Goal: Navigation & Orientation: Find specific page/section

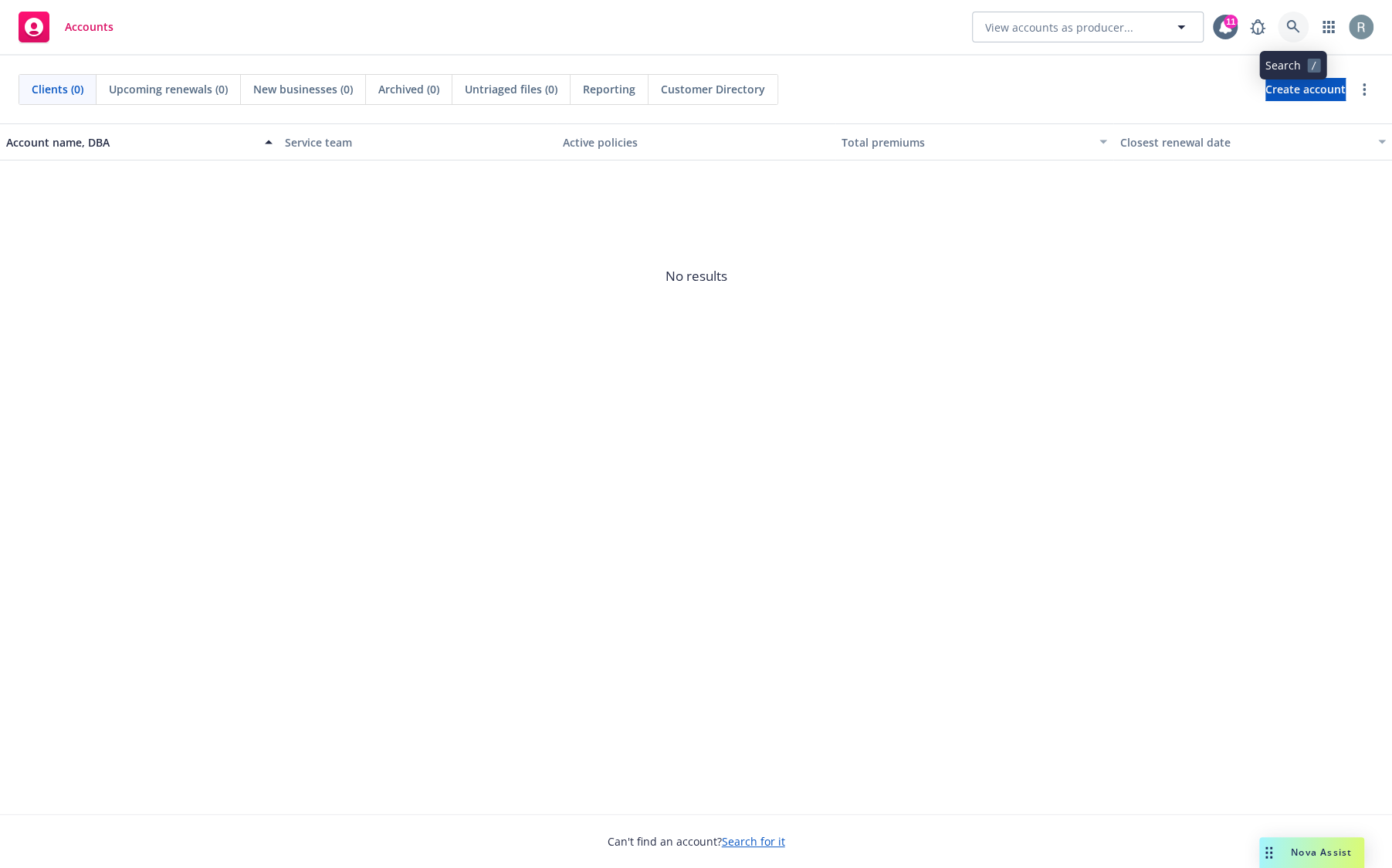
click at [1290, 33] on icon at bounding box center [1293, 27] width 14 height 14
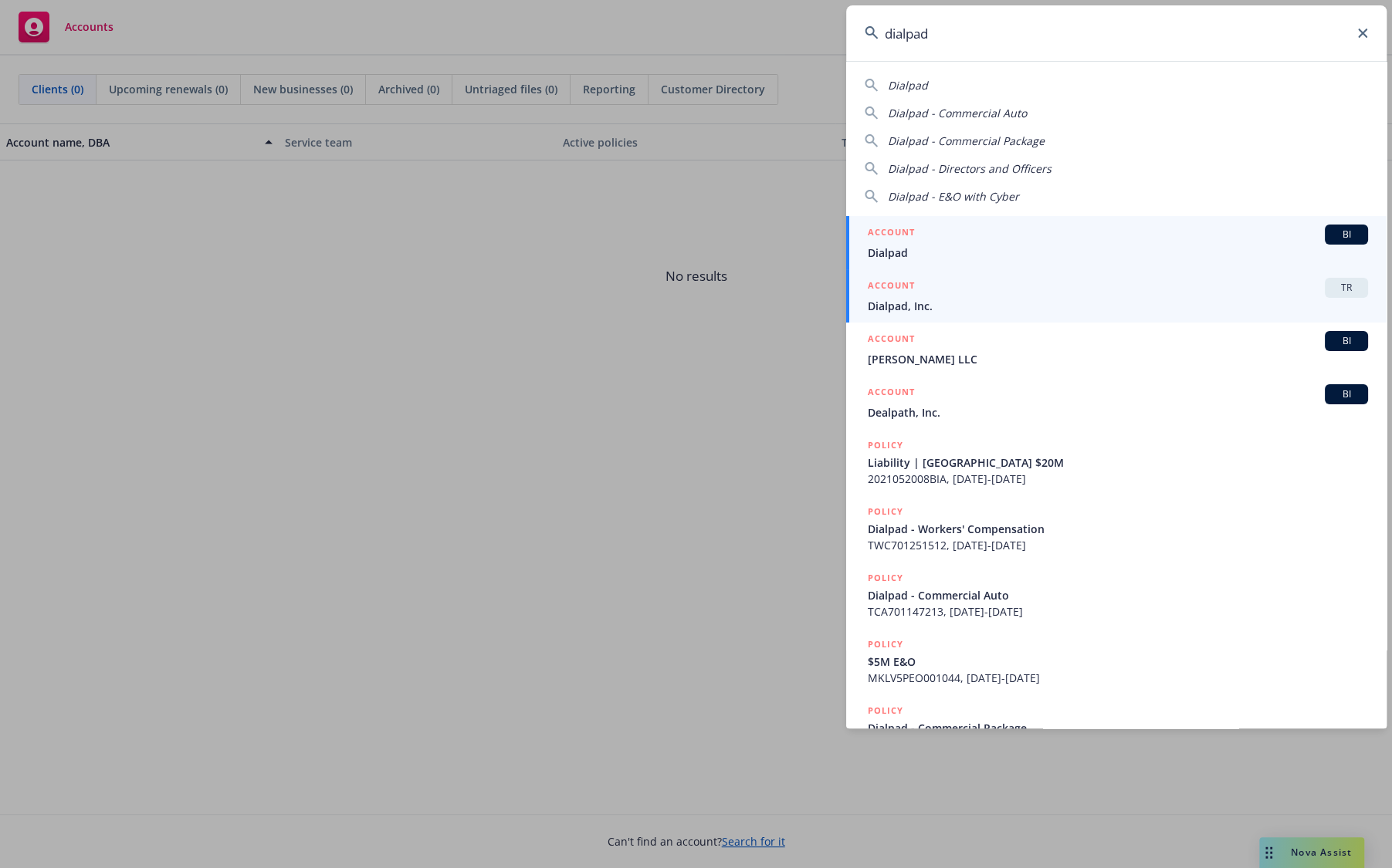
type input "dialpad"
click at [1065, 299] on span "Dialpad, Inc." at bounding box center [1117, 306] width 500 height 16
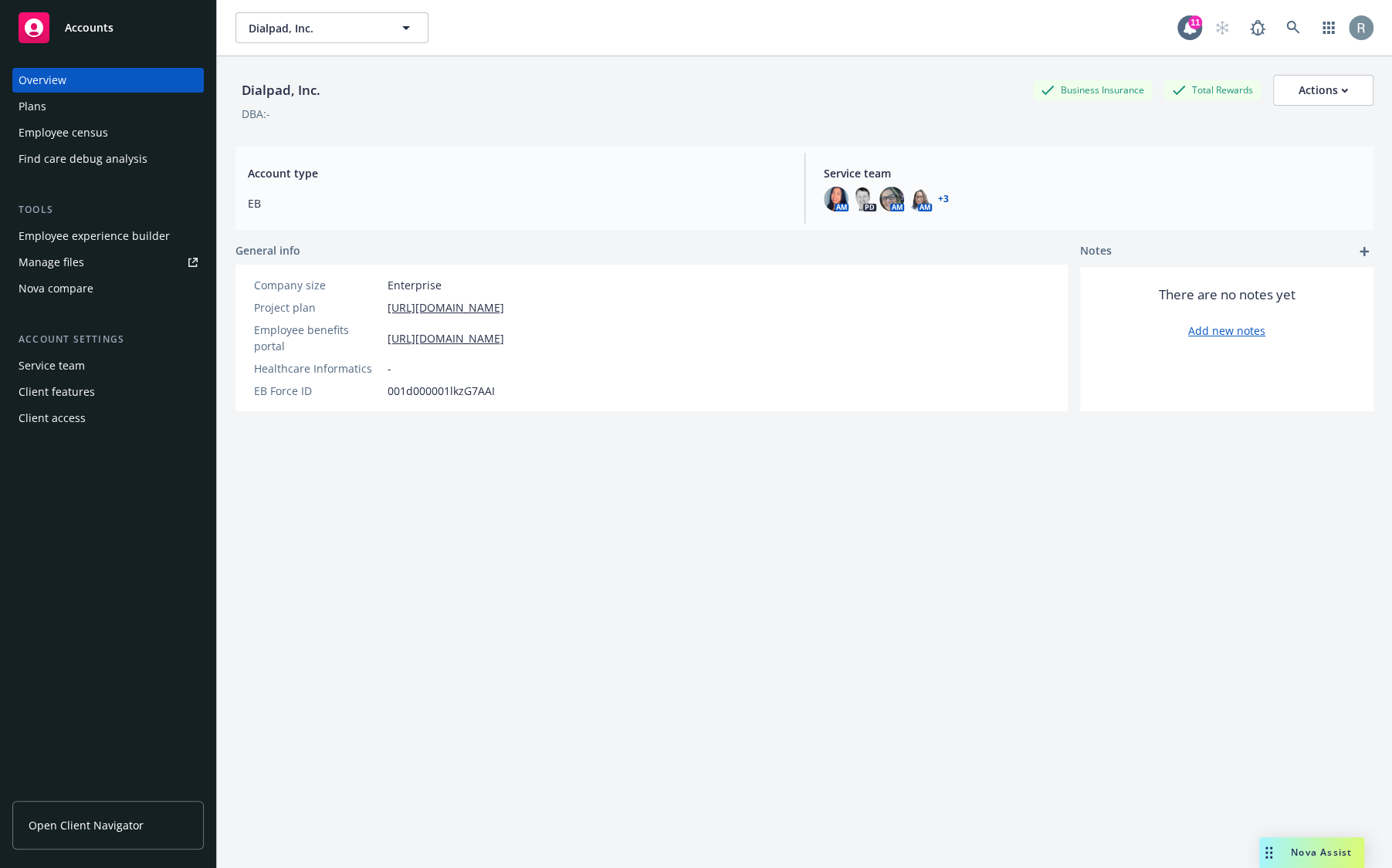
click at [80, 422] on div "Client access" at bounding box center [52, 418] width 67 height 25
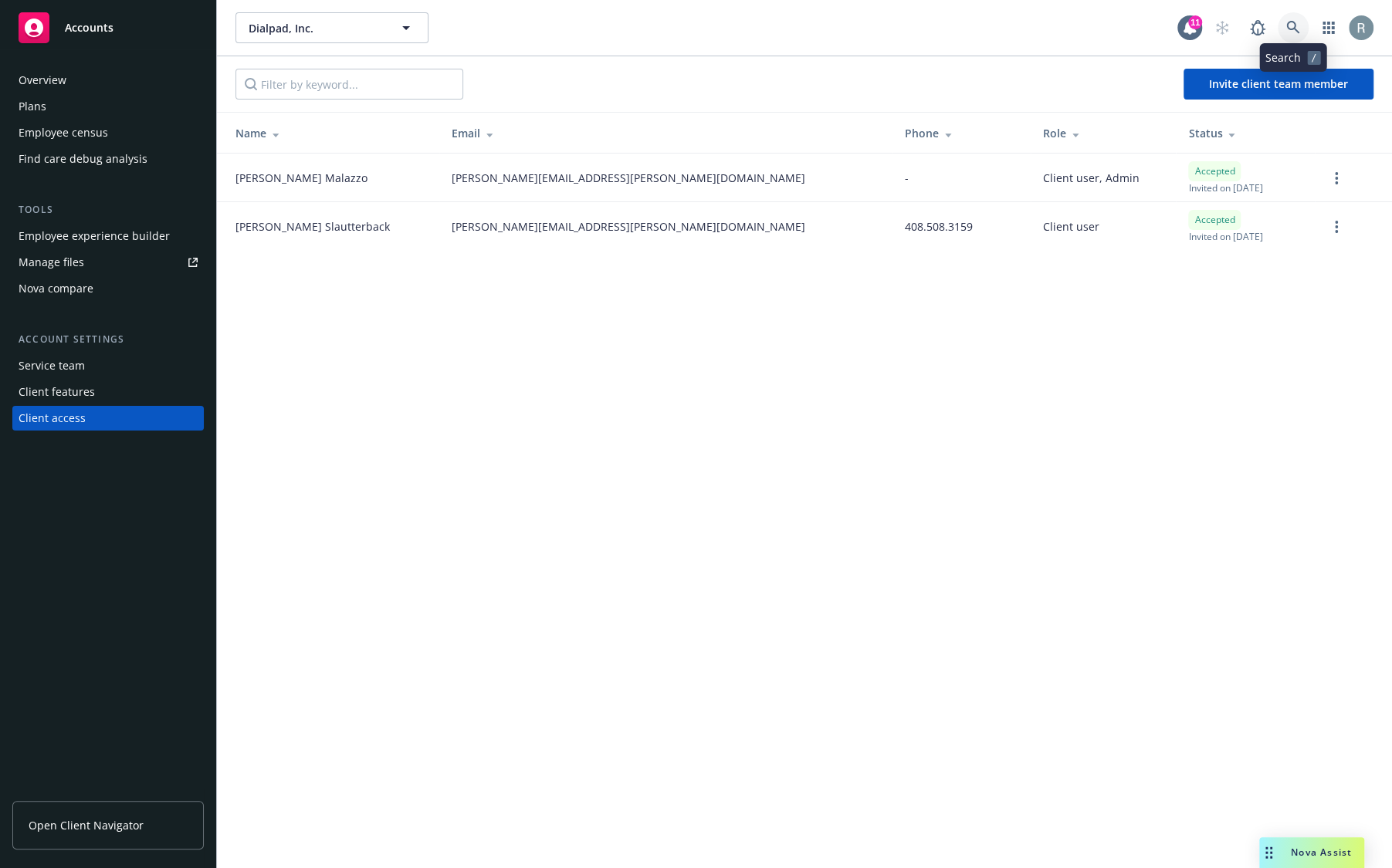
click at [1299, 27] on icon at bounding box center [1293, 27] width 14 height 14
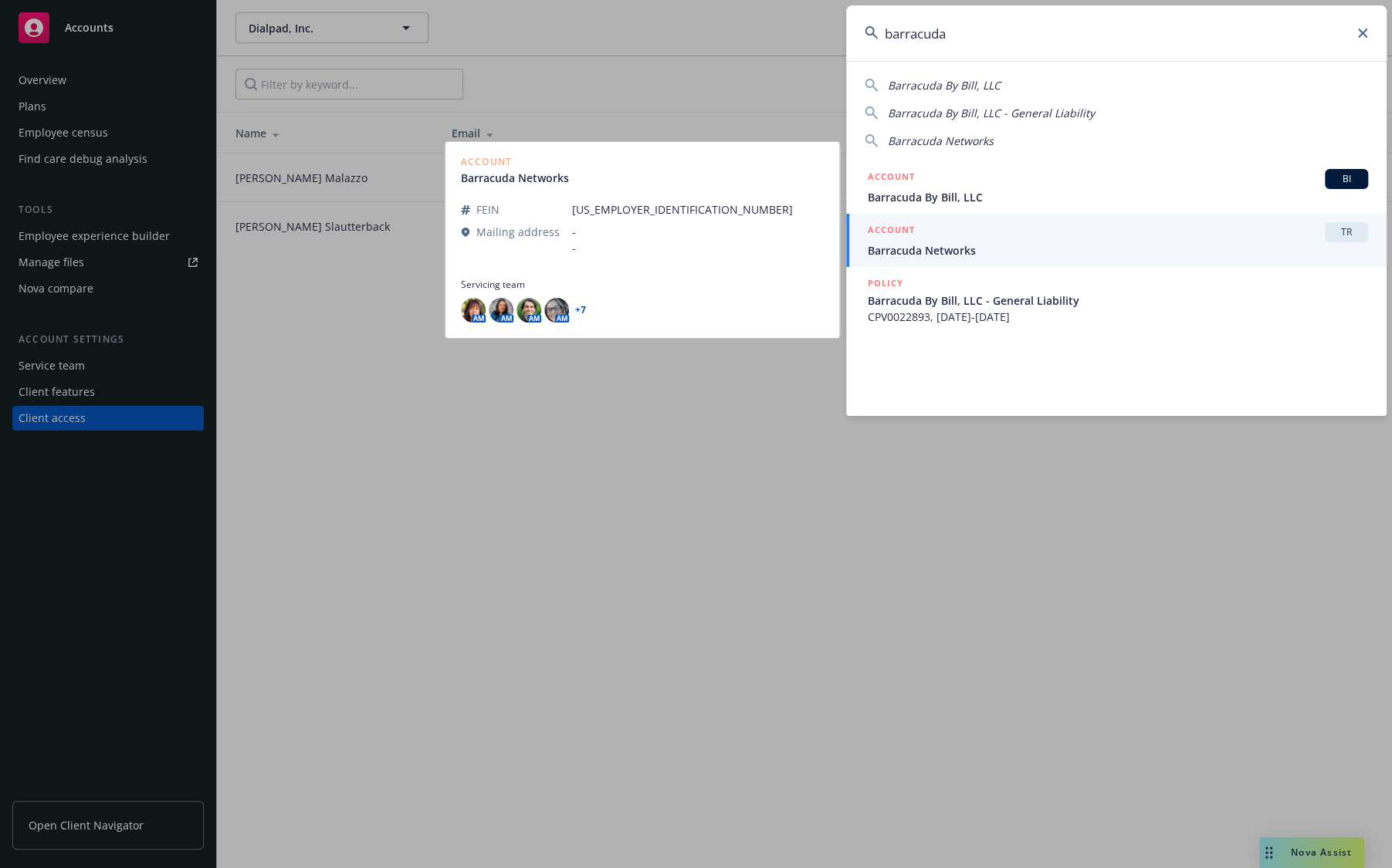
type input "barracuda"
click at [1150, 242] on span "Barracuda Networks" at bounding box center [1117, 250] width 500 height 16
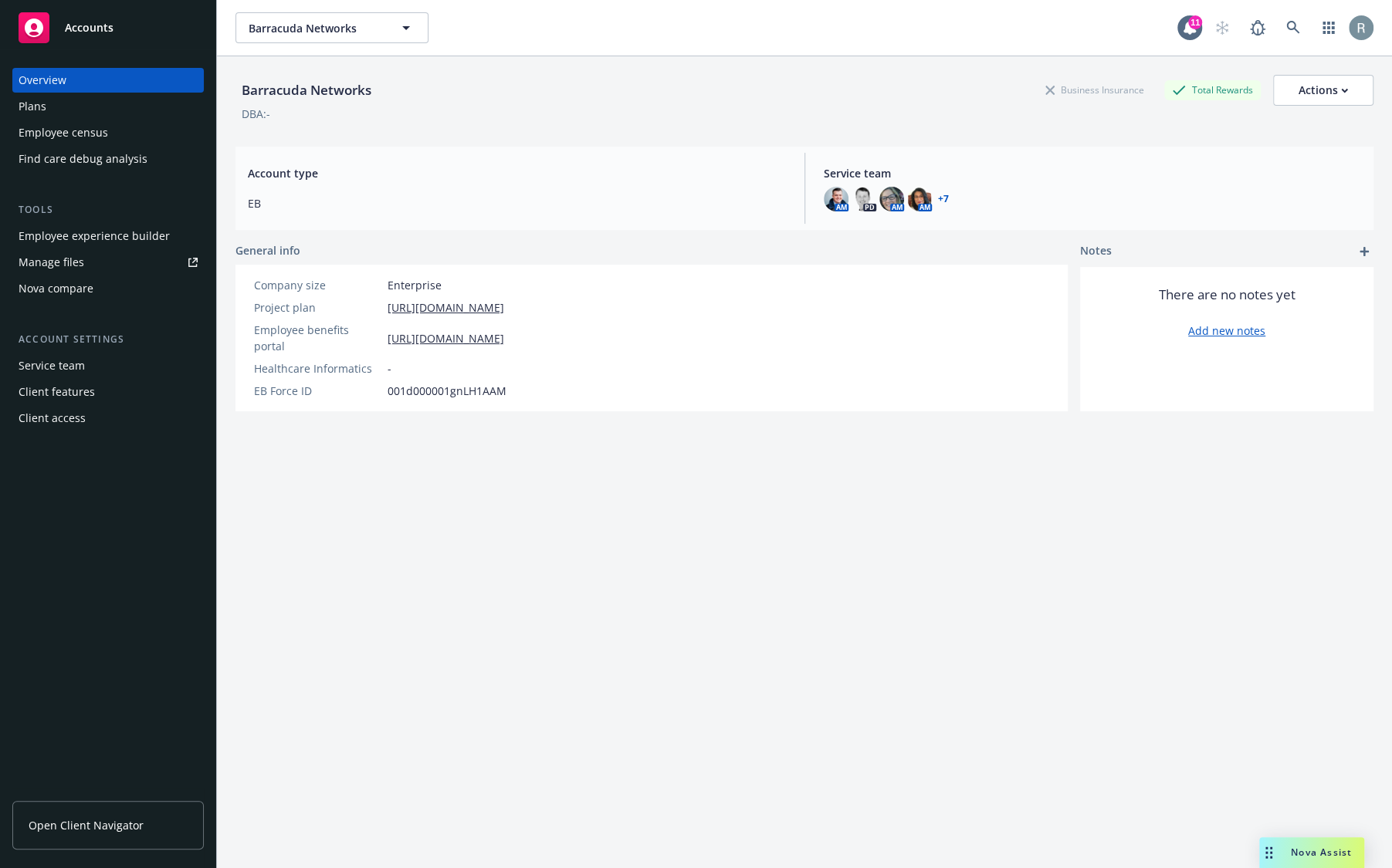
click at [119, 419] on div "Client access" at bounding box center [107, 418] width 179 height 25
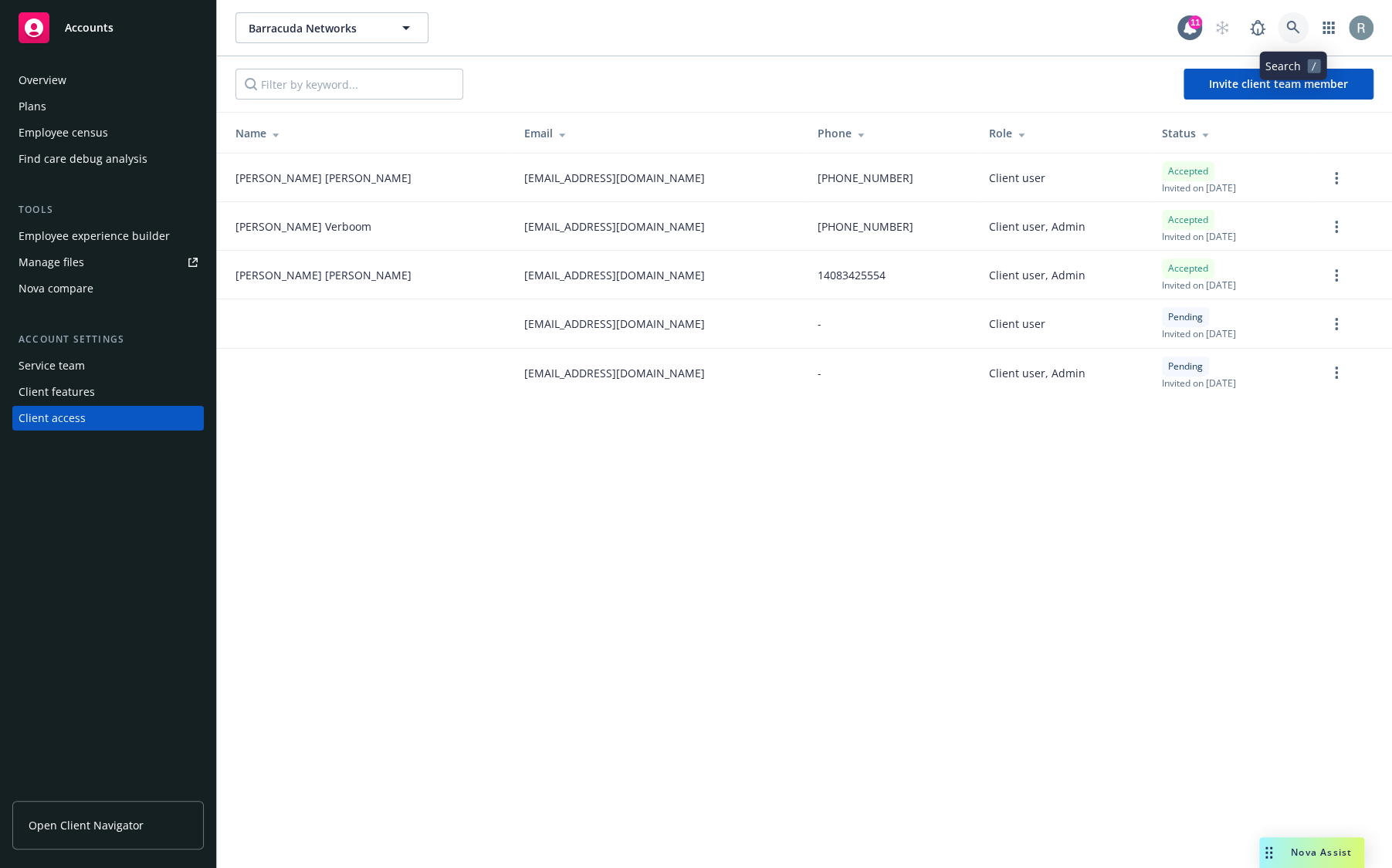
click at [1291, 27] on icon at bounding box center [1293, 27] width 14 height 14
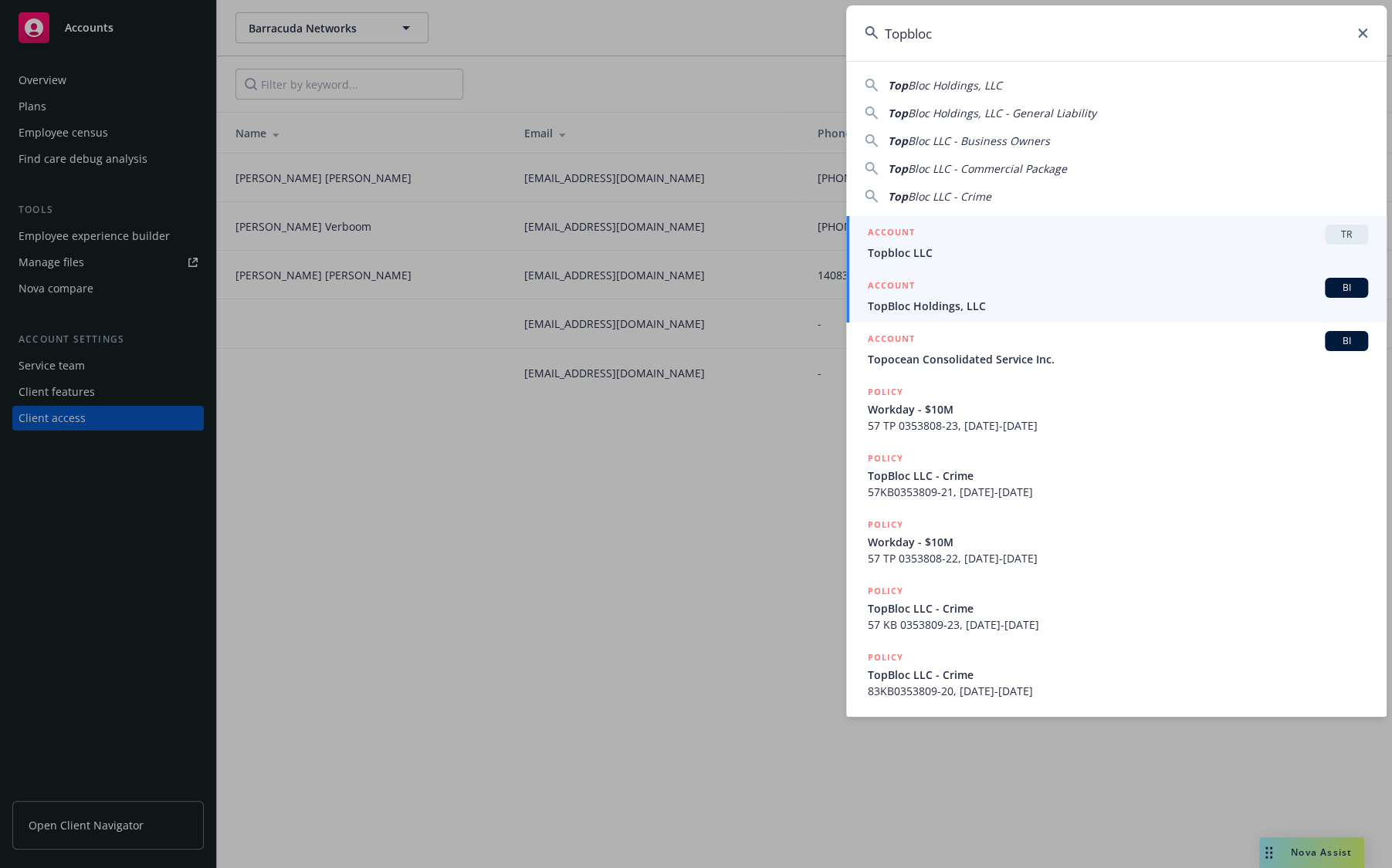
type input "Topbloc"
click at [1117, 234] on div "ACCOUNT TR" at bounding box center [1117, 235] width 500 height 20
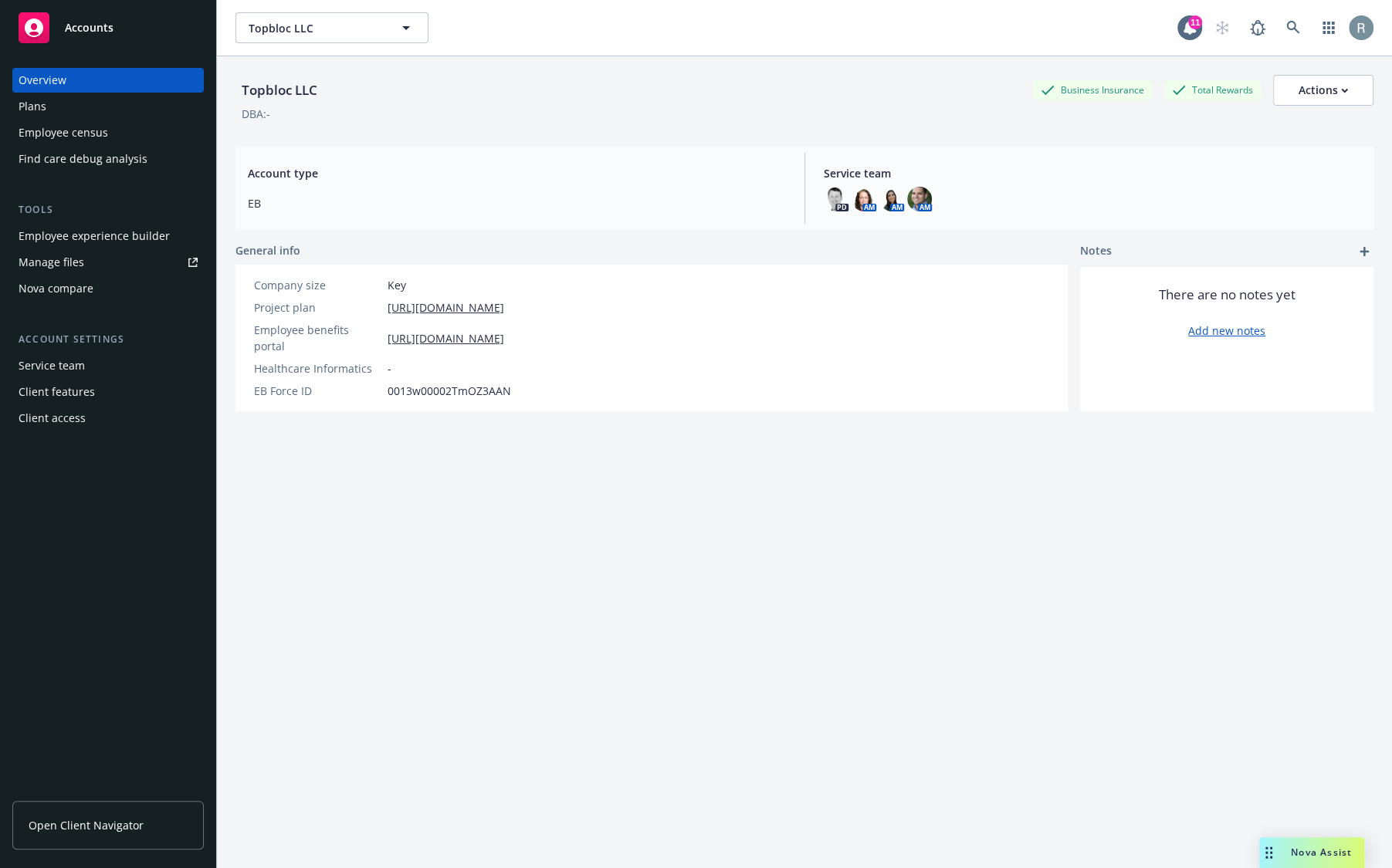
click at [87, 423] on div "Client access" at bounding box center [107, 418] width 179 height 25
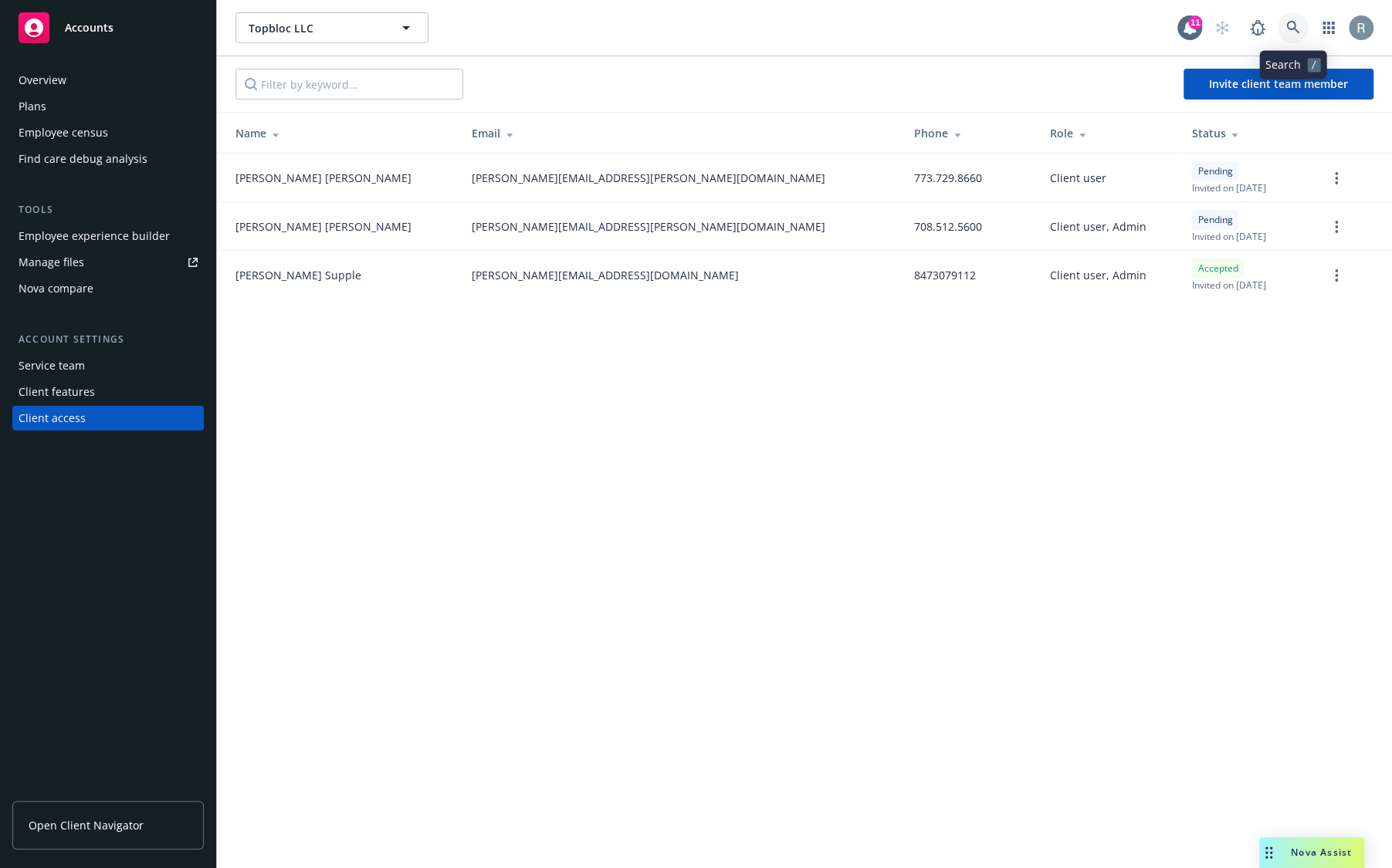
click at [1289, 22] on icon at bounding box center [1293, 27] width 13 height 13
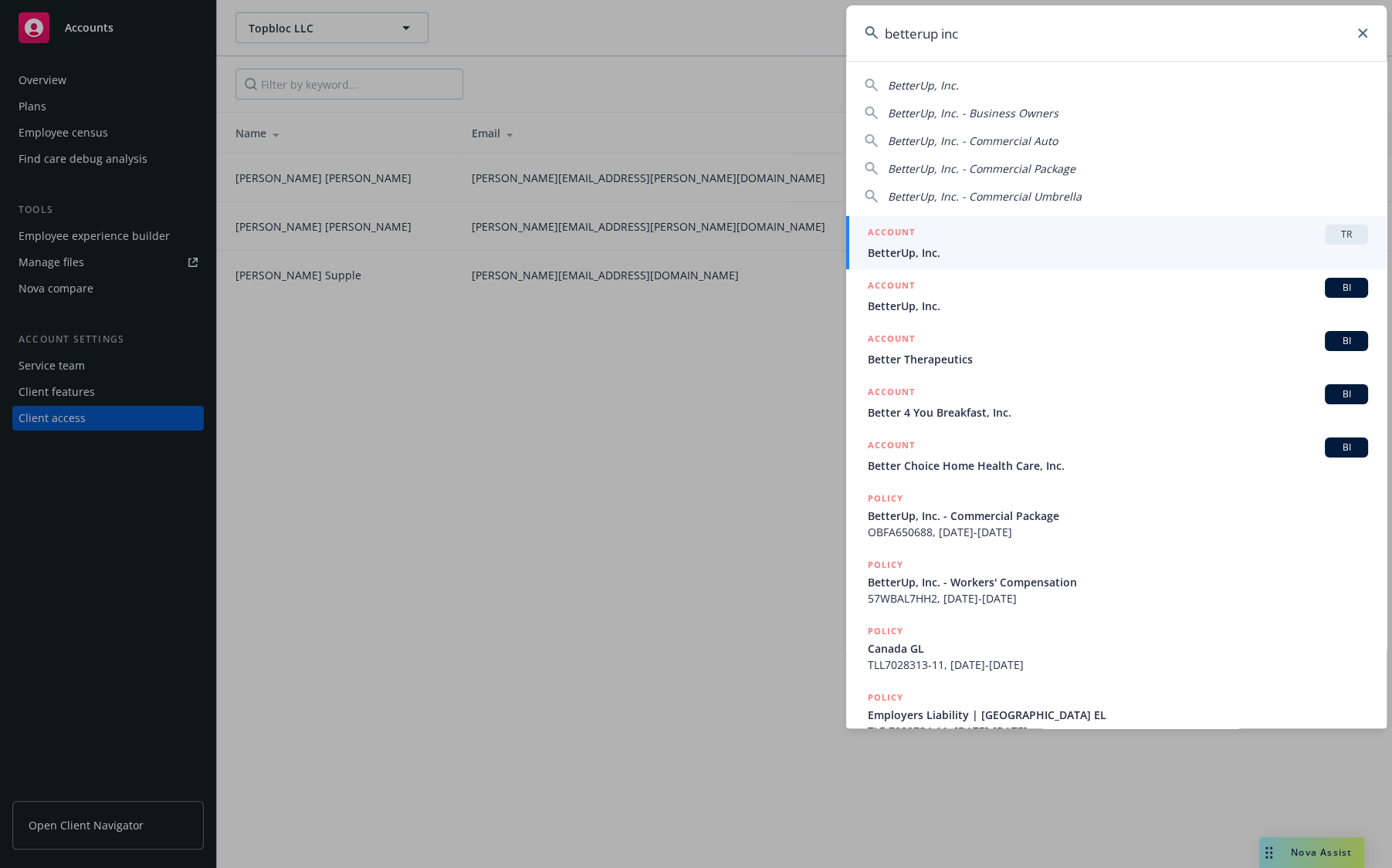
type input "betterup inc"
click at [1070, 239] on div "ACCOUNT TR" at bounding box center [1117, 235] width 500 height 20
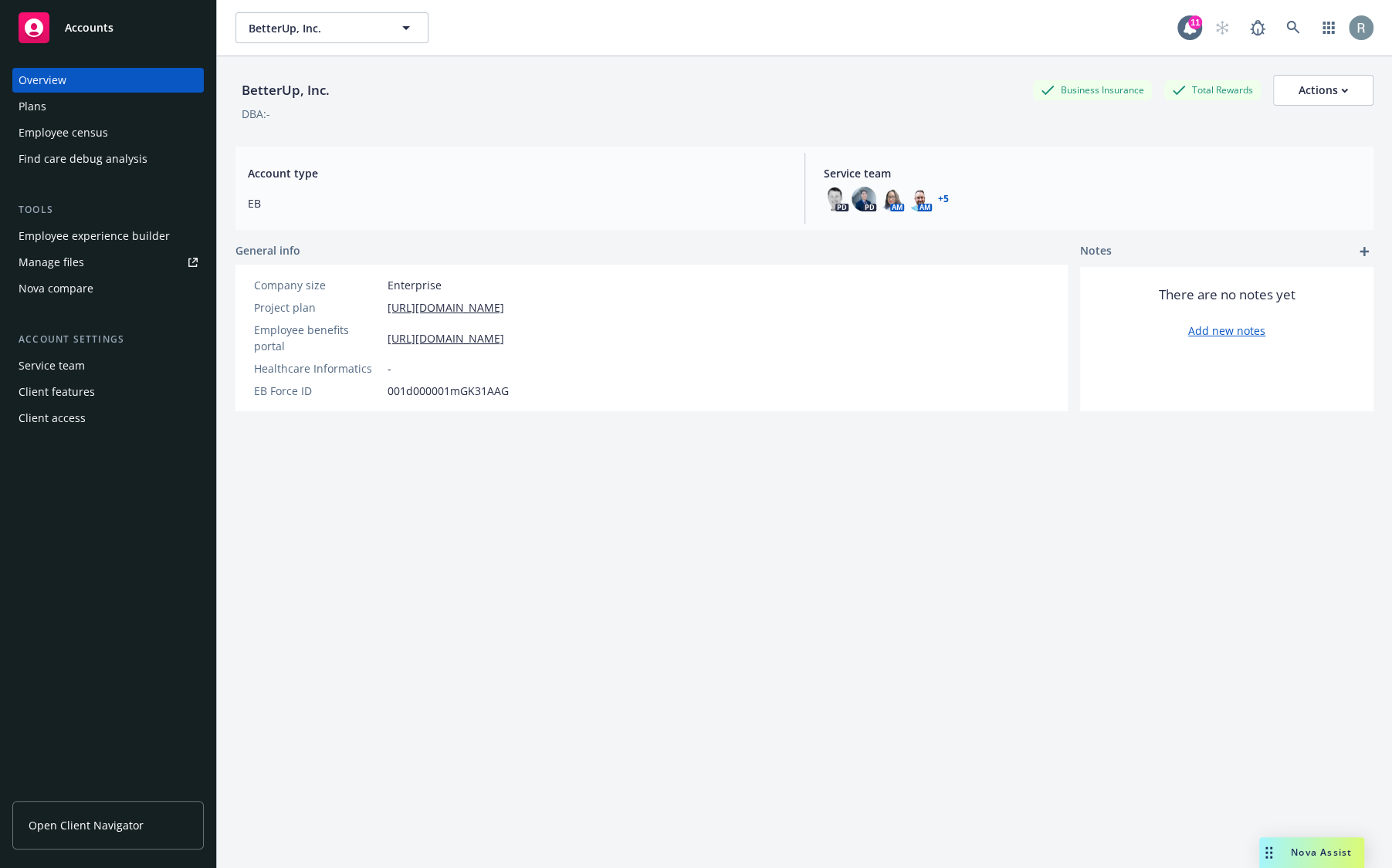
click at [61, 422] on div "Client access" at bounding box center [52, 418] width 67 height 25
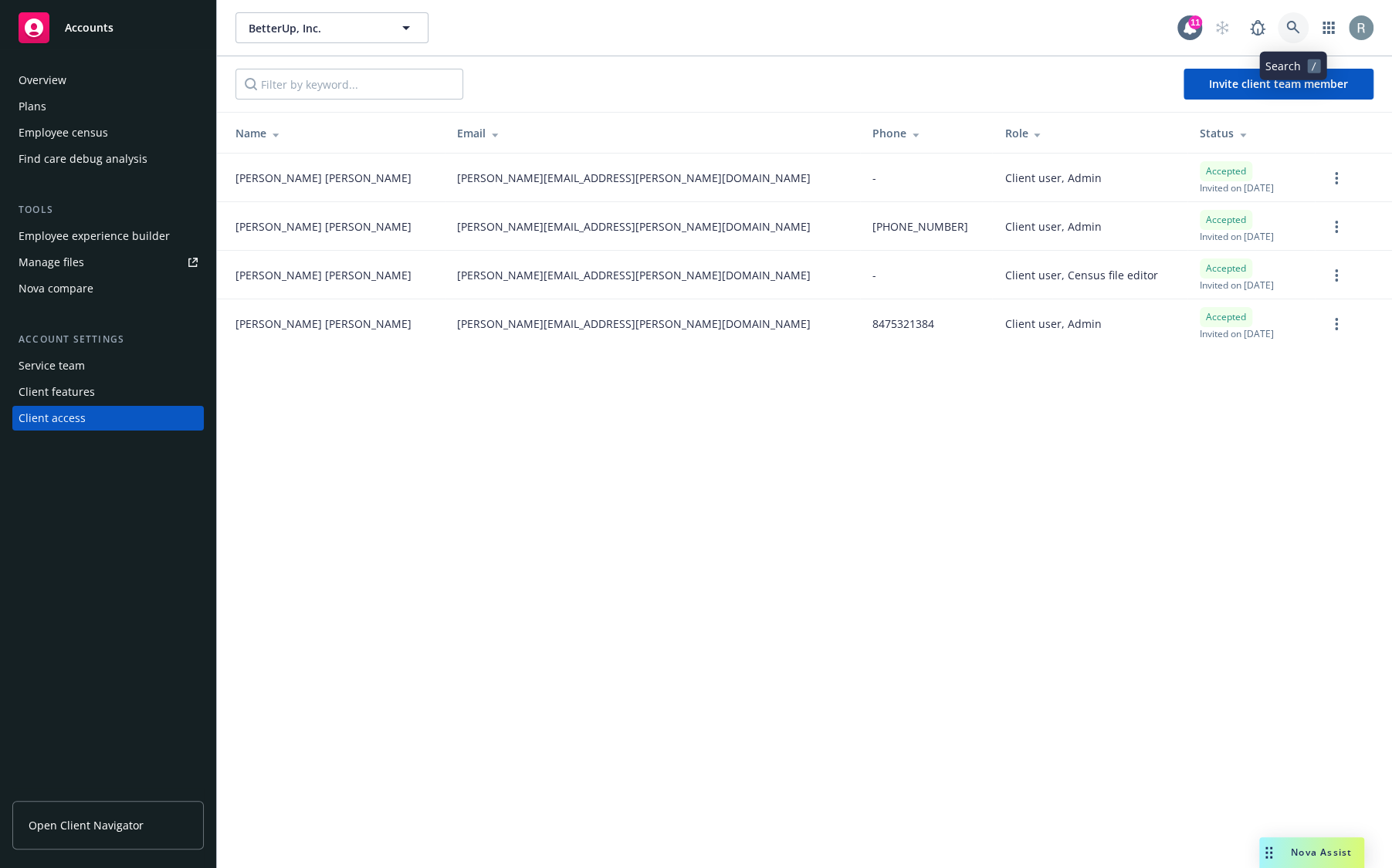
click at [1296, 19] on link at bounding box center [1292, 27] width 31 height 31
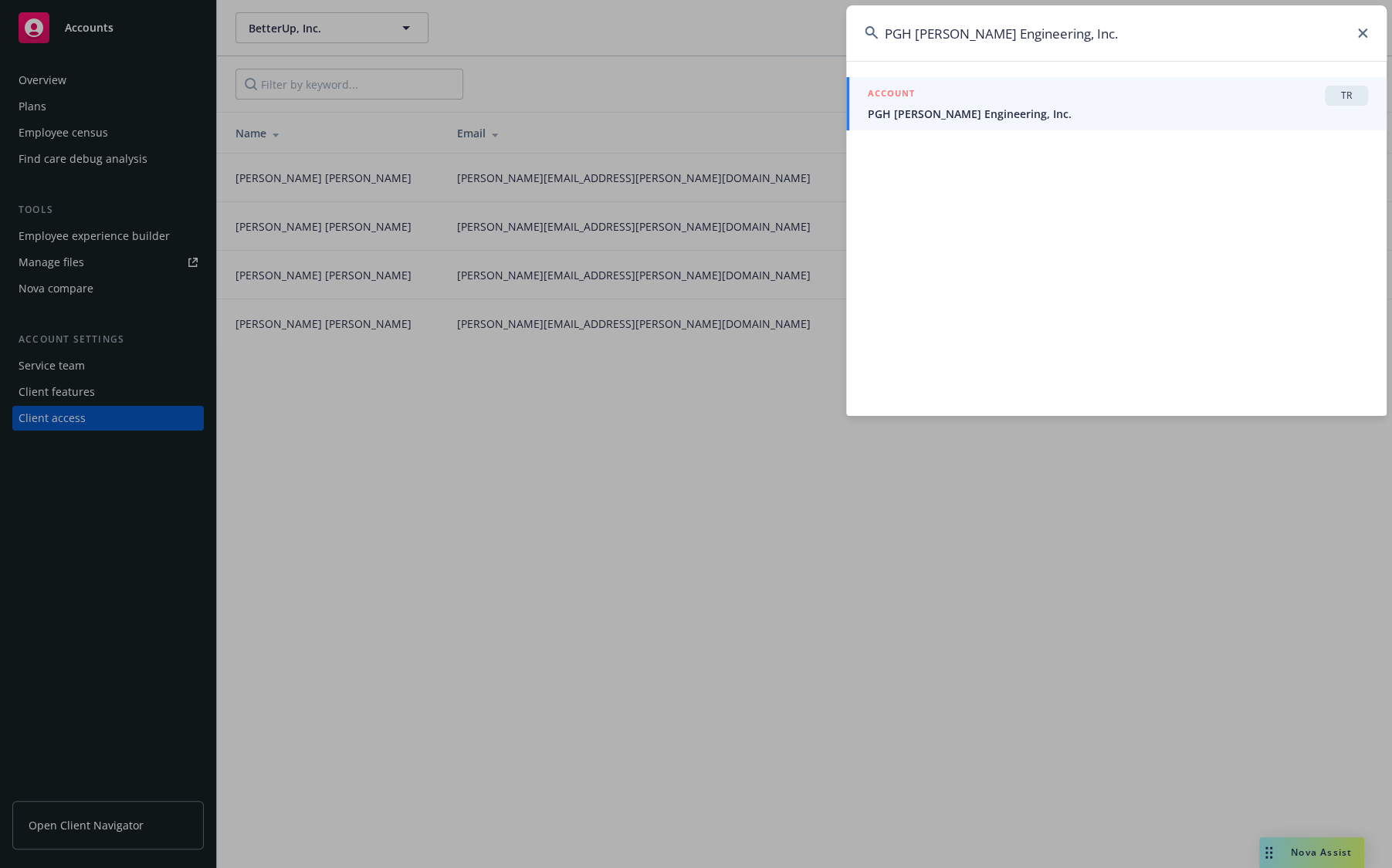
type input "PGH [PERSON_NAME] Engineering, Inc."
click at [998, 97] on div "ACCOUNT TR" at bounding box center [1117, 96] width 500 height 20
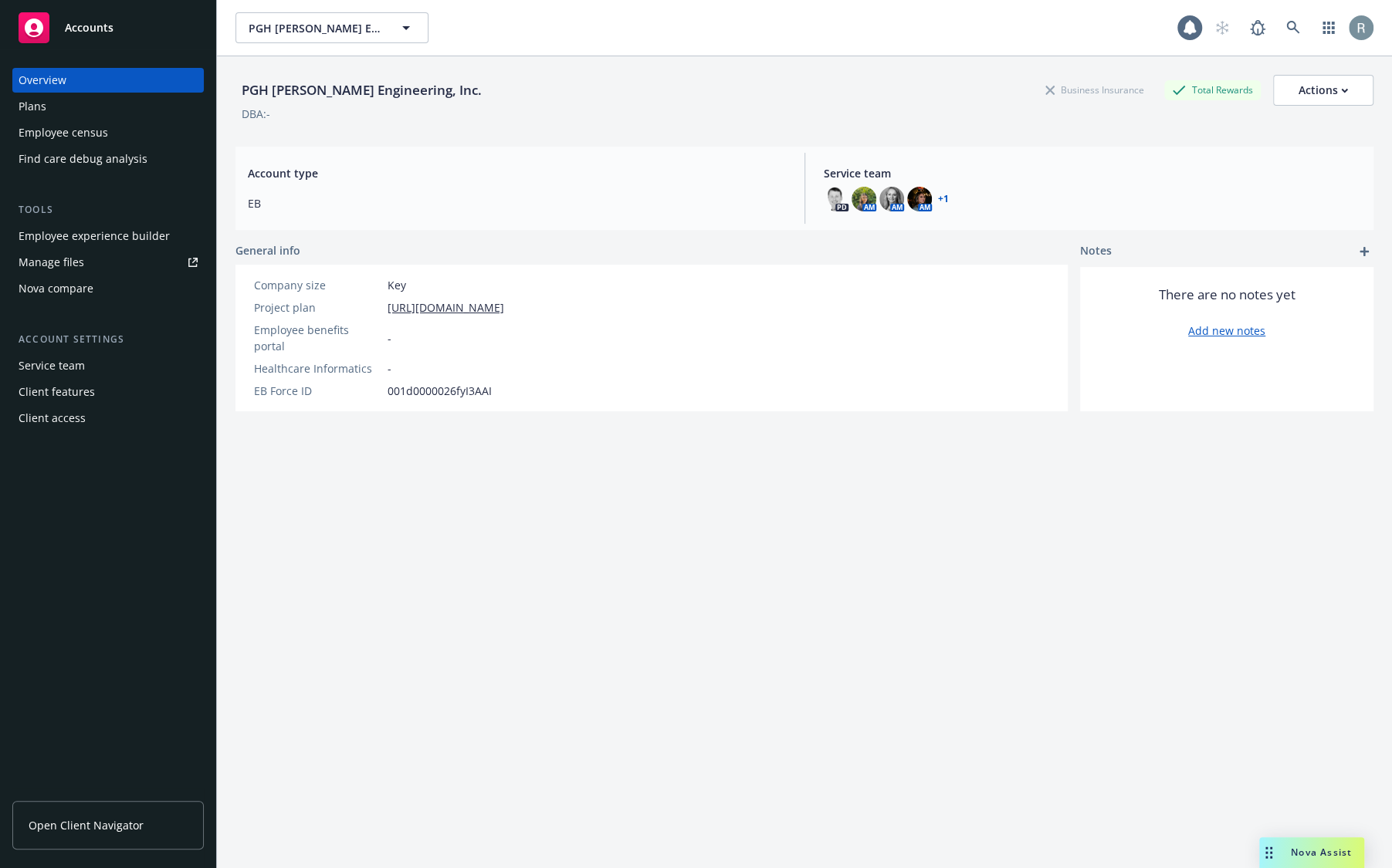
click at [103, 406] on div "Client access" at bounding box center [107, 418] width 179 height 25
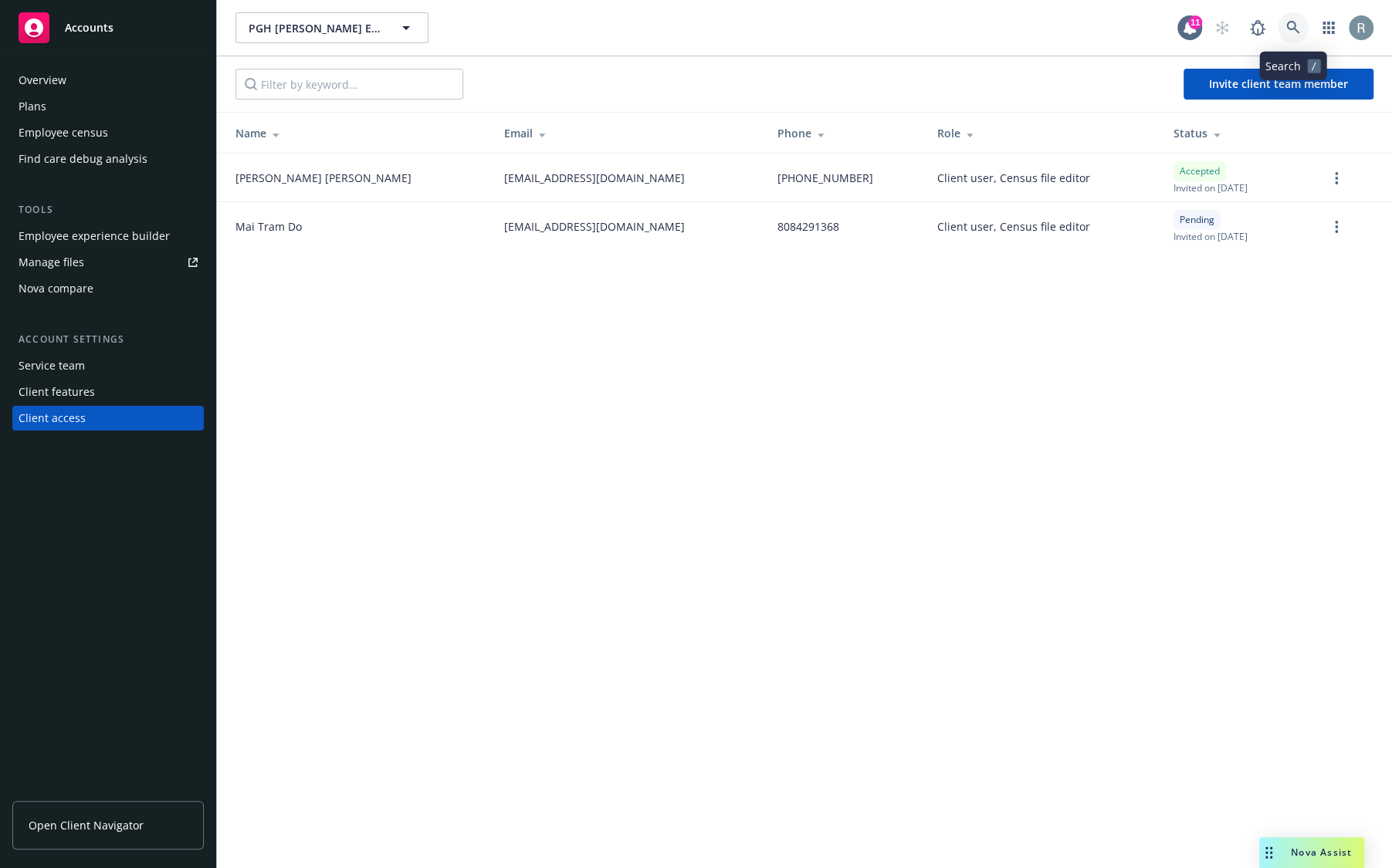
click at [1291, 30] on icon at bounding box center [1293, 27] width 14 height 14
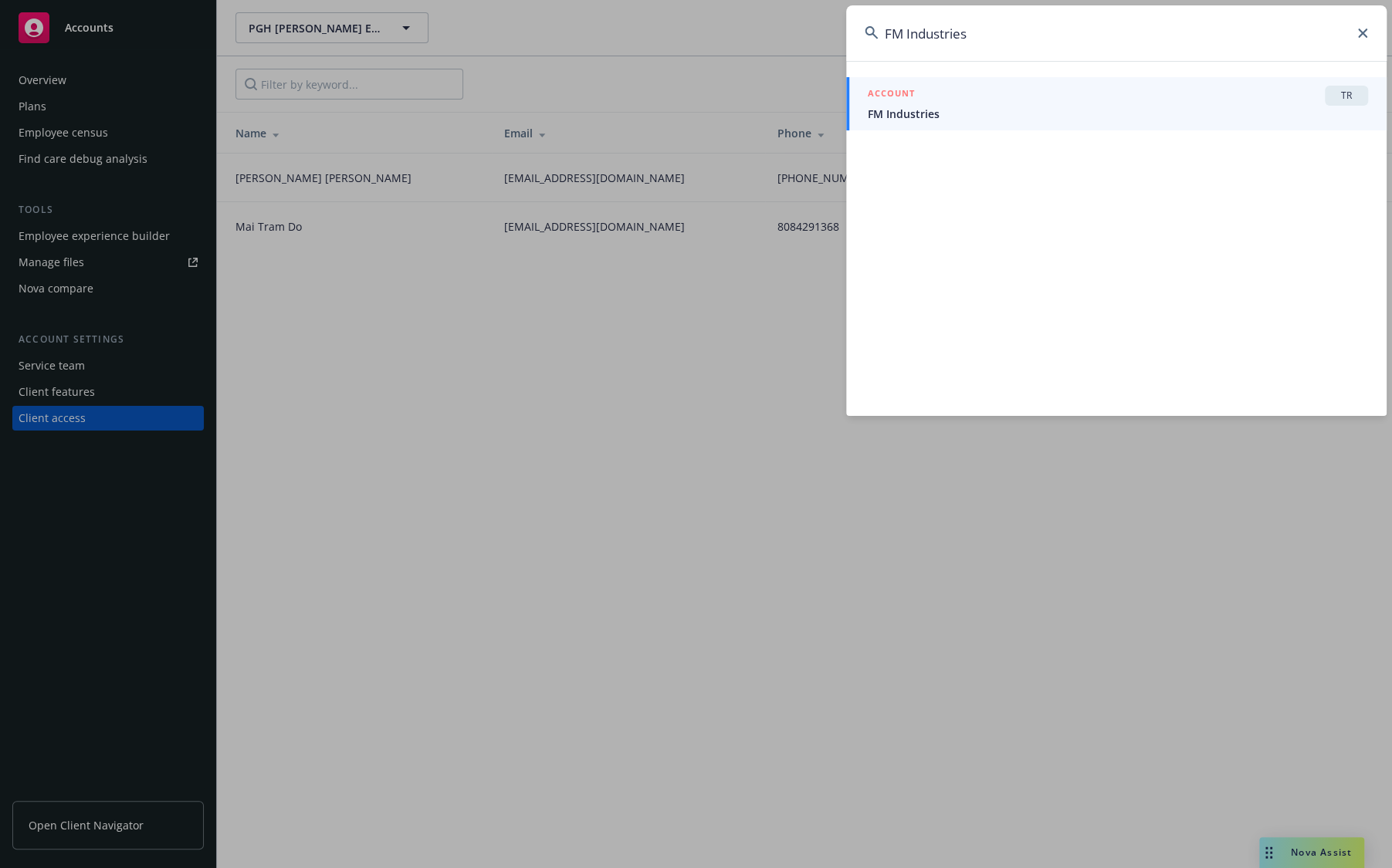
type input "FM Industries"
click at [993, 106] on span "FM Industries" at bounding box center [1117, 113] width 500 height 16
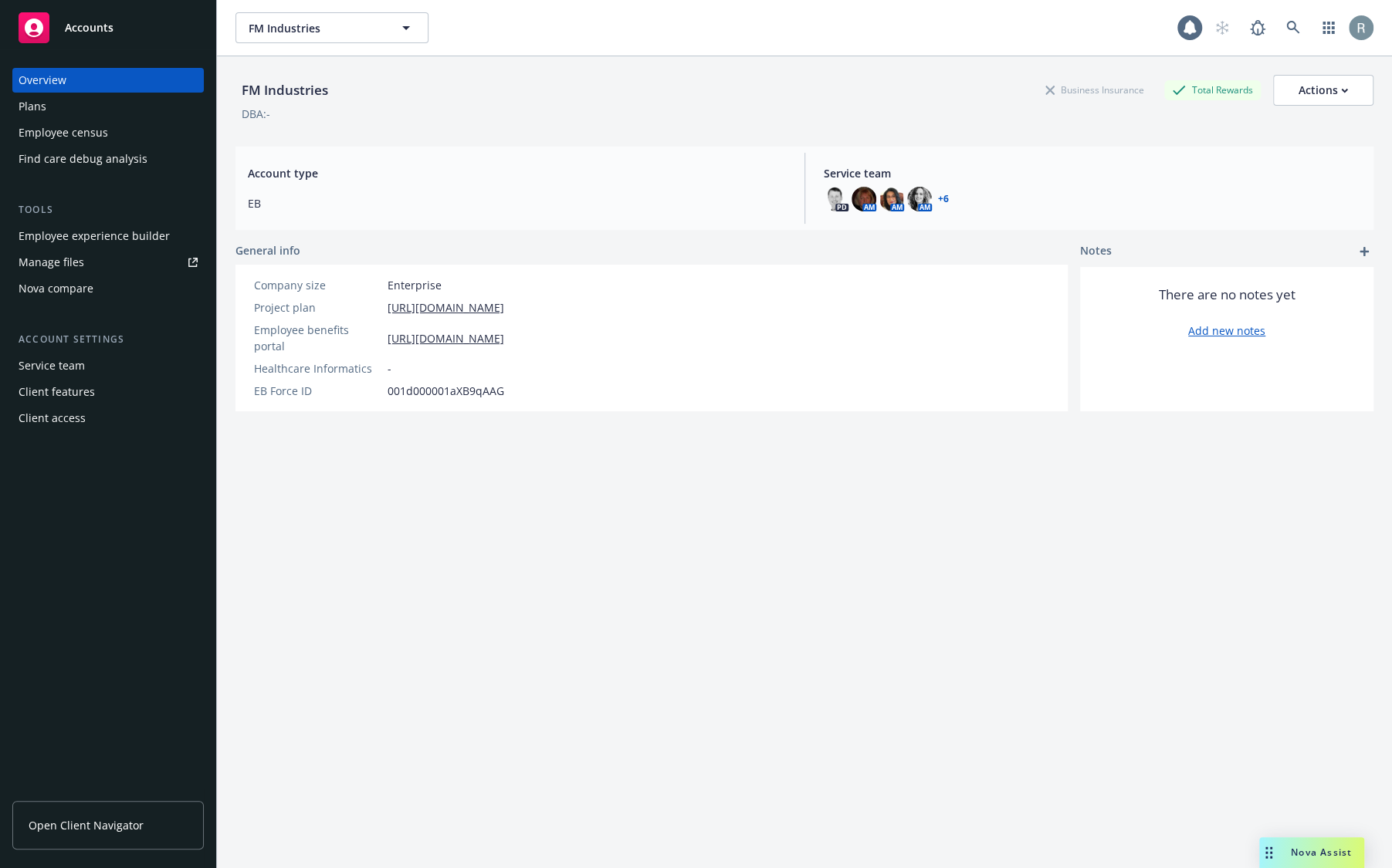
click at [57, 425] on div "Client access" at bounding box center [52, 418] width 67 height 25
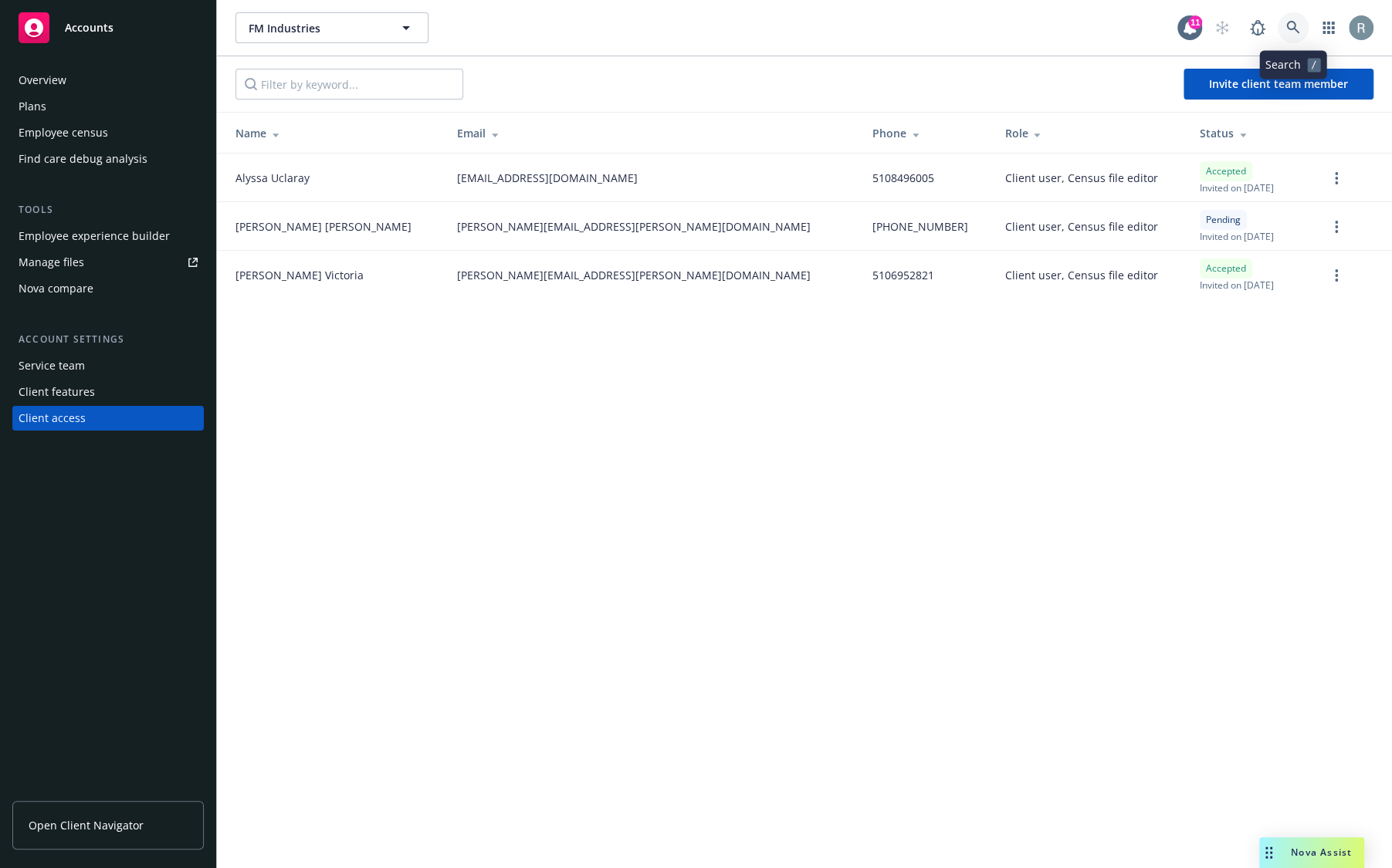
click at [1297, 27] on icon at bounding box center [1293, 27] width 14 height 14
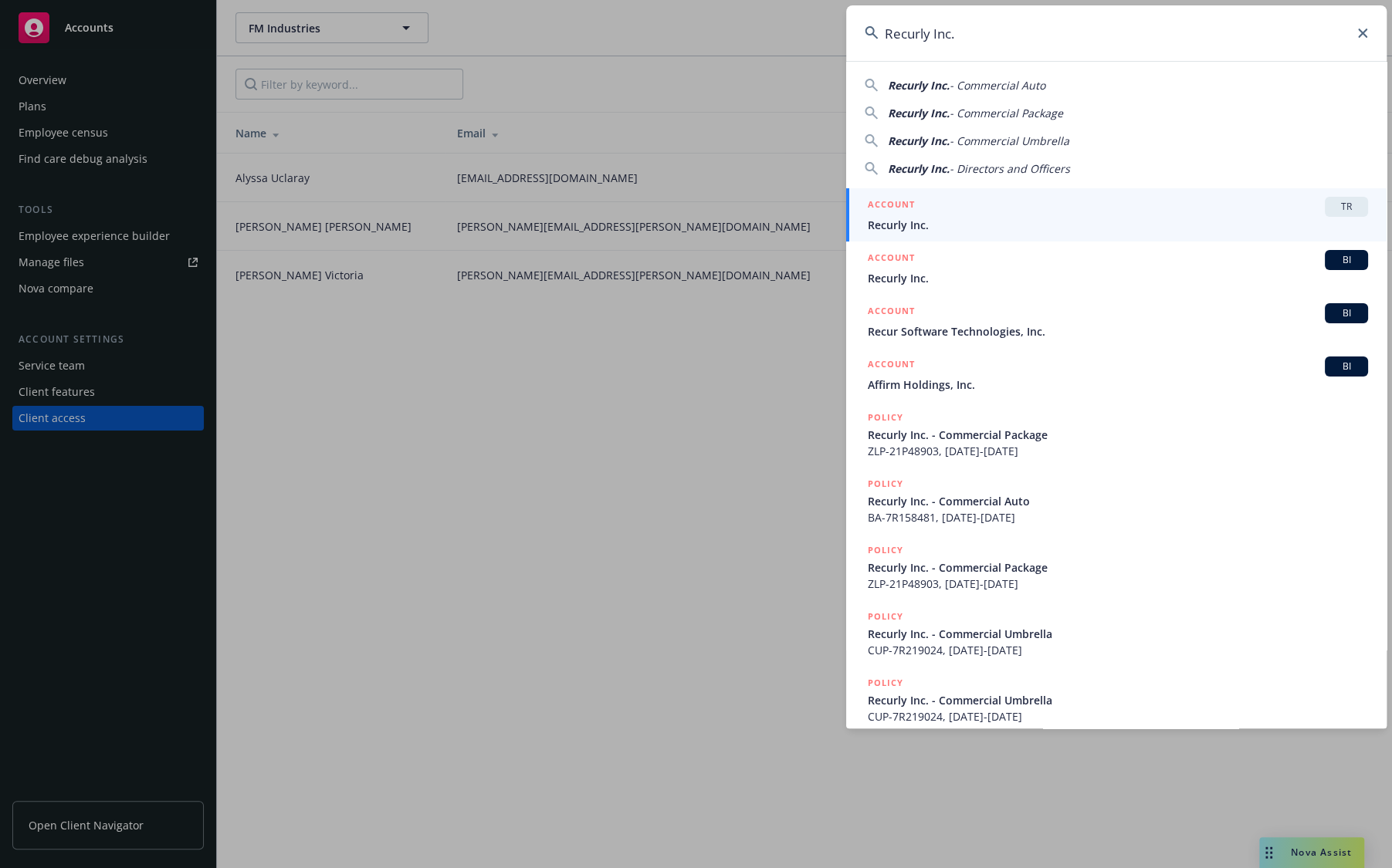
type input "Recurly Inc."
click at [918, 222] on span "Recurly Inc." at bounding box center [1117, 224] width 500 height 16
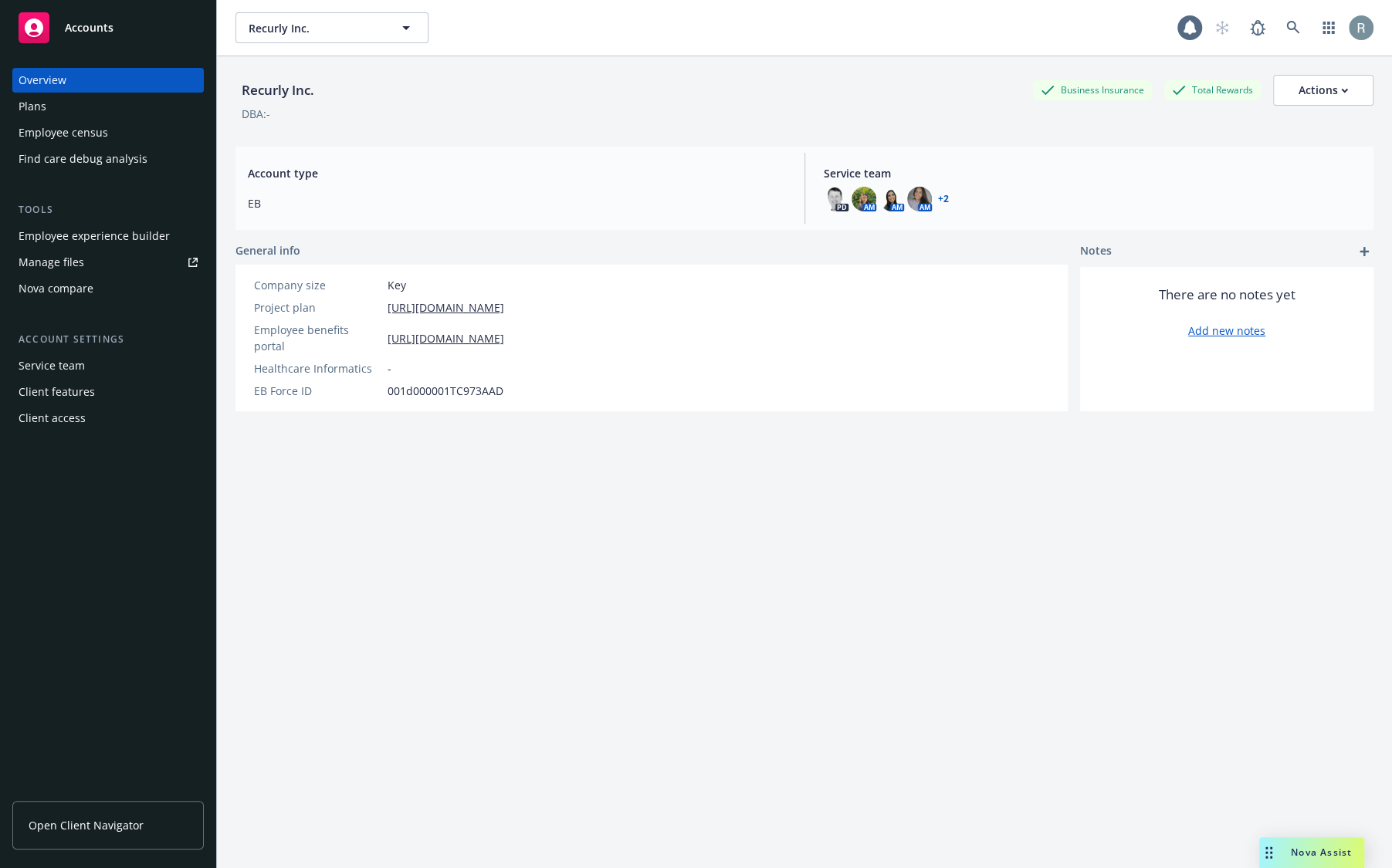
click at [115, 417] on div "Client access" at bounding box center [107, 418] width 179 height 25
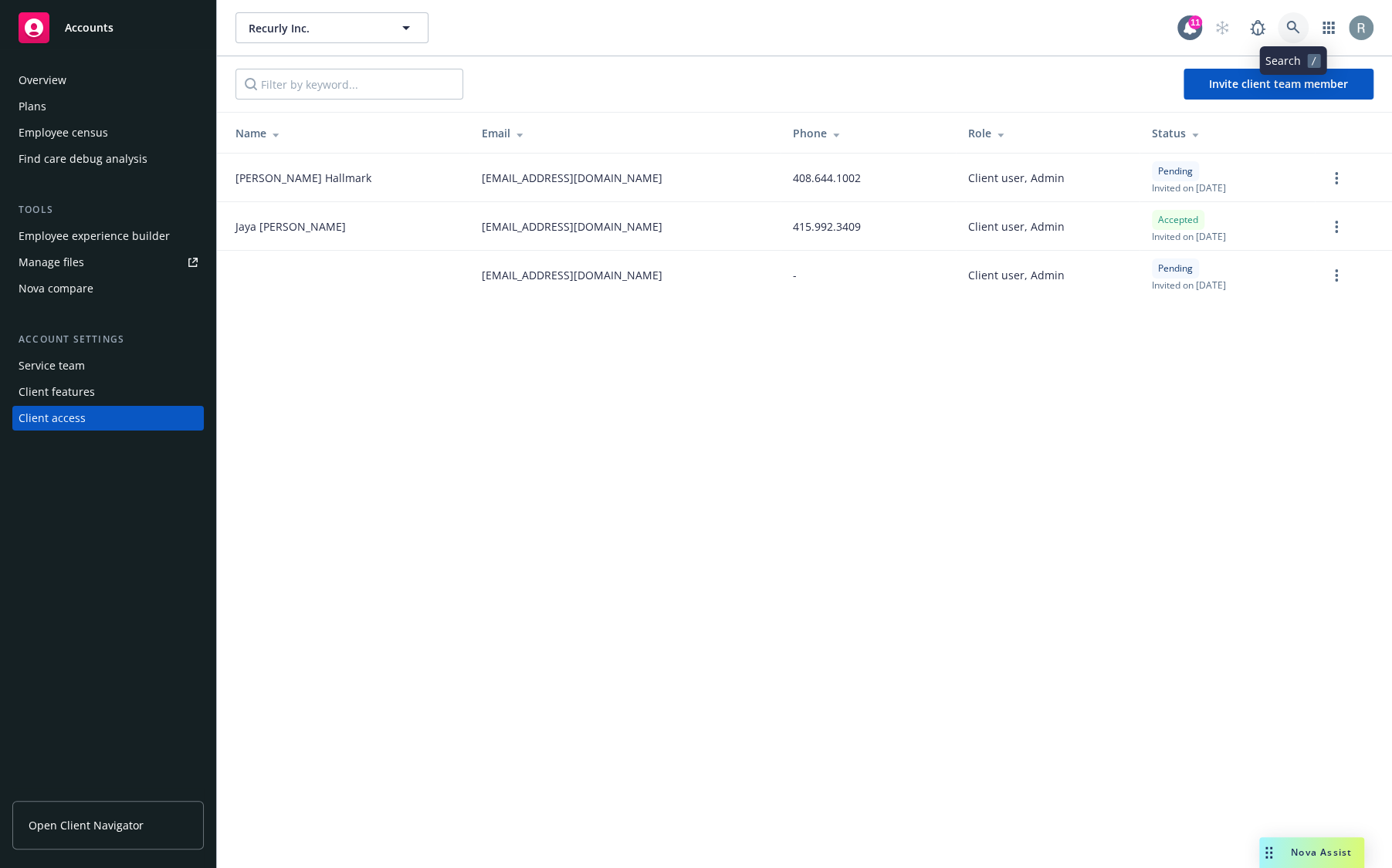
click at [1291, 27] on icon at bounding box center [1293, 27] width 14 height 14
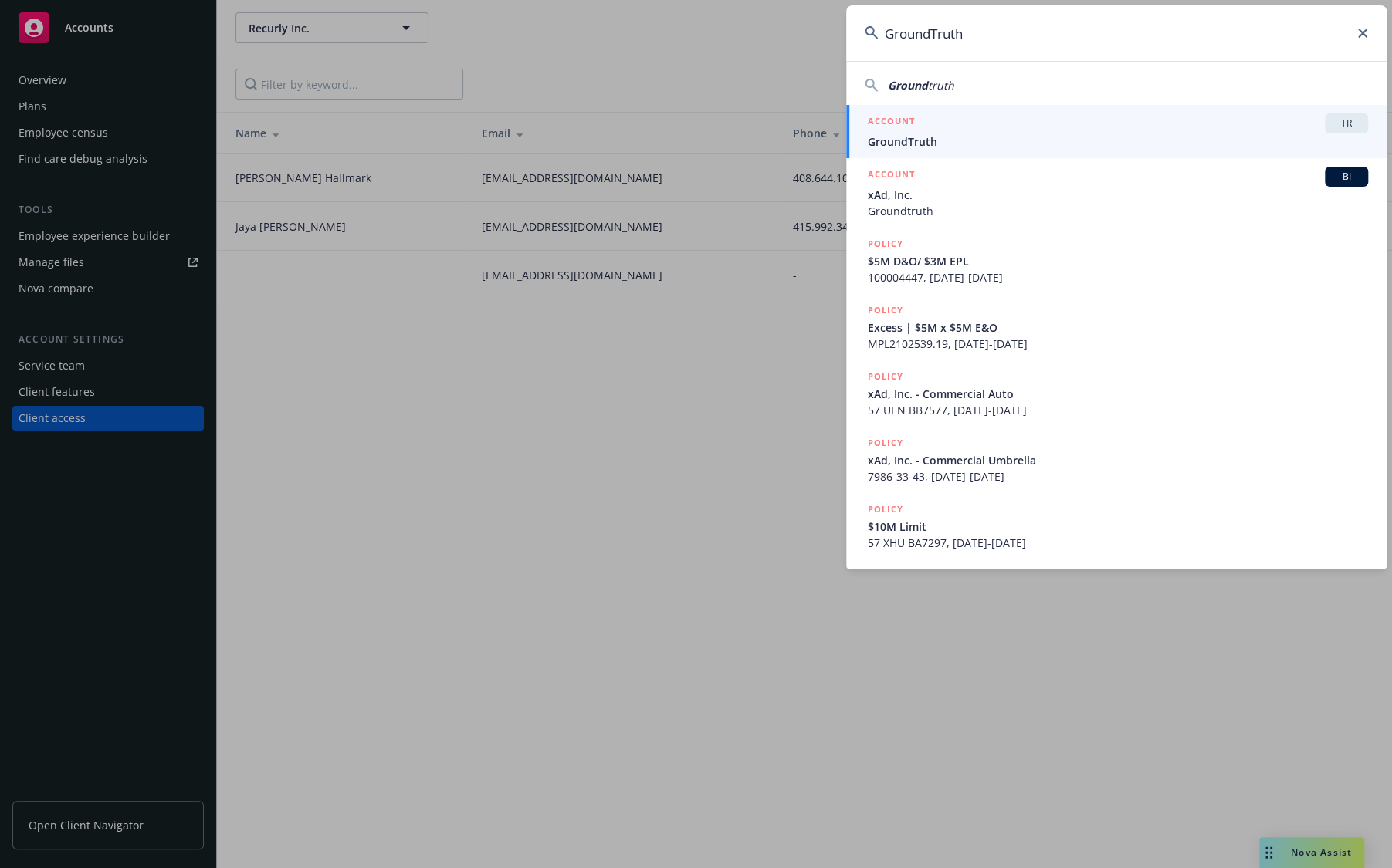
type input "GroundTruth"
click at [923, 126] on div "ACCOUNT TR" at bounding box center [1117, 123] width 500 height 20
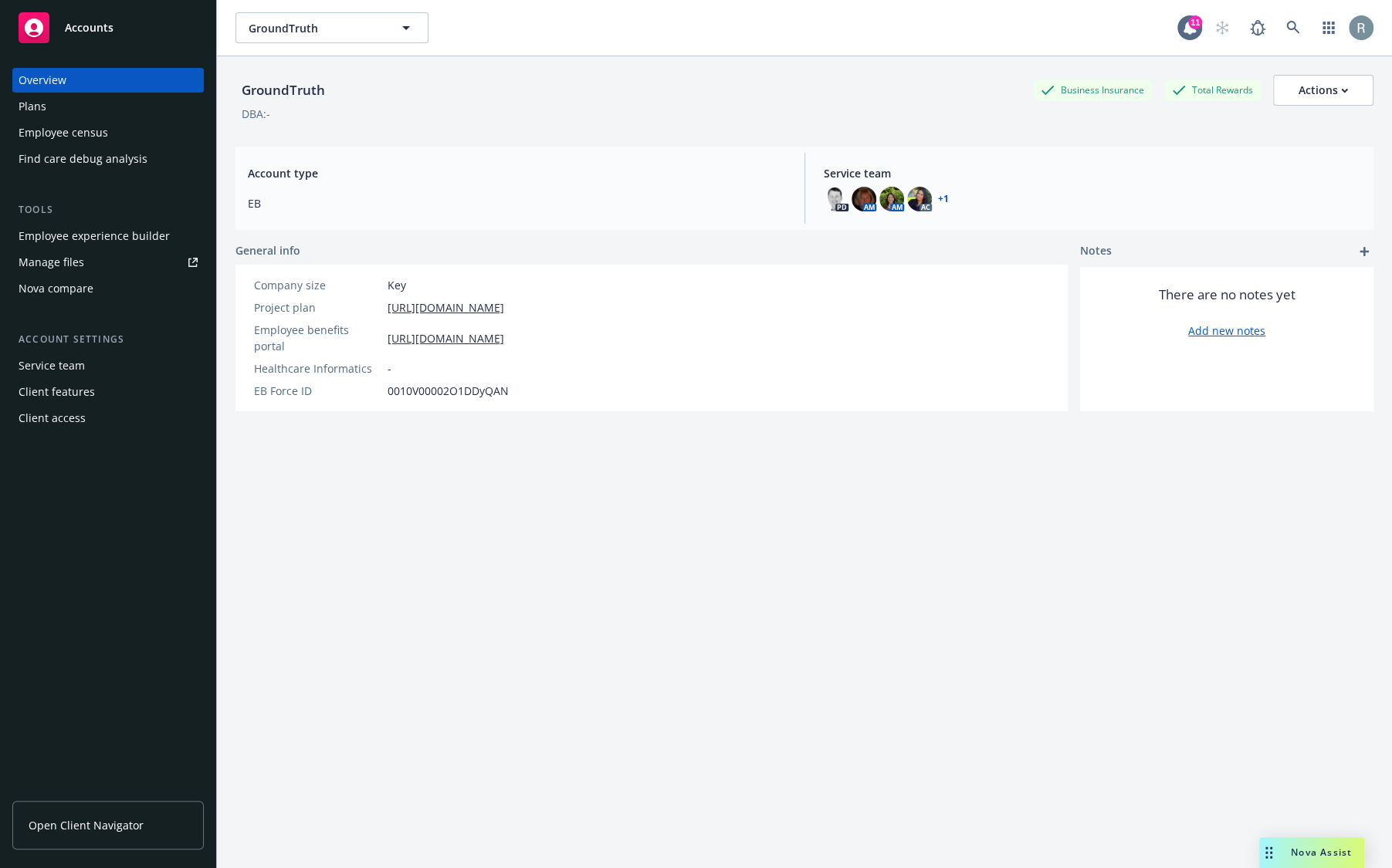
click at [102, 417] on div "Client access" at bounding box center [107, 418] width 179 height 25
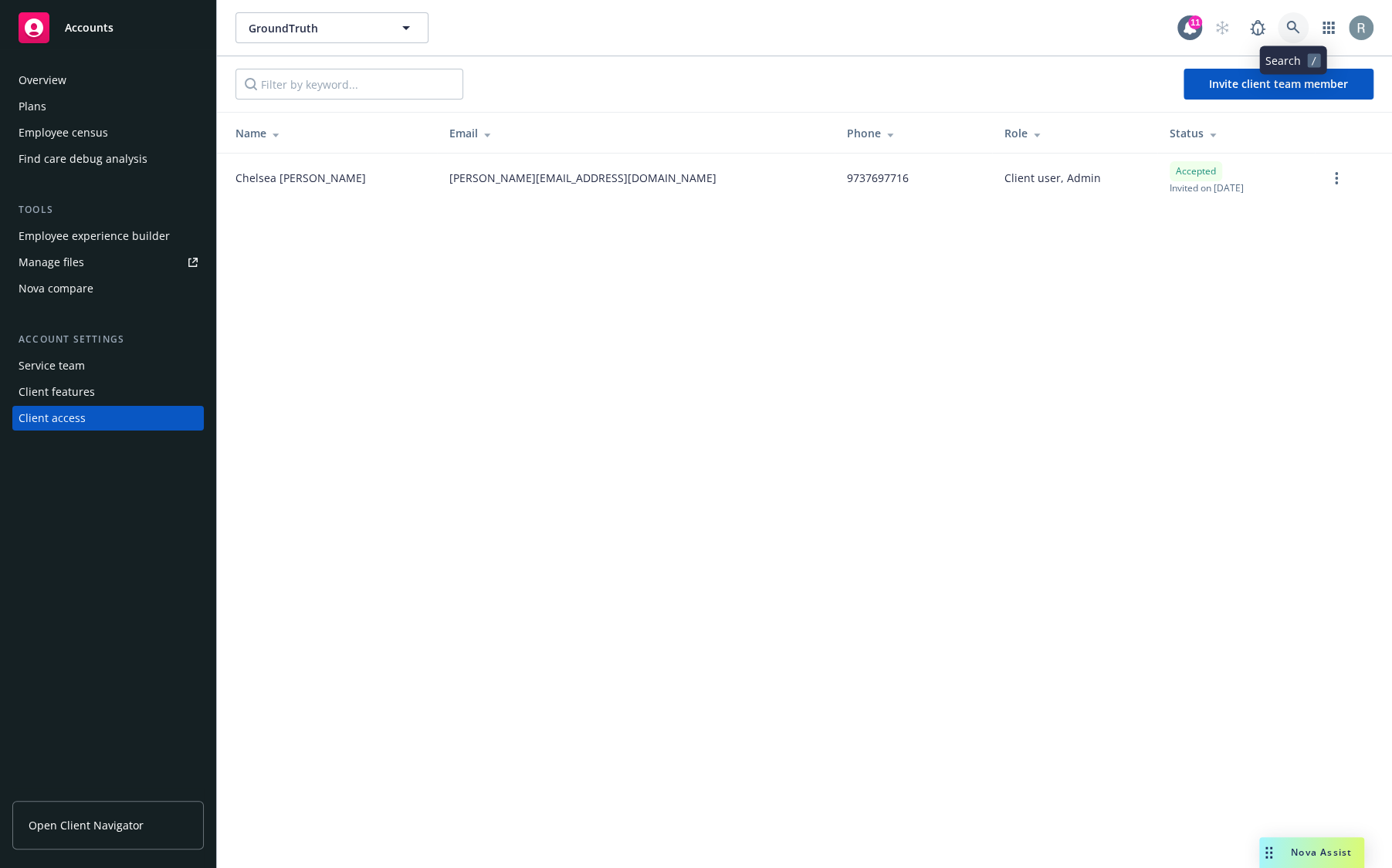
click at [1298, 31] on icon at bounding box center [1293, 27] width 14 height 14
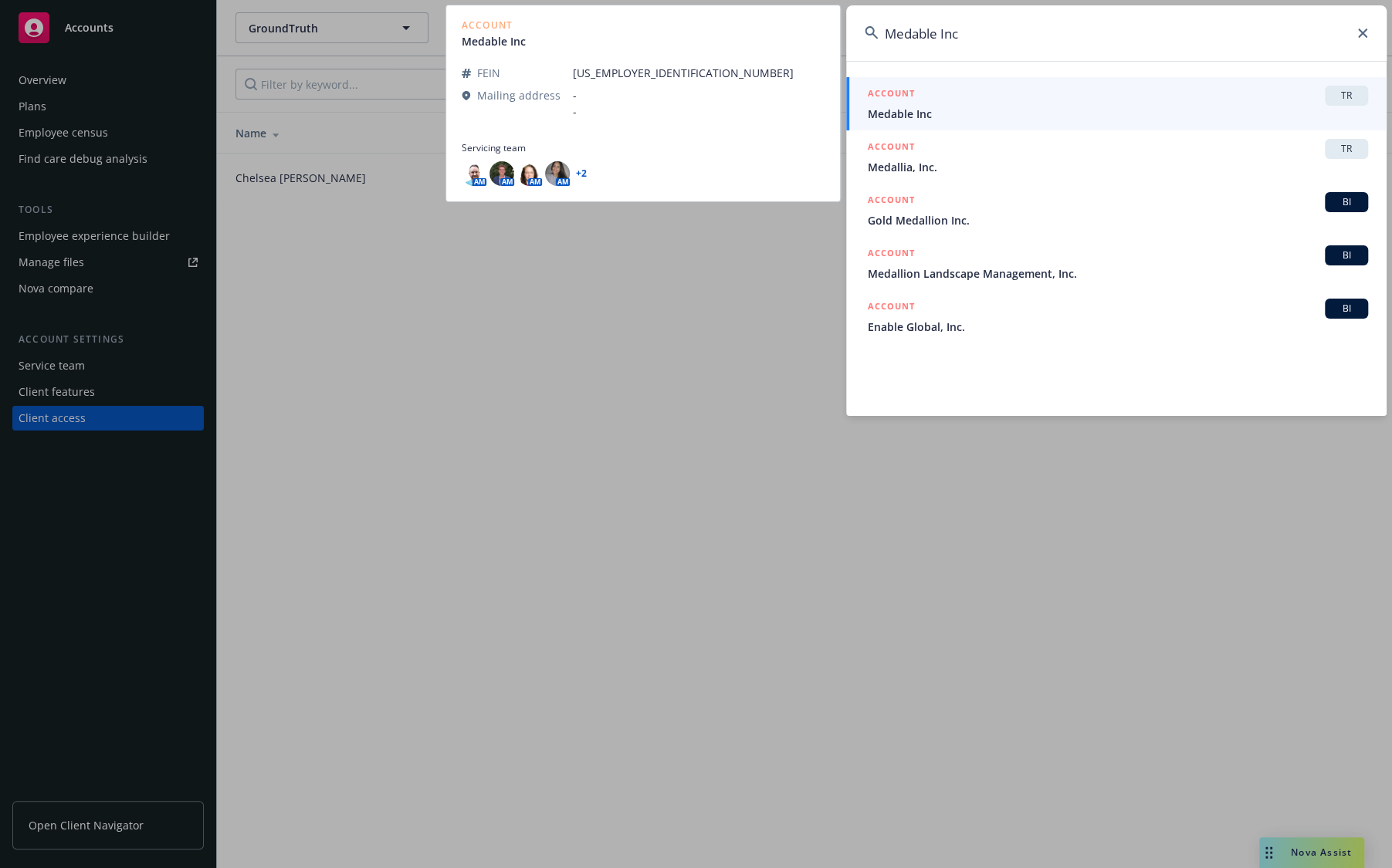
type input "Medable Inc"
click at [964, 109] on span "Medable Inc" at bounding box center [1117, 113] width 500 height 16
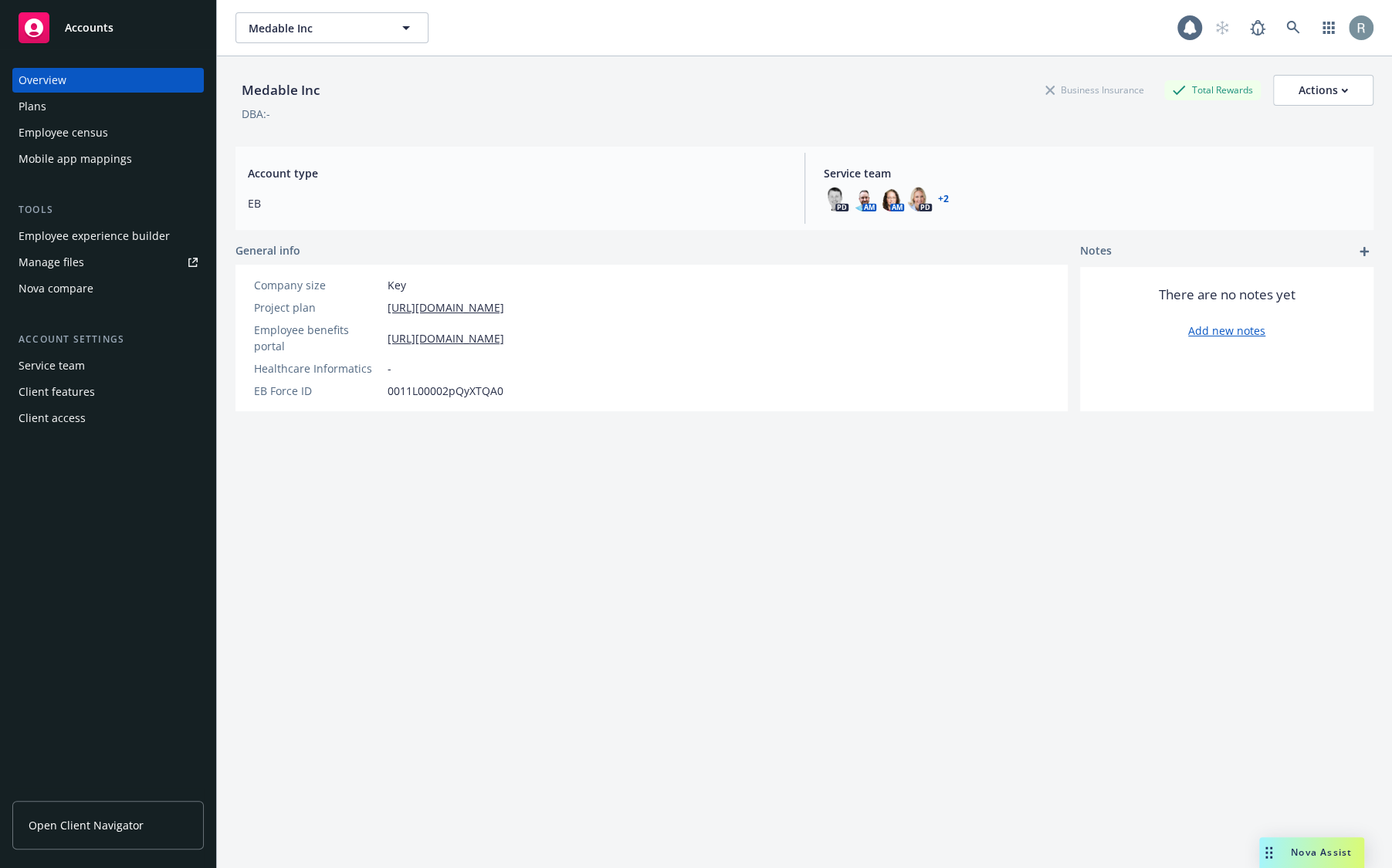
click at [142, 415] on div "Client access" at bounding box center [107, 418] width 179 height 25
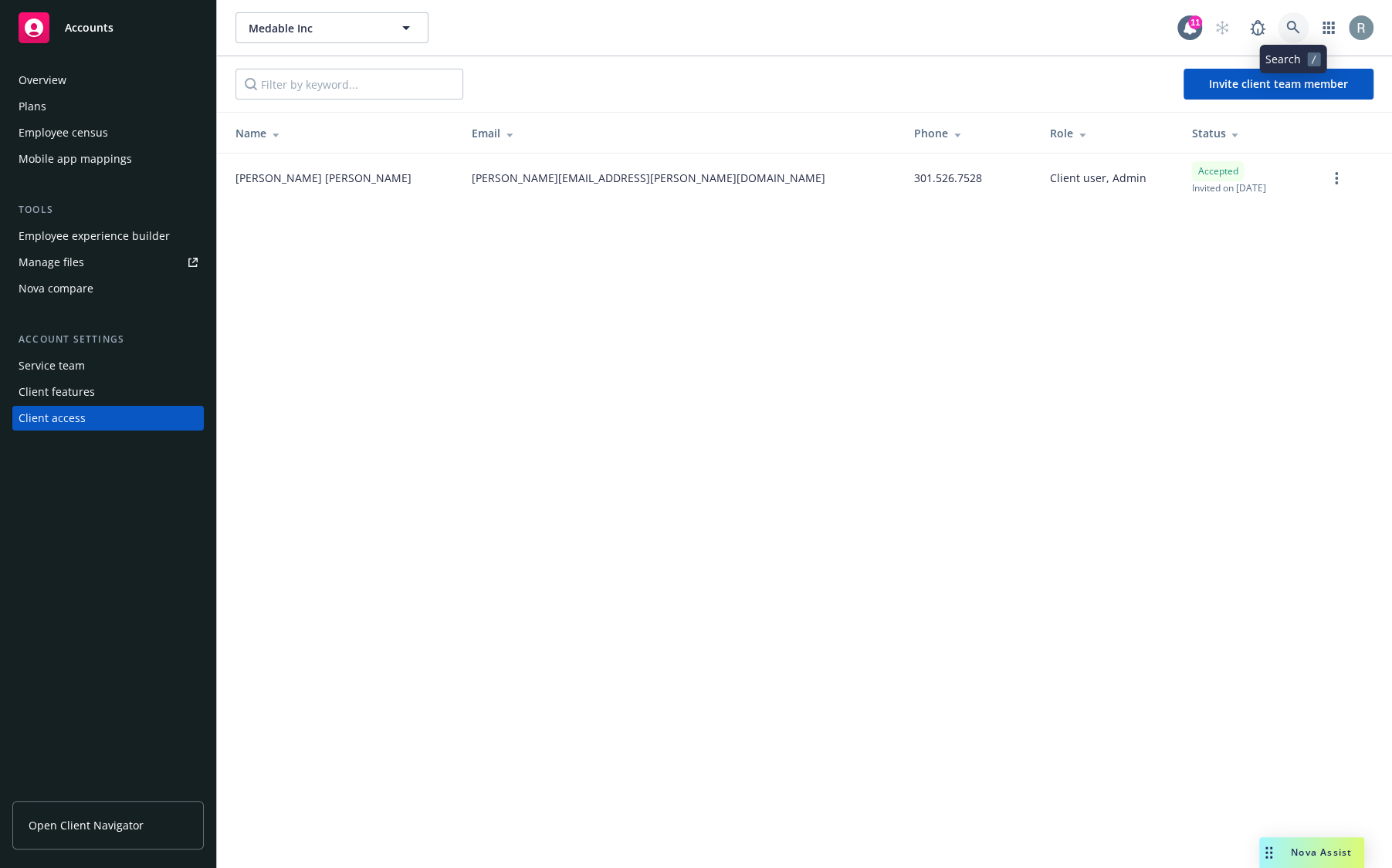
click at [1289, 27] on icon at bounding box center [1293, 27] width 14 height 14
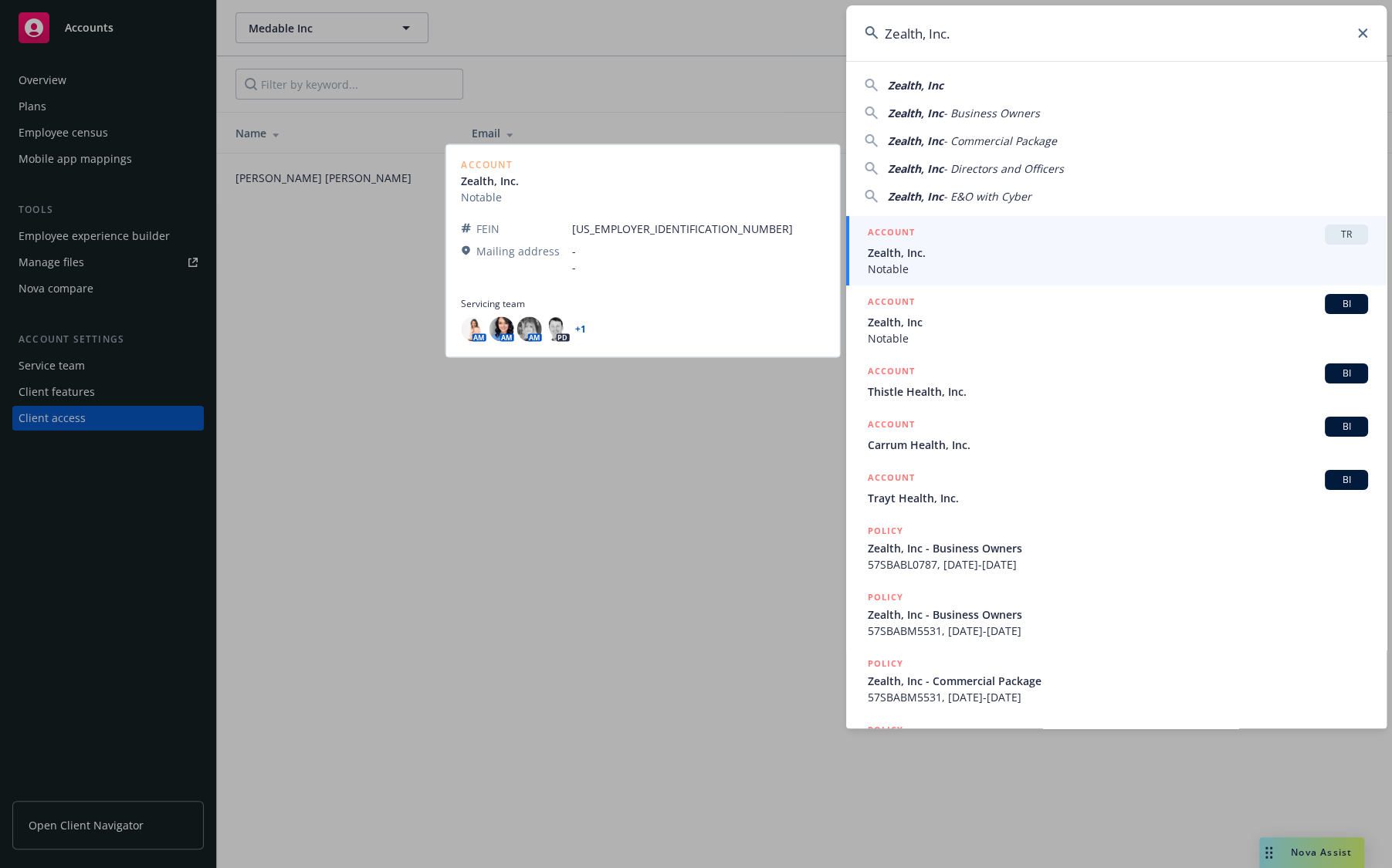
type input "Zealth, Inc."
click at [957, 258] on span "Zealth, Inc." at bounding box center [1117, 252] width 500 height 16
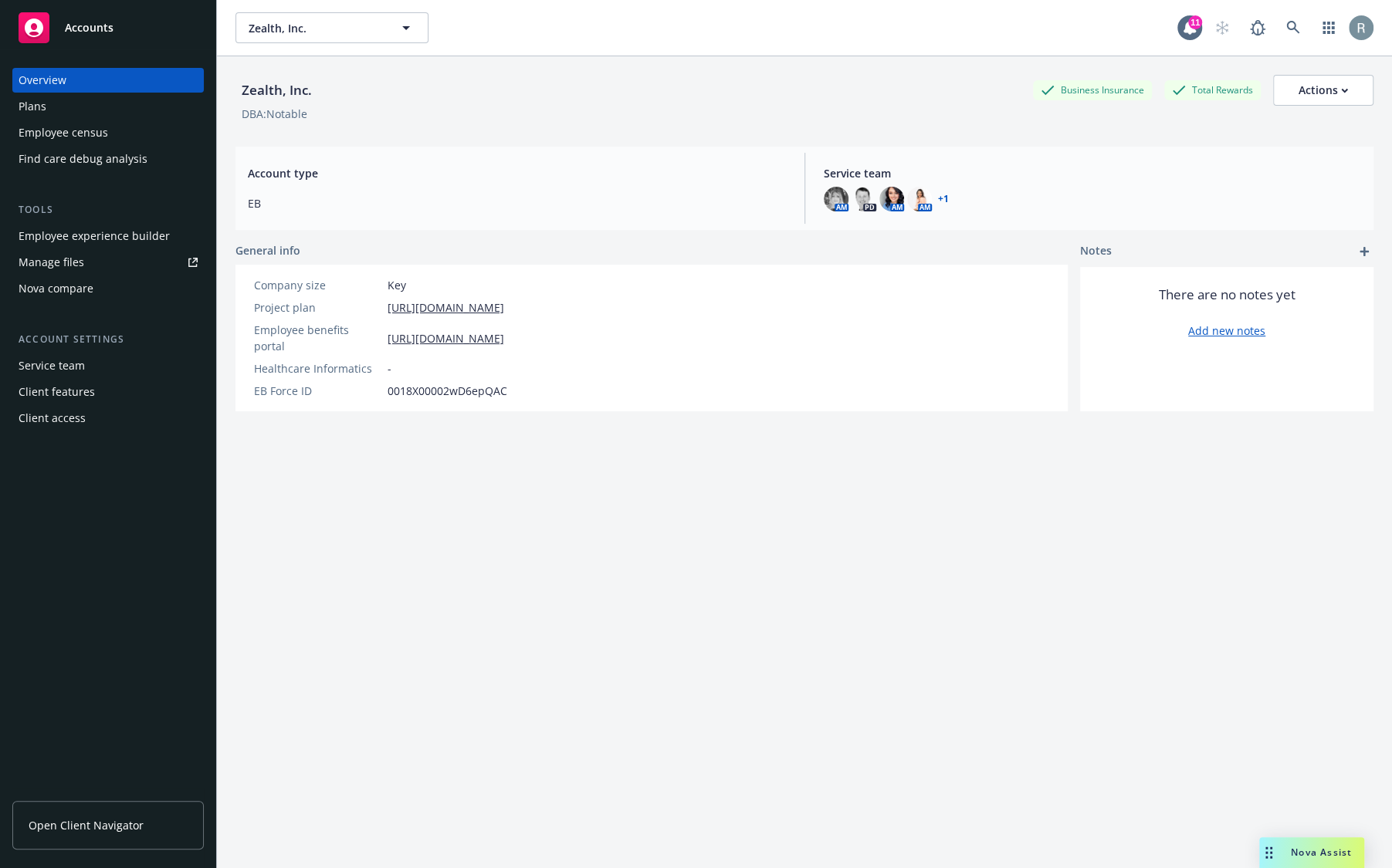
click at [97, 420] on div "Client access" at bounding box center [107, 418] width 179 height 25
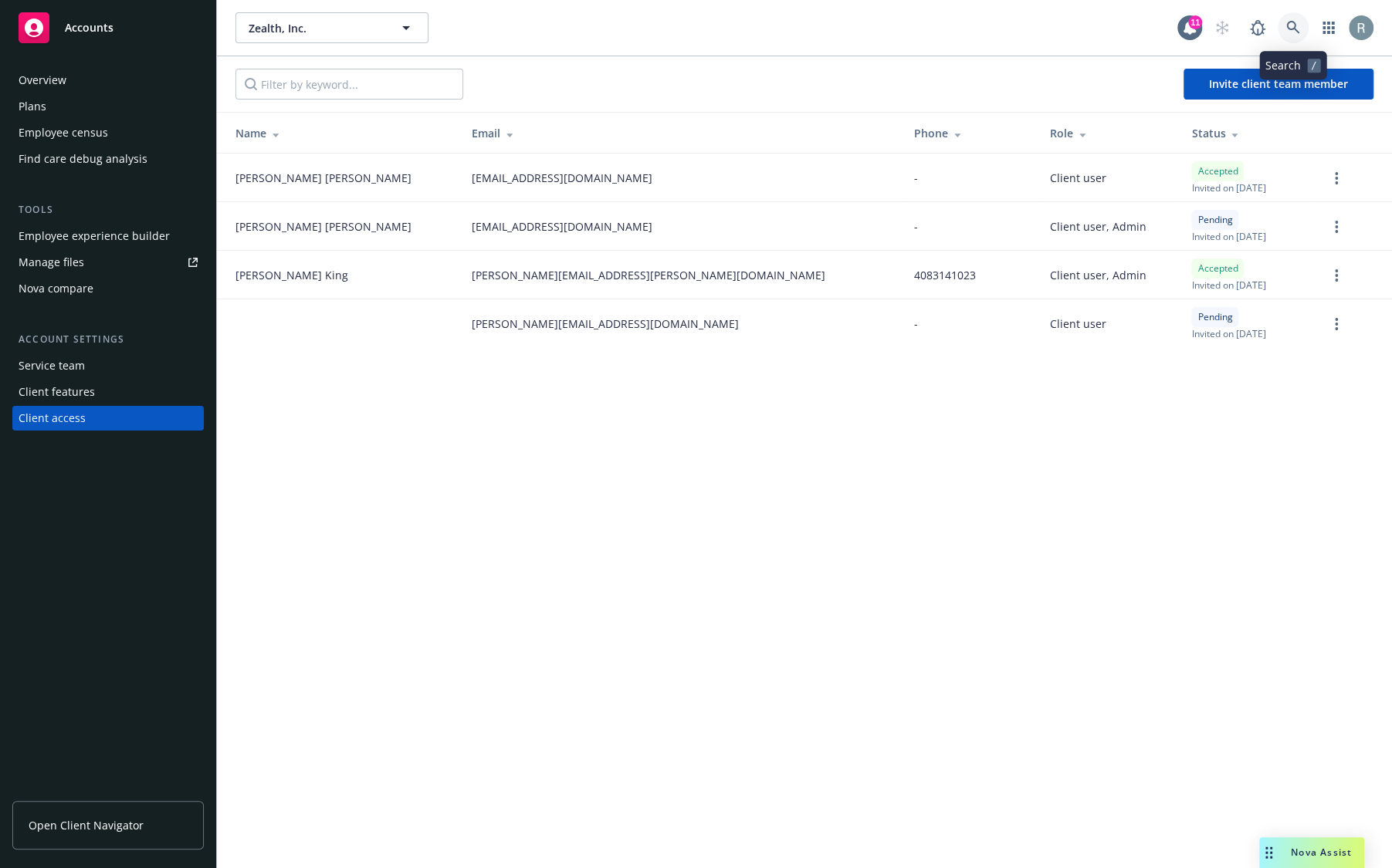
click at [1290, 32] on icon at bounding box center [1293, 27] width 14 height 14
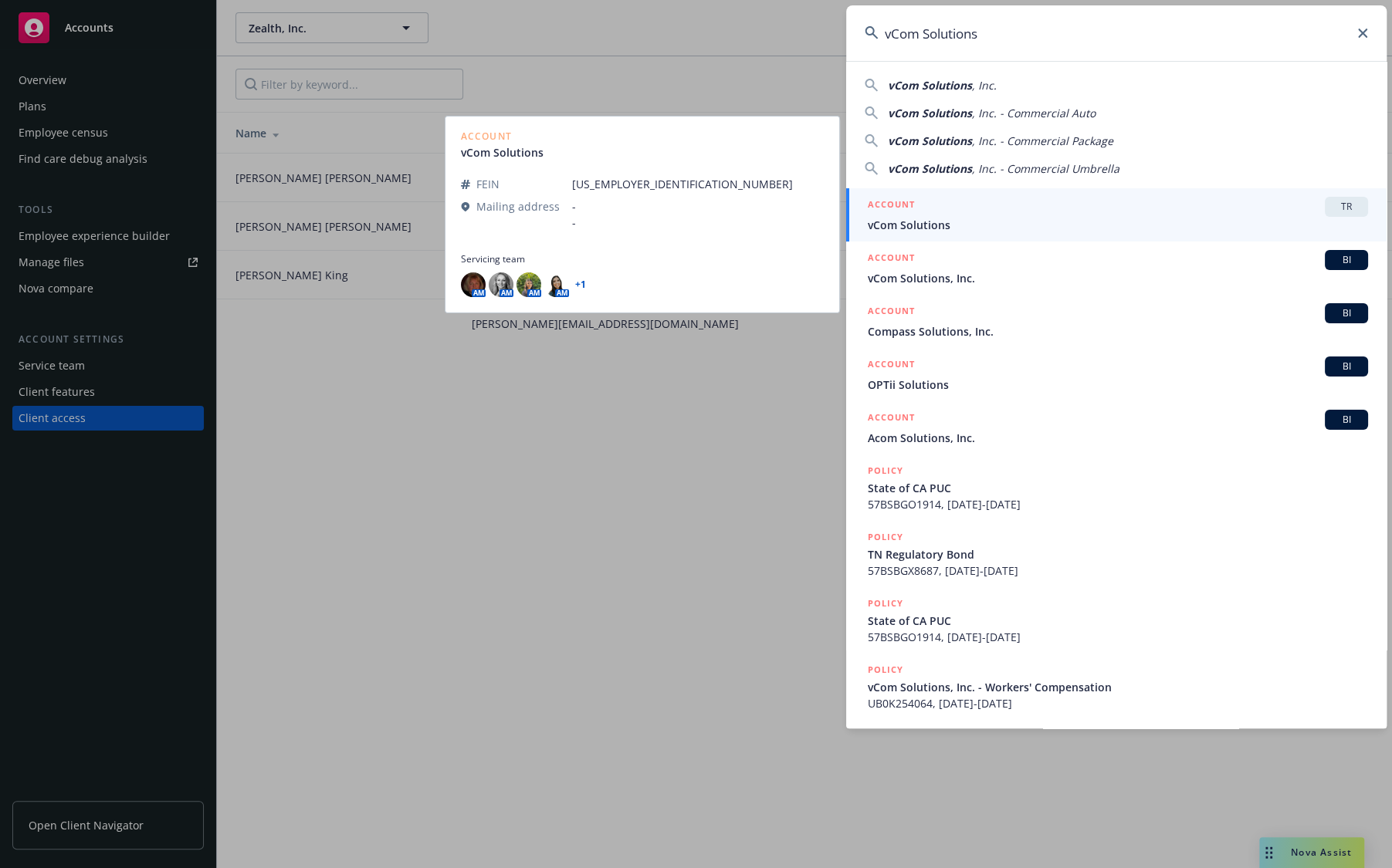
type input "vCom Solutions"
click at [961, 230] on span "vCom Solutions" at bounding box center [1117, 224] width 500 height 16
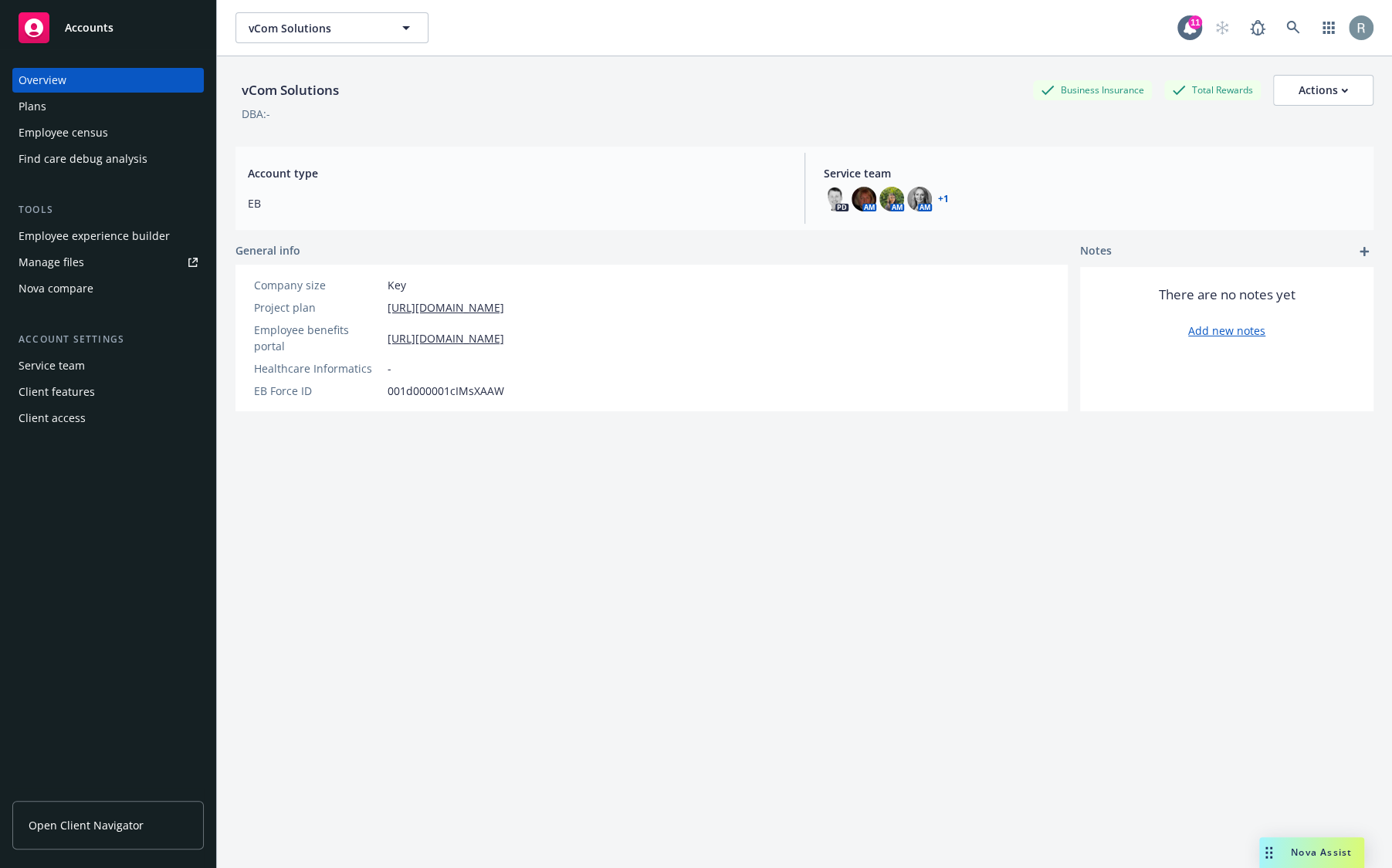
click at [142, 419] on div "Client access" at bounding box center [107, 418] width 179 height 25
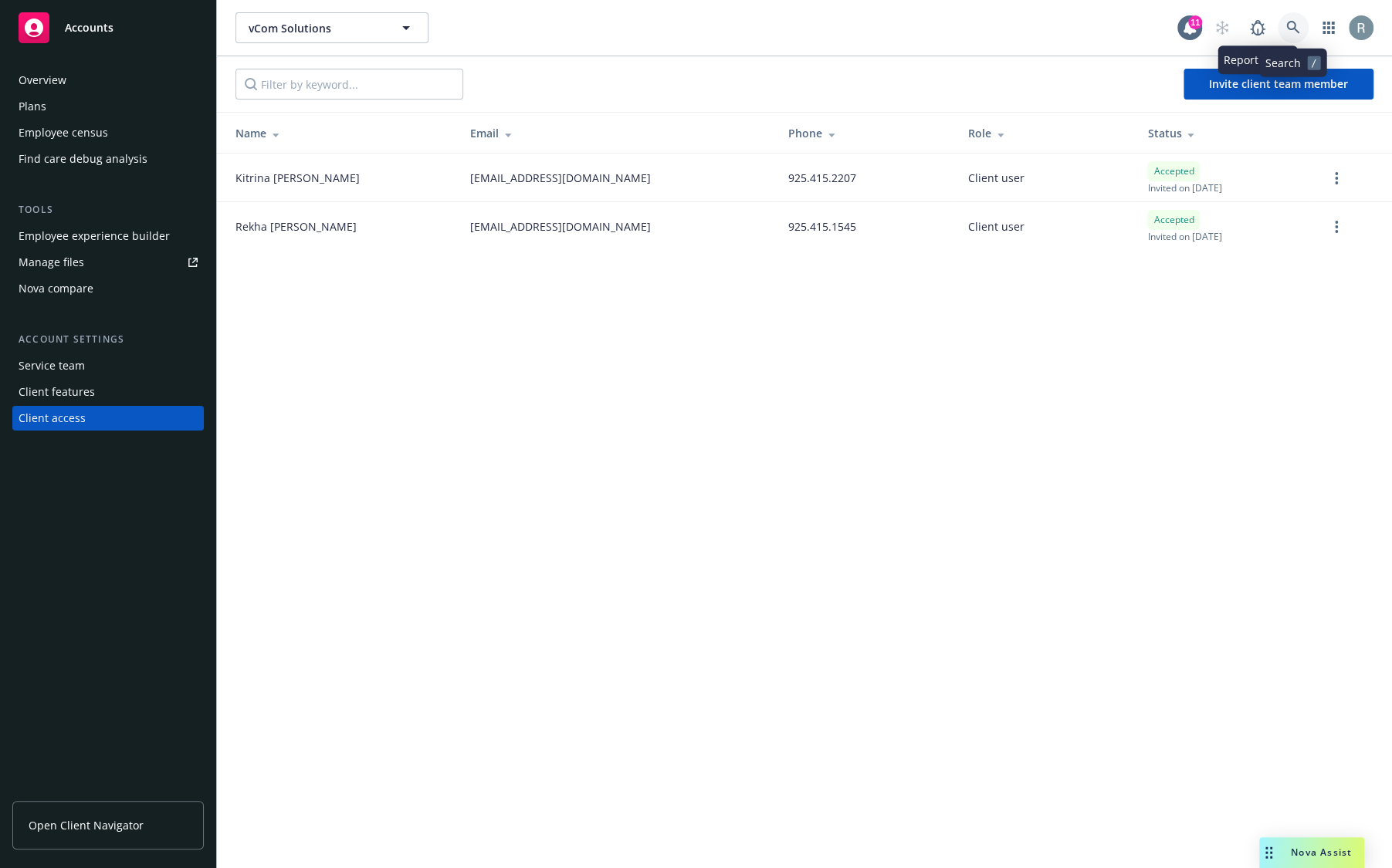
click at [1290, 22] on icon at bounding box center [1293, 27] width 13 height 13
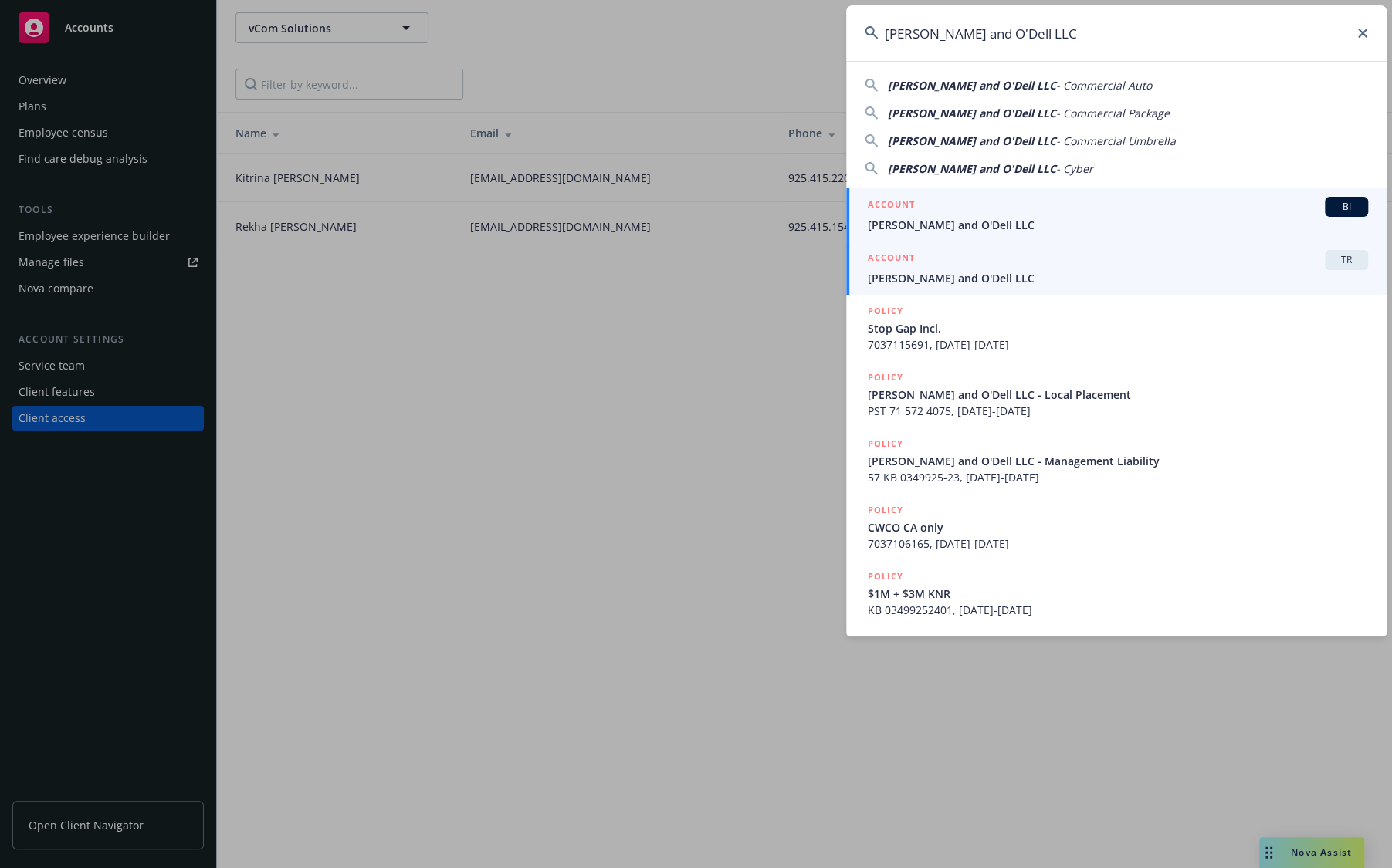
type input "[PERSON_NAME] and O'Dell LLC"
click at [933, 263] on div "ACCOUNT TR" at bounding box center [1117, 260] width 500 height 20
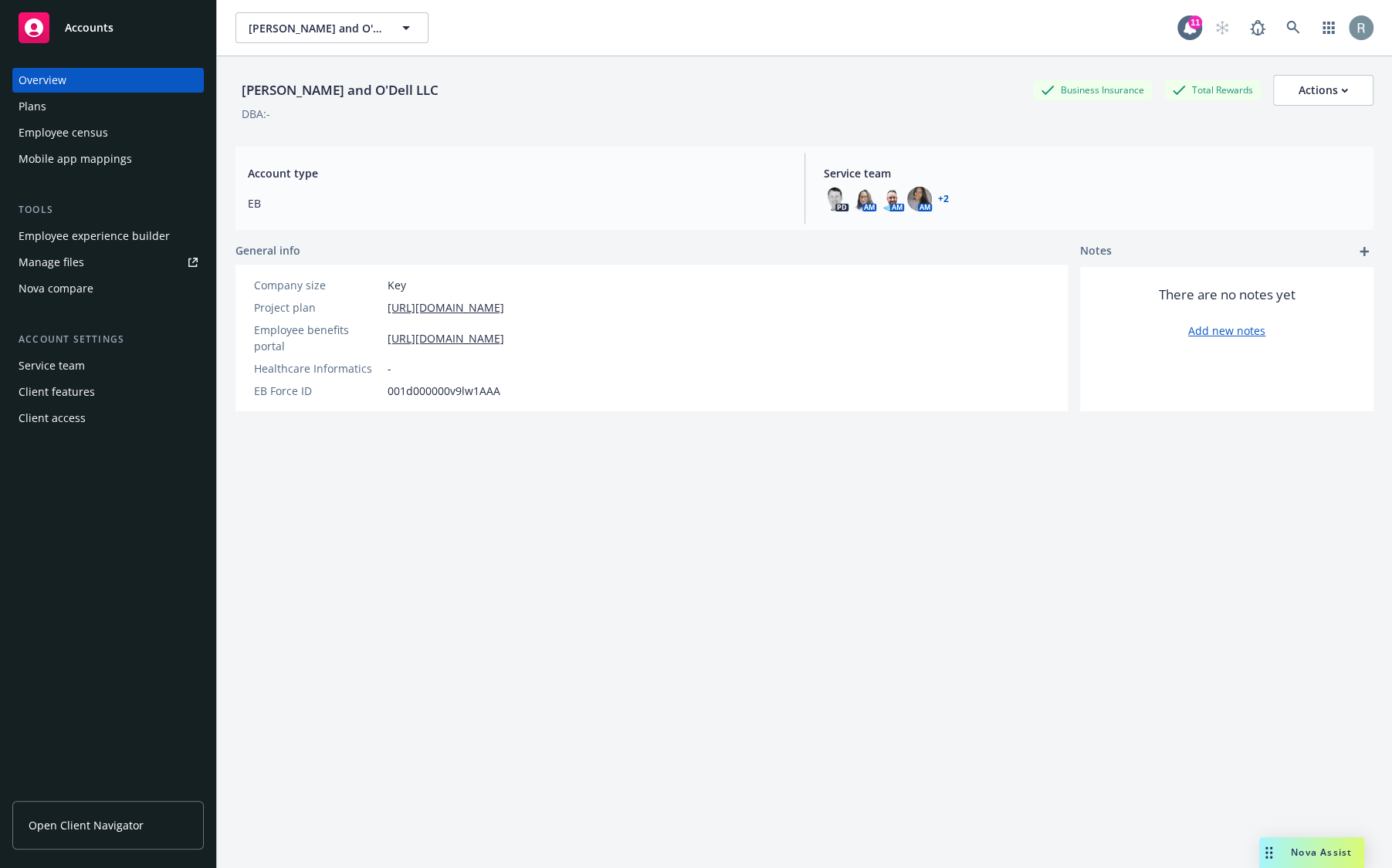
click at [42, 421] on div "Client access" at bounding box center [52, 418] width 67 height 25
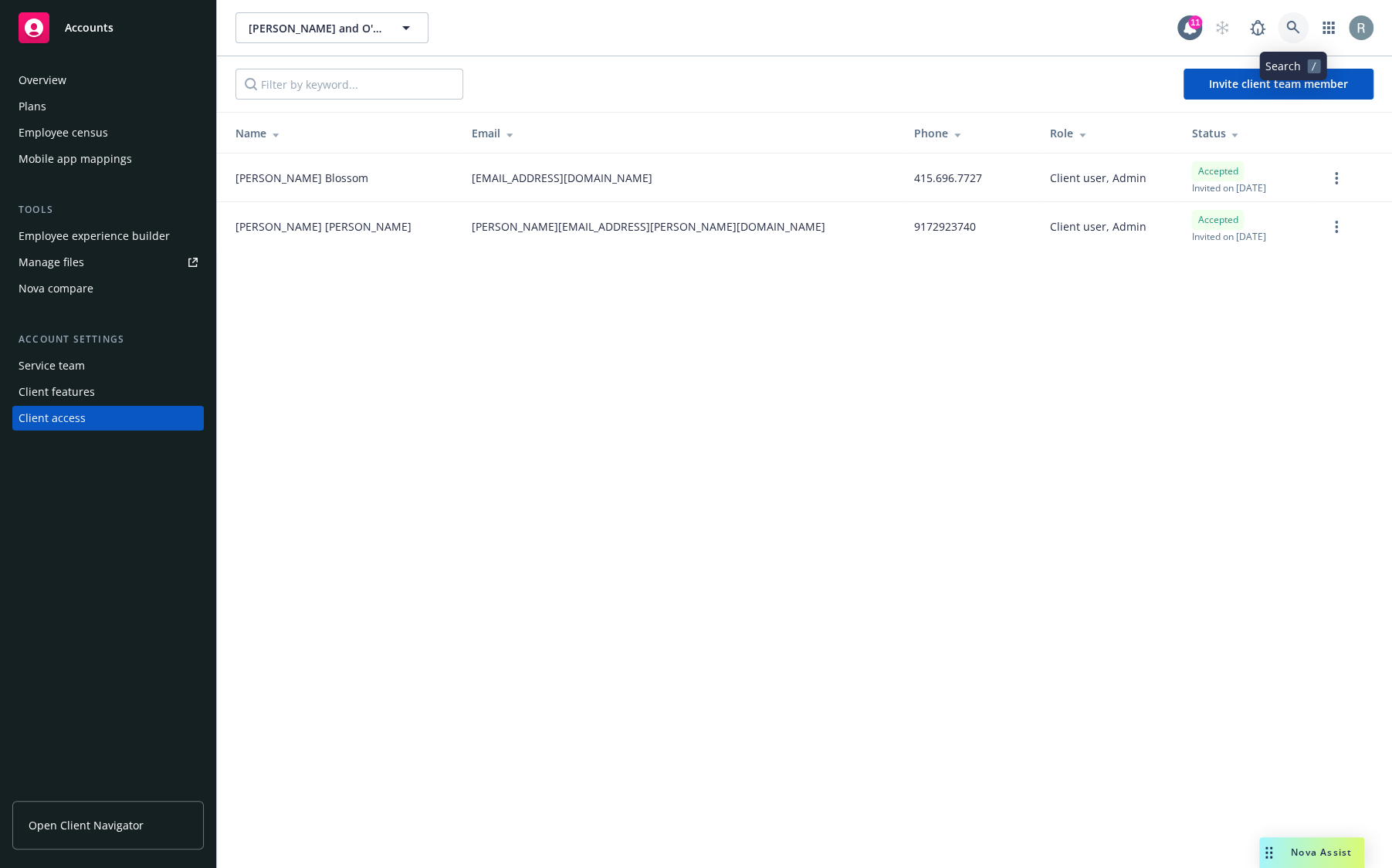
click at [1293, 24] on icon at bounding box center [1293, 27] width 14 height 14
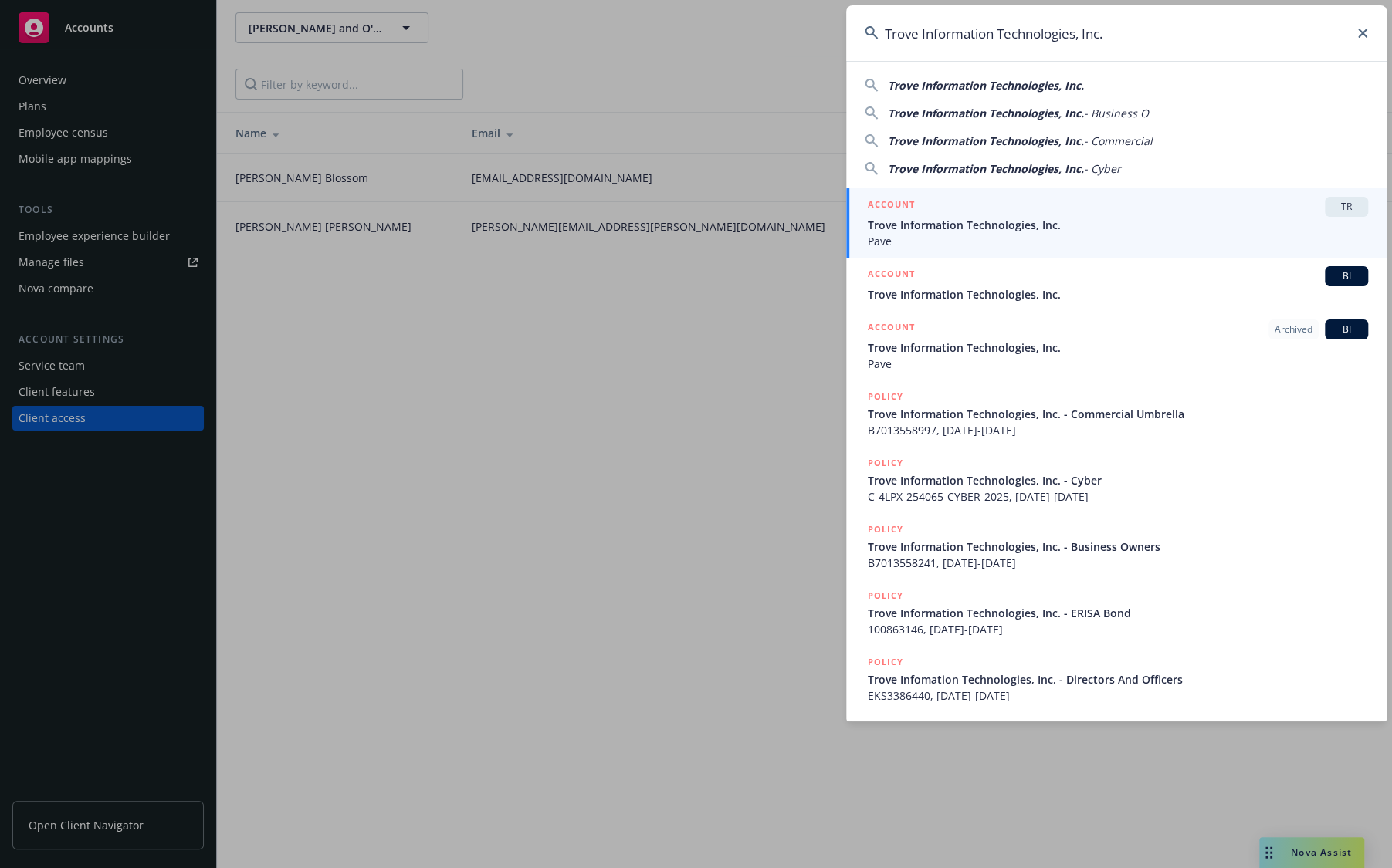
type input "Trove Information Technologies, Inc."
click at [926, 214] on div "ACCOUNT TR" at bounding box center [1117, 207] width 500 height 20
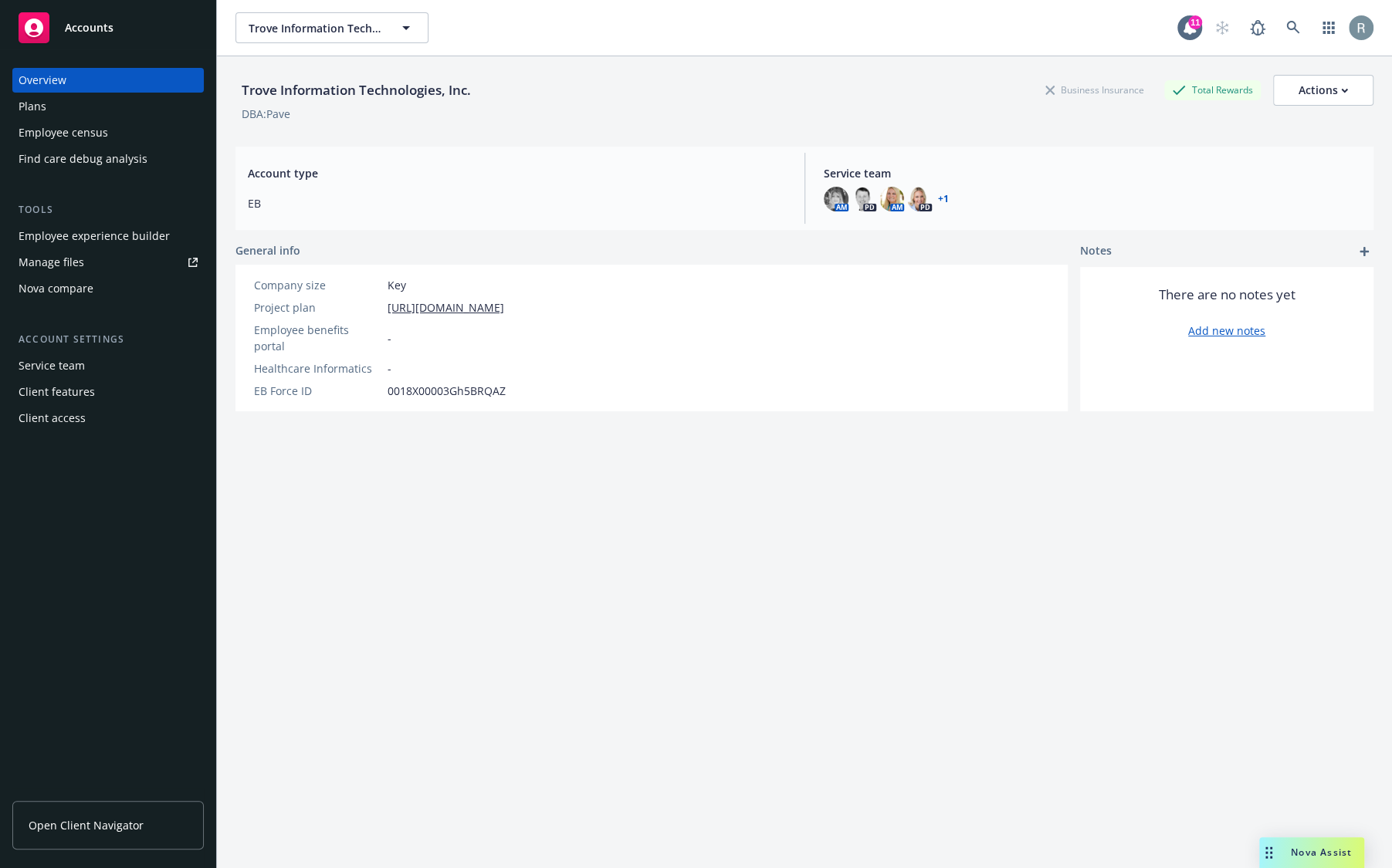
click at [89, 417] on div "Client access" at bounding box center [107, 418] width 179 height 25
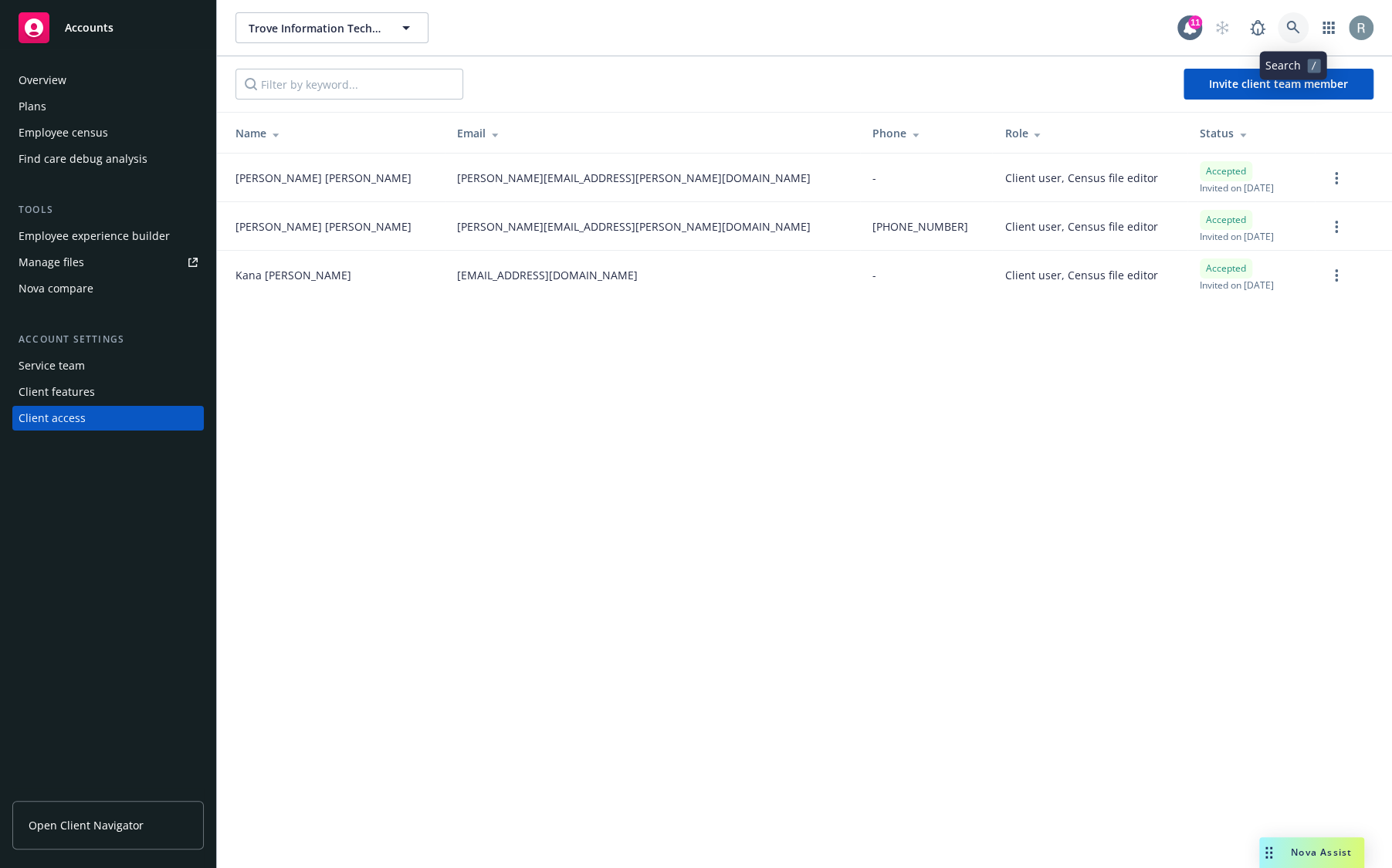
click at [1293, 31] on icon at bounding box center [1293, 27] width 14 height 14
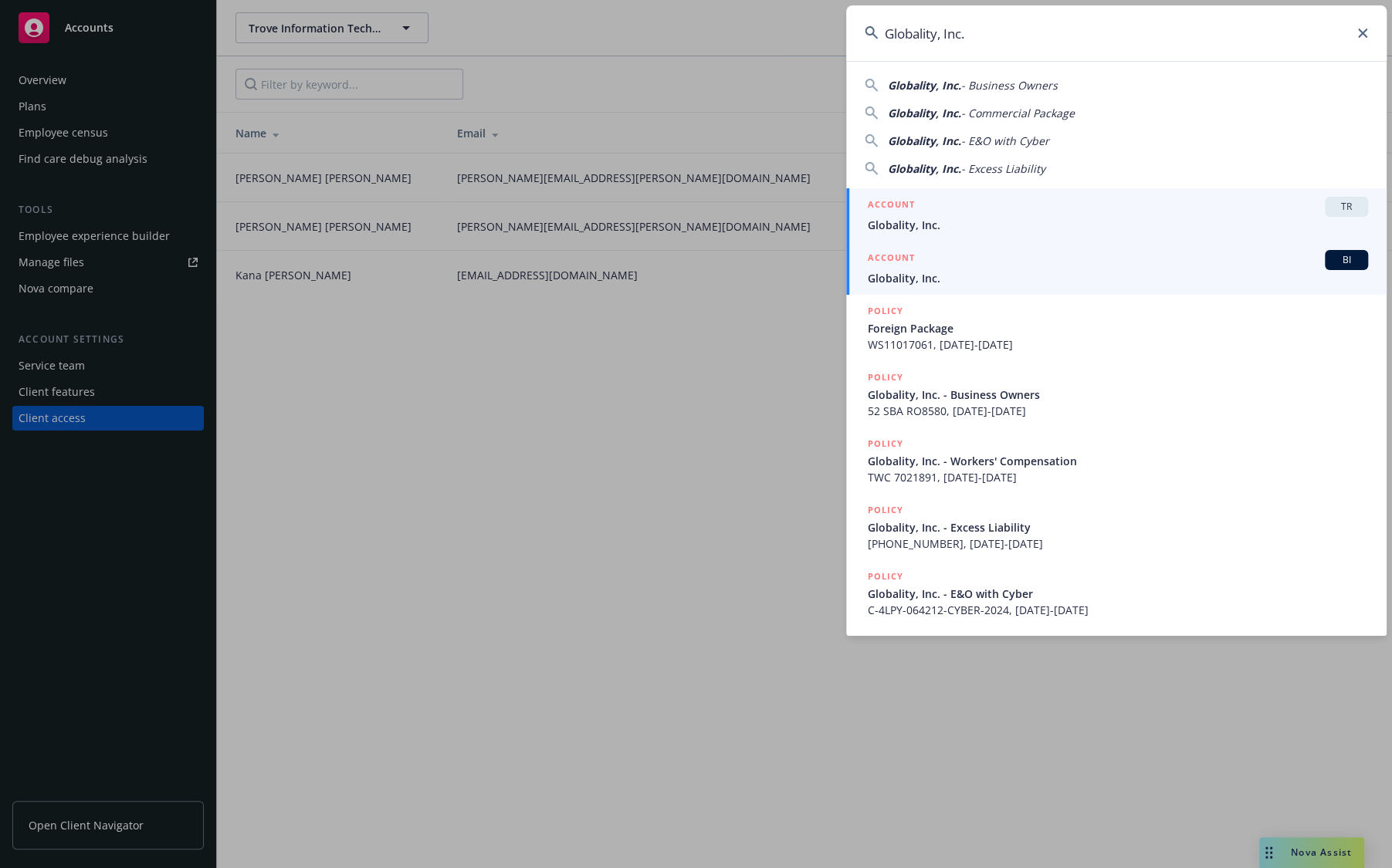
type input "Globality, Inc."
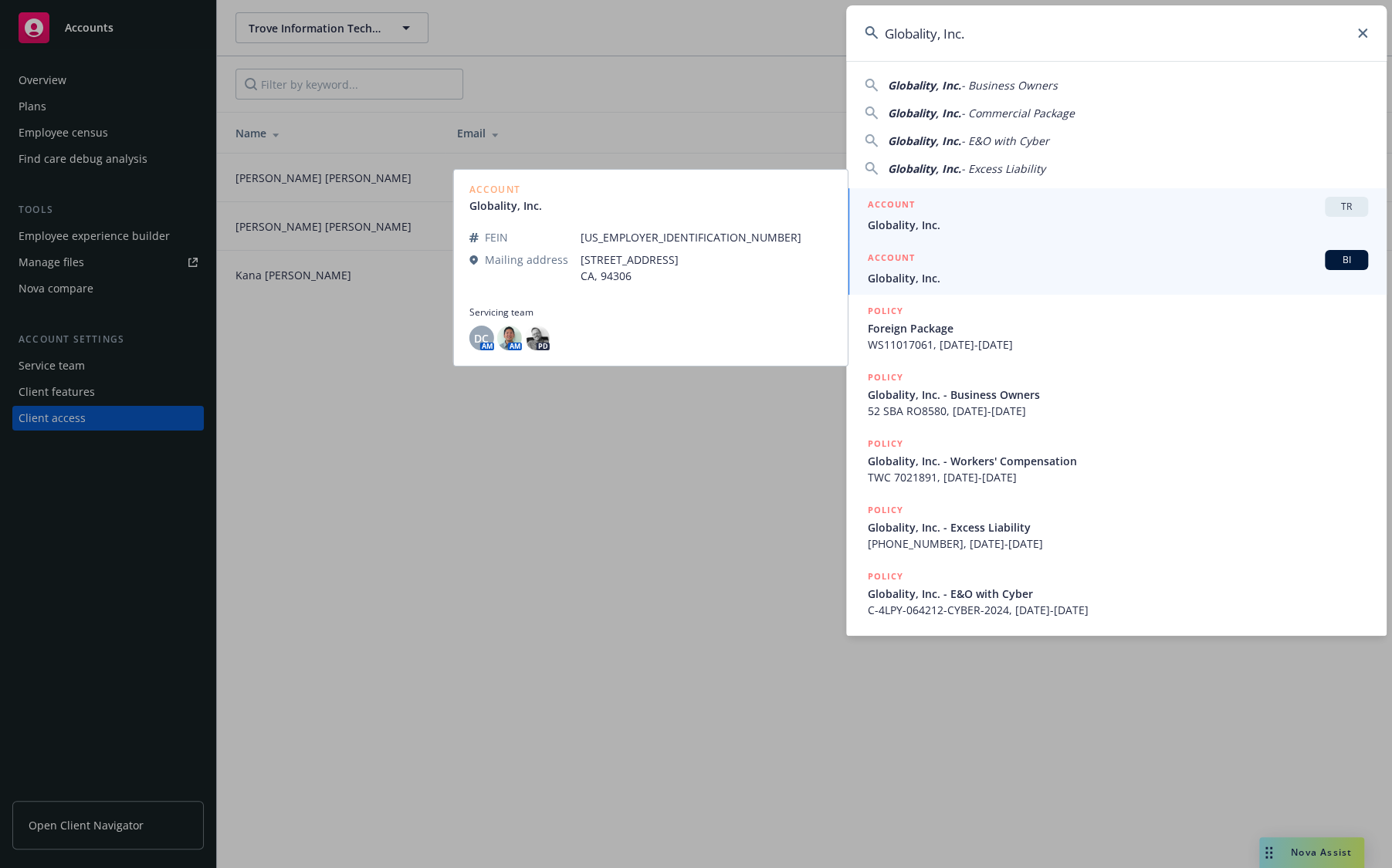
click at [920, 219] on span "Globality, Inc." at bounding box center [1117, 224] width 500 height 16
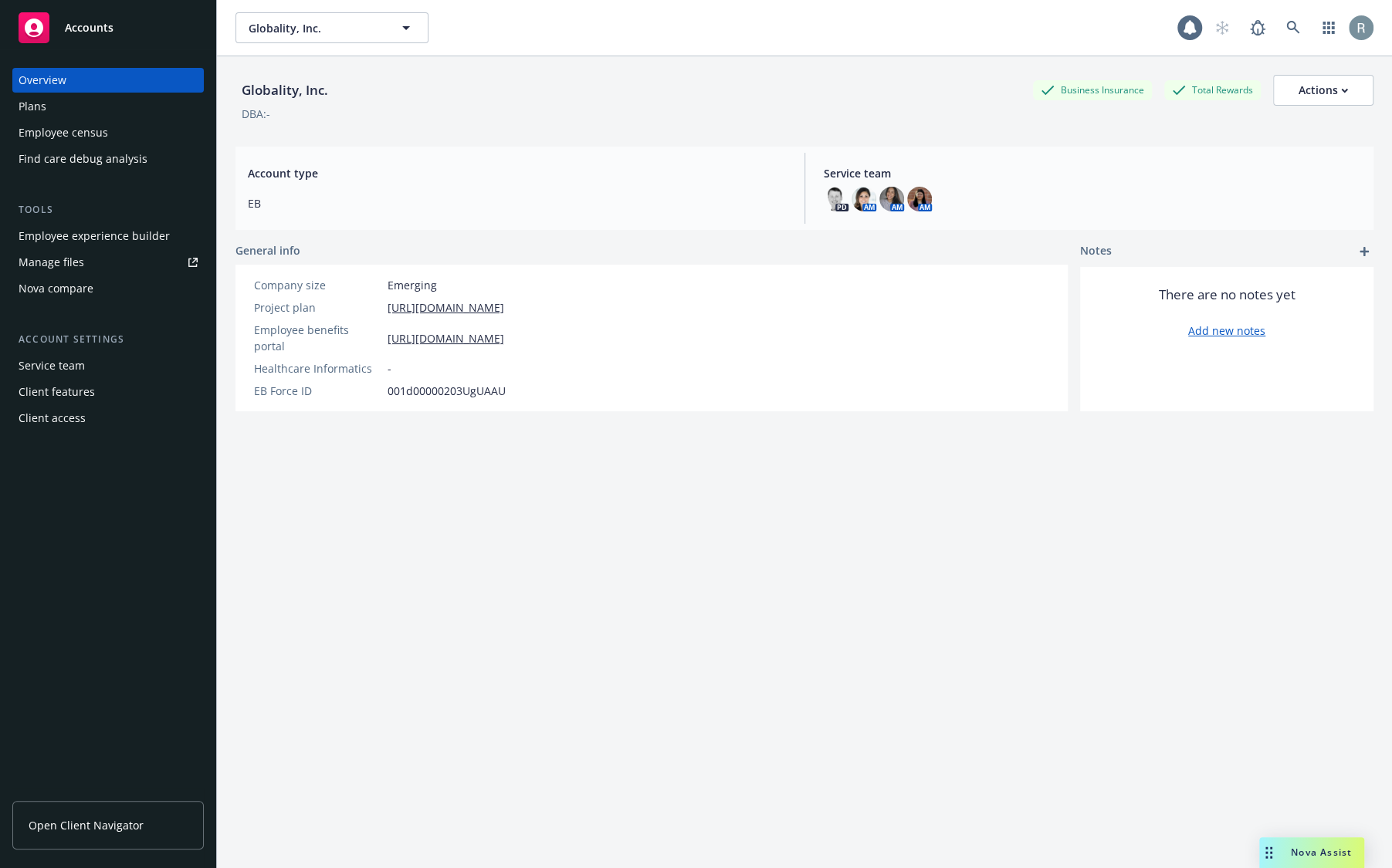
click at [132, 416] on div "Client access" at bounding box center [107, 418] width 179 height 25
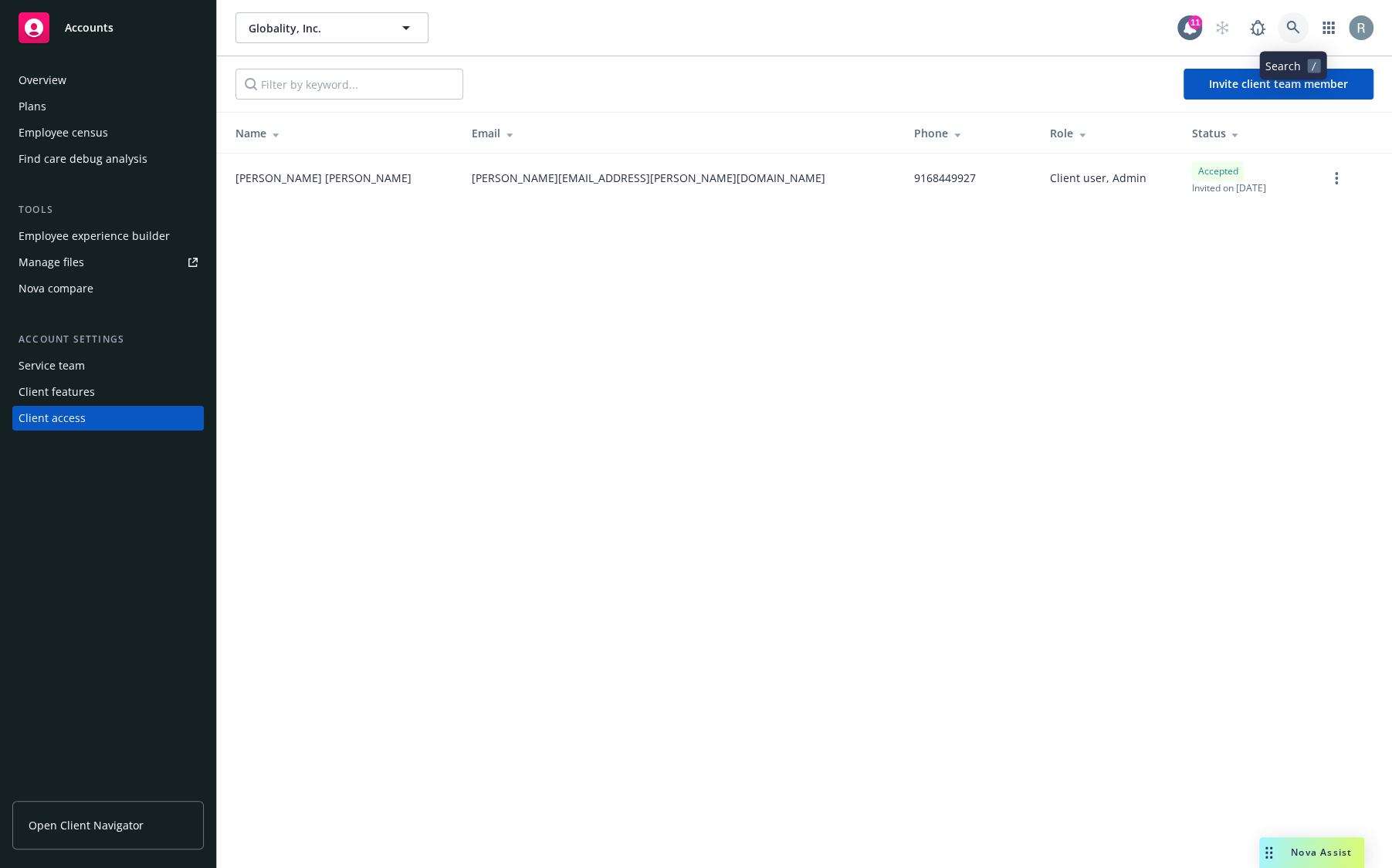
click at [1298, 25] on icon at bounding box center [1293, 27] width 14 height 14
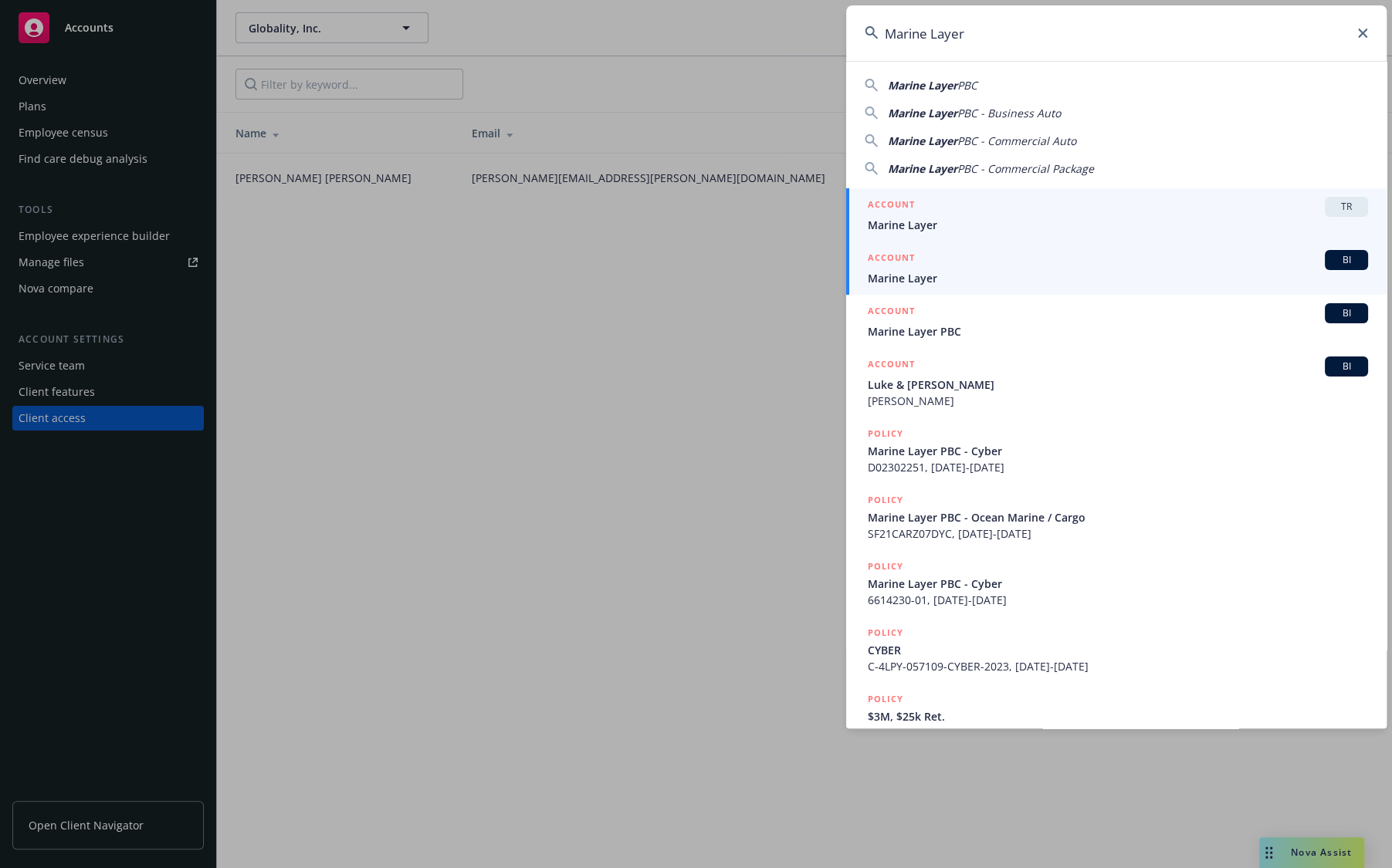
type input "Marine Layer"
click at [918, 223] on span "Marine Layer" at bounding box center [1117, 224] width 500 height 16
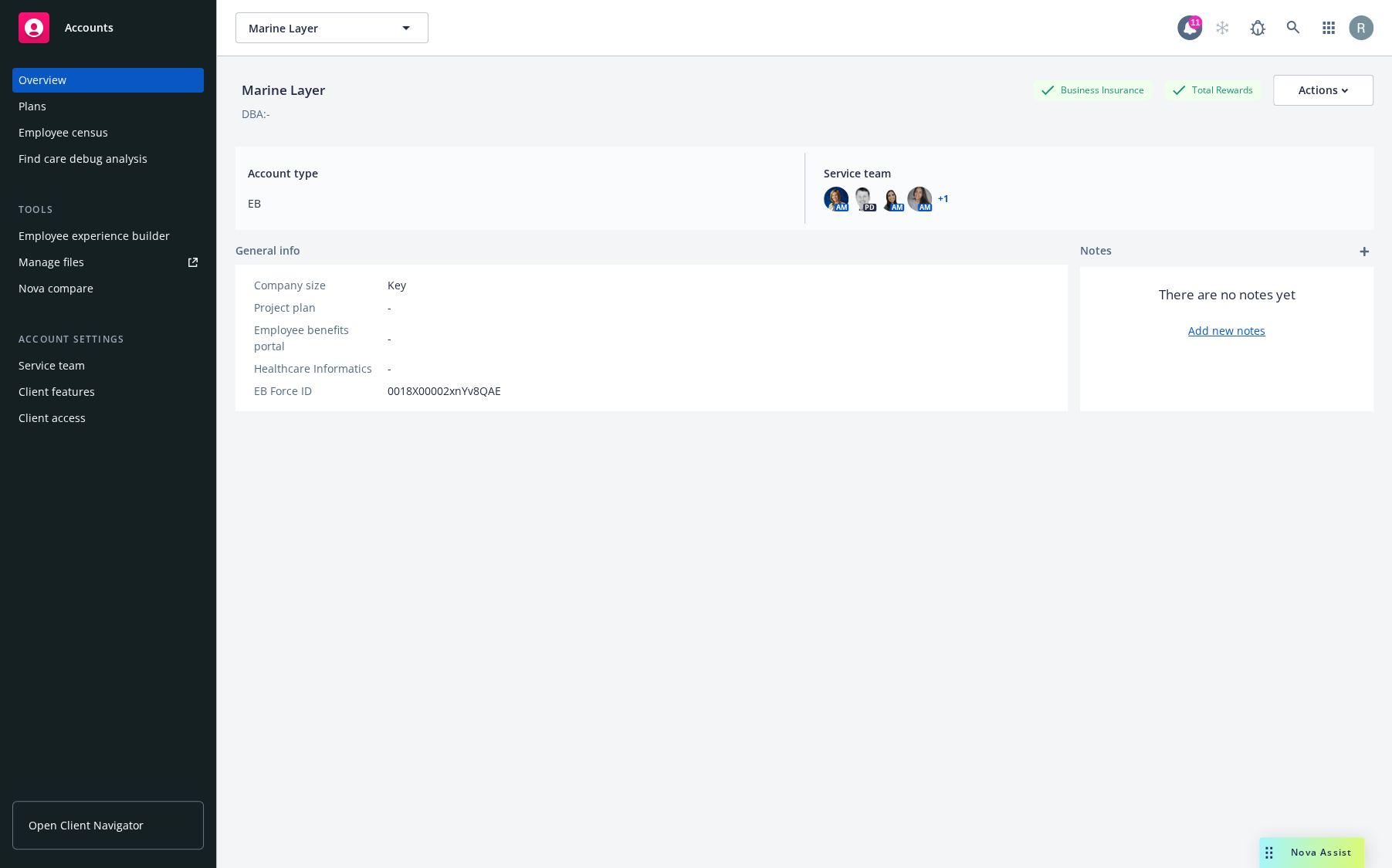
click at [78, 434] on div "Overview Plans Employee census Find care debug analysis Tools Employee experien…" at bounding box center [107, 458] width 216 height 819
click at [73, 423] on div "Client access" at bounding box center [52, 418] width 67 height 25
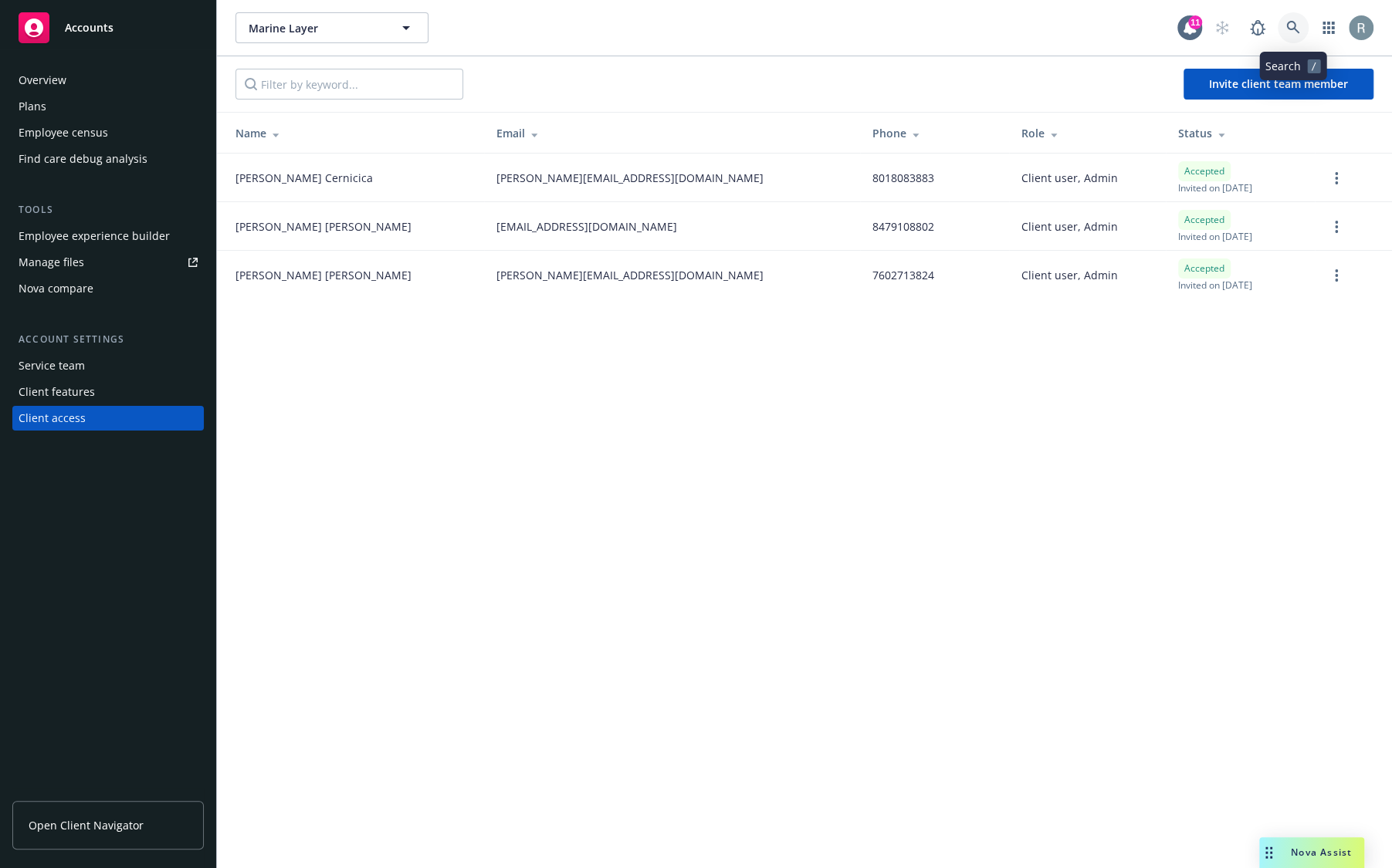
click at [1292, 27] on icon at bounding box center [1293, 27] width 14 height 14
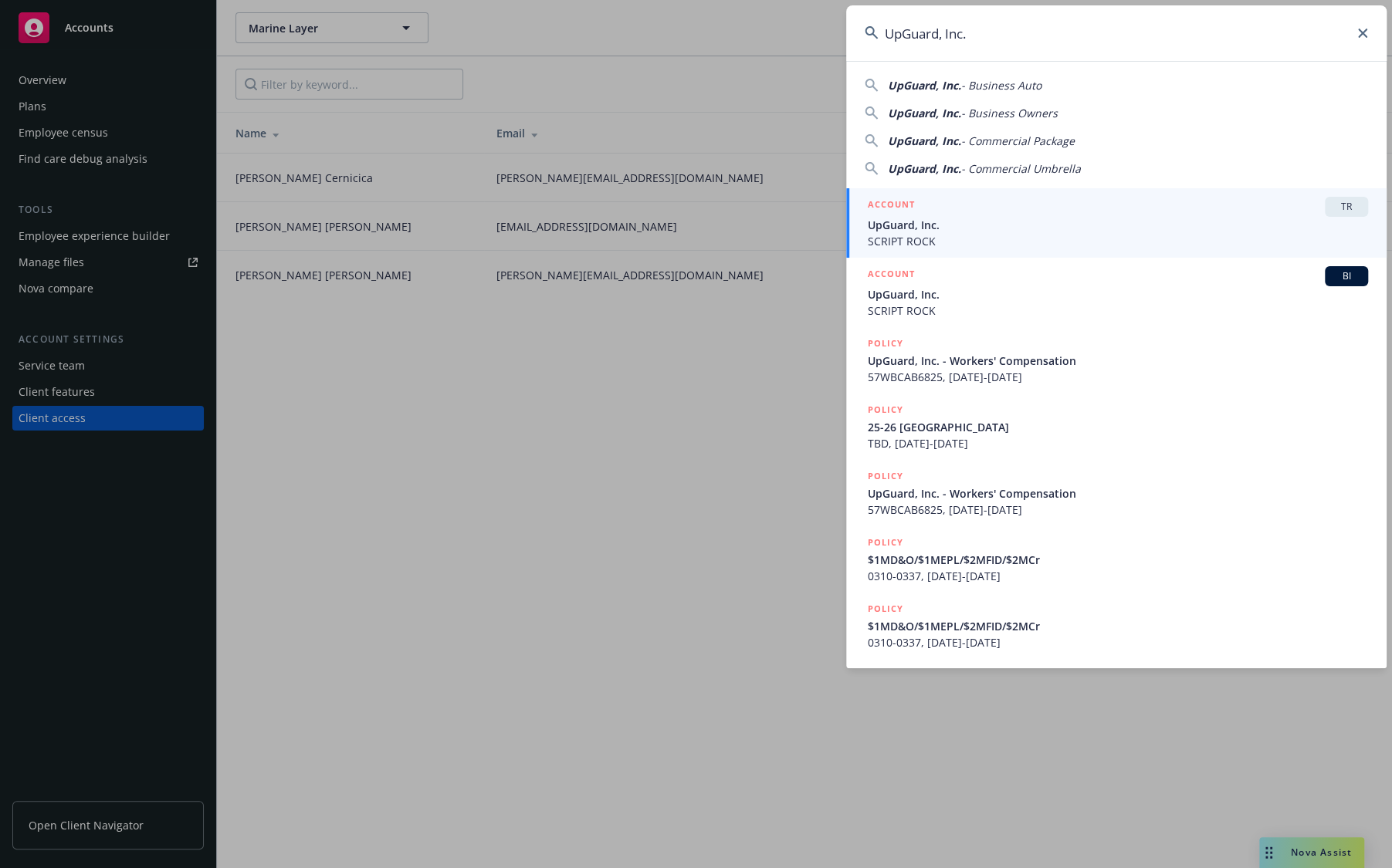
type input "UpGuard, Inc."
click at [935, 217] on span "UpGuard, Inc." at bounding box center [1117, 224] width 500 height 16
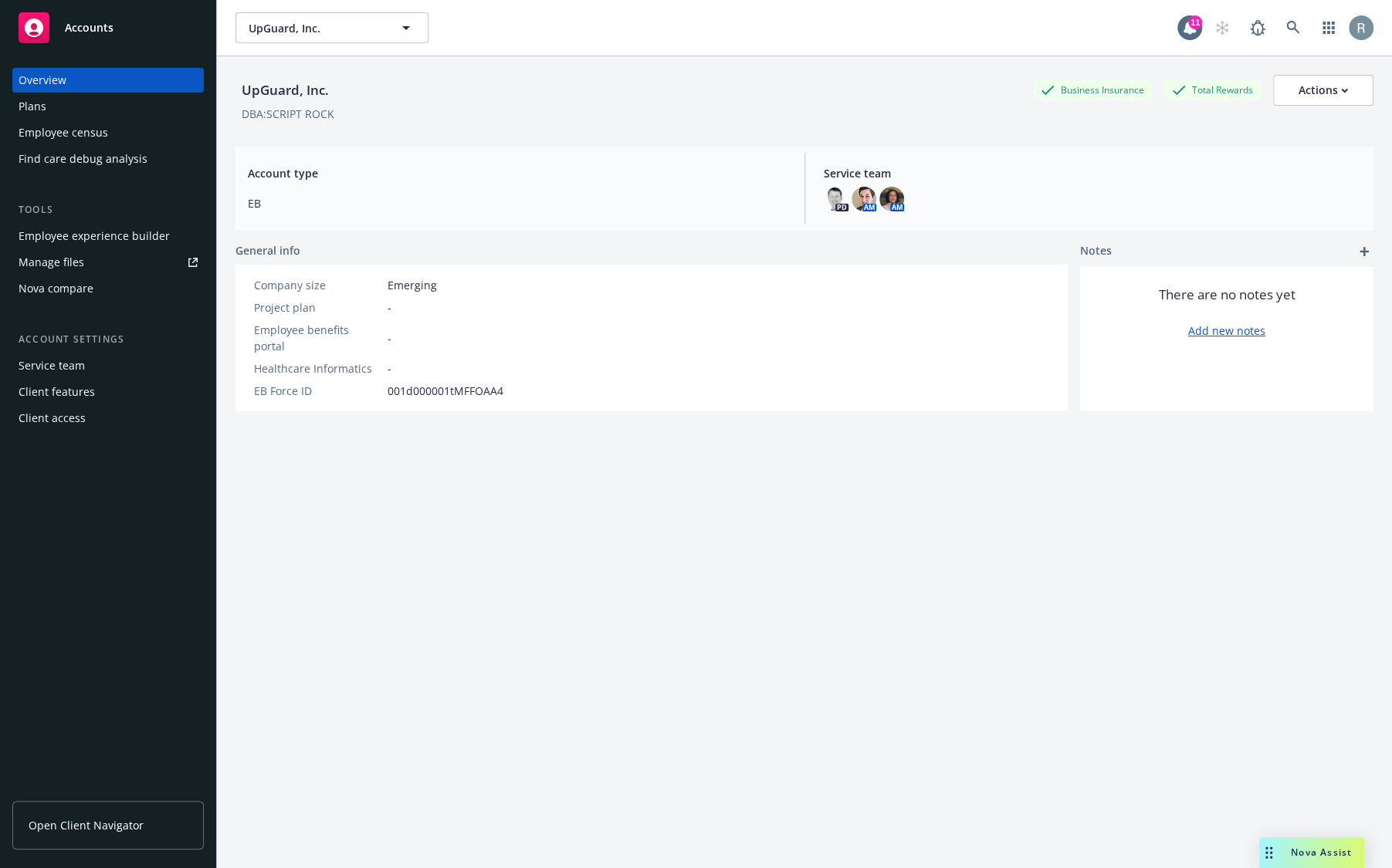
click at [112, 405] on div "Service team Client features Client access" at bounding box center [108, 392] width 192 height 77
click at [100, 421] on div "Client access" at bounding box center [107, 418] width 179 height 25
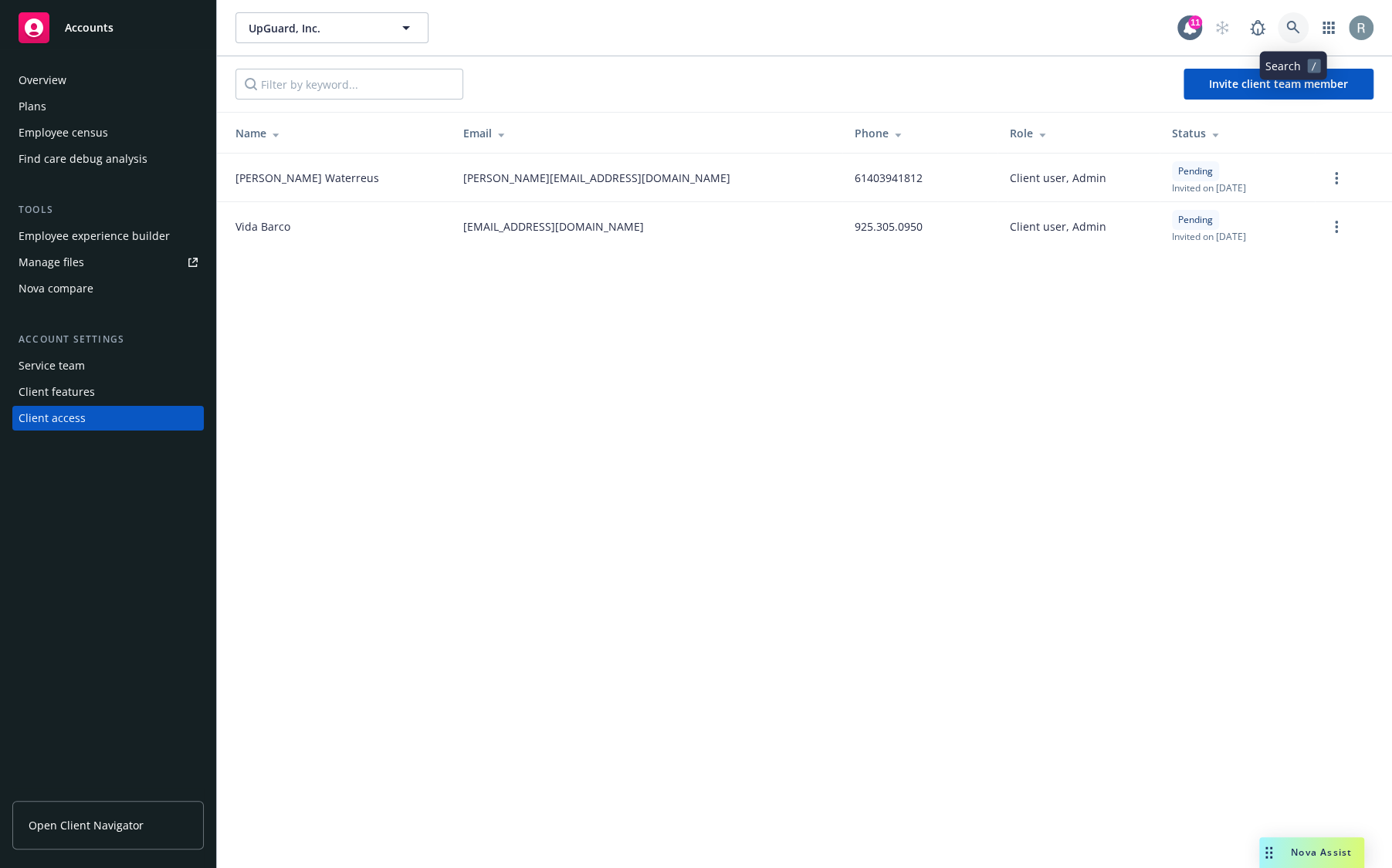
click at [1291, 32] on icon at bounding box center [1293, 27] width 14 height 14
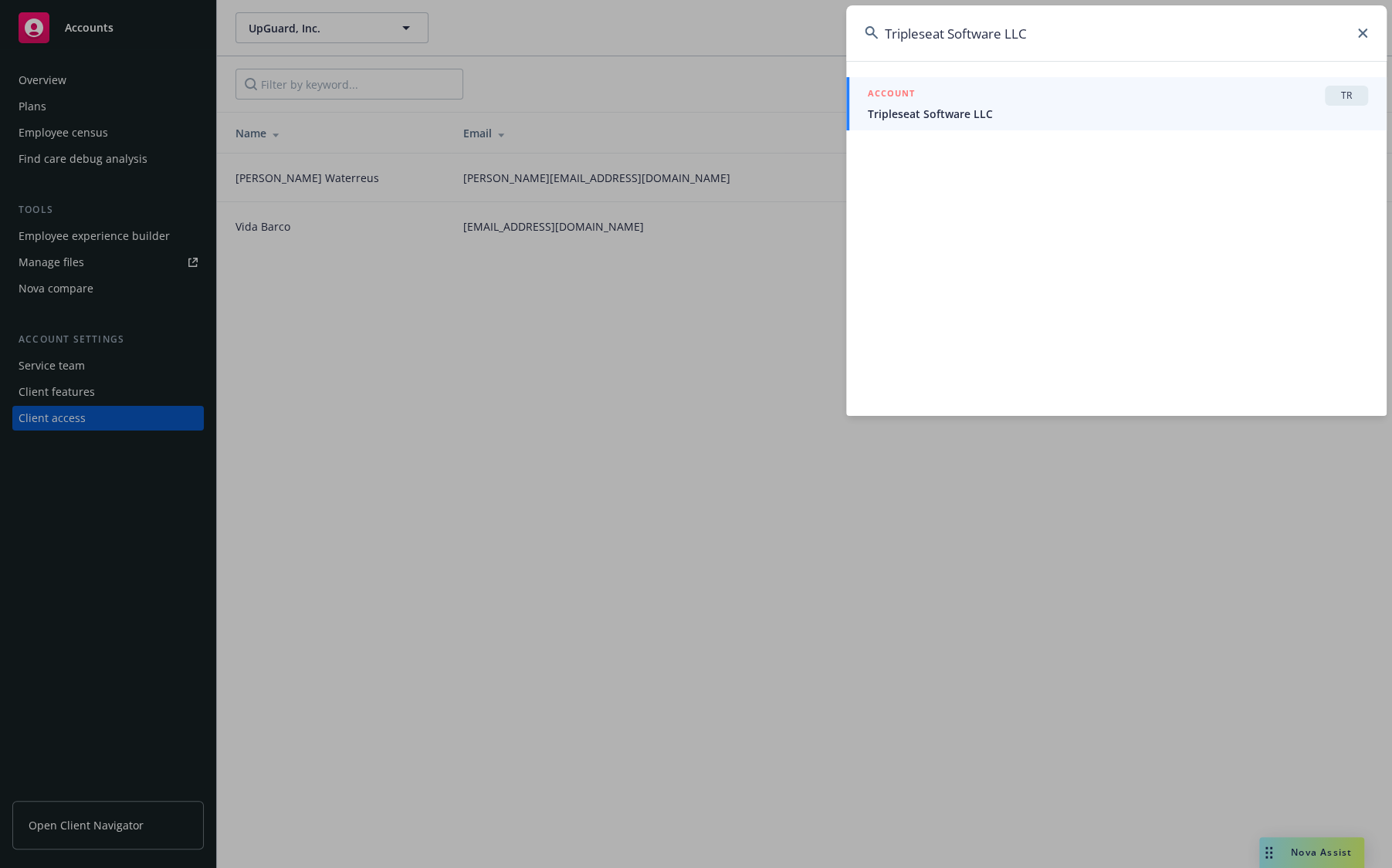
type input "Tripleseat Software LLC"
click at [960, 99] on div "ACCOUNT TR" at bounding box center [1117, 96] width 500 height 20
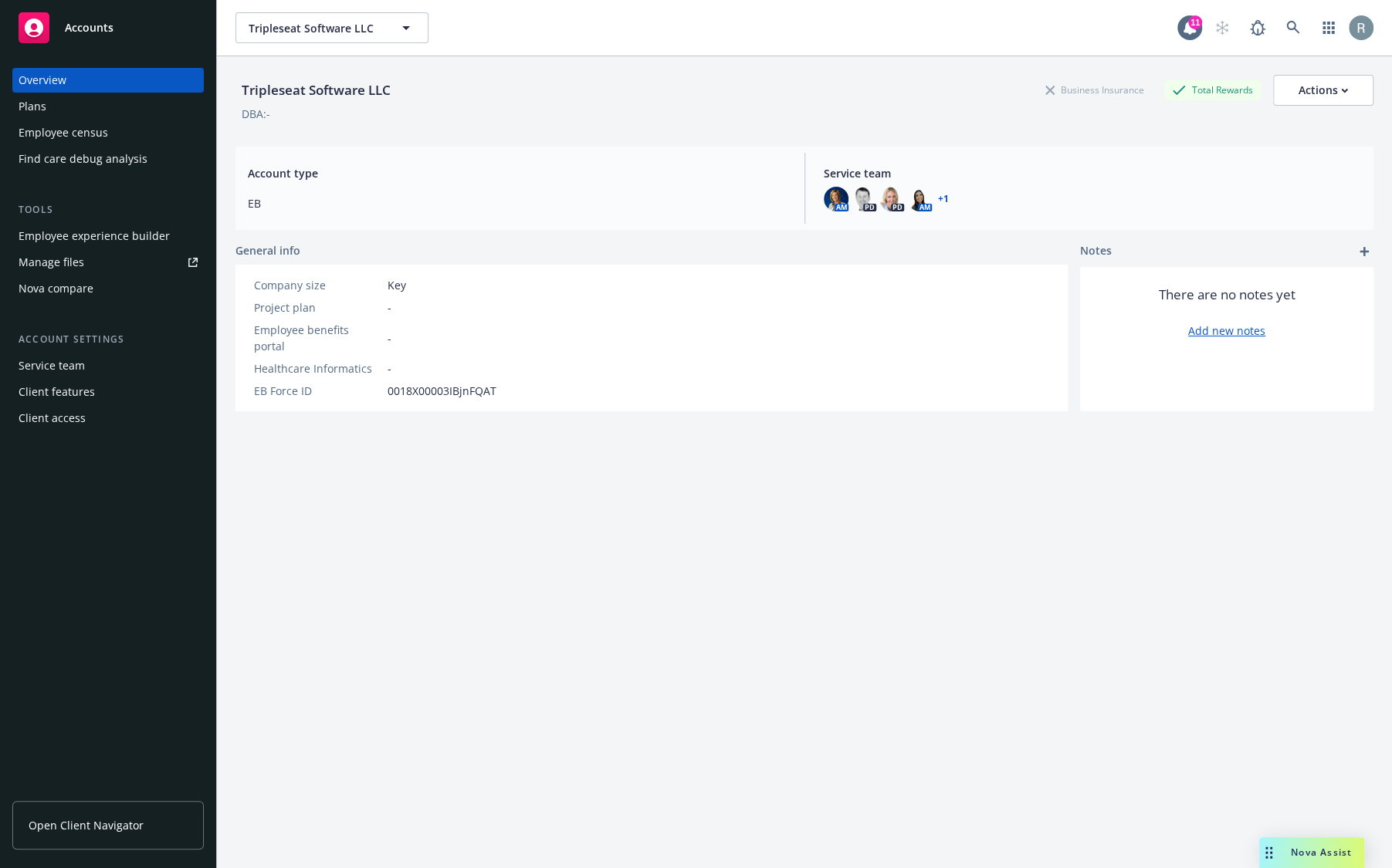
click at [67, 426] on div "Client access" at bounding box center [52, 418] width 67 height 25
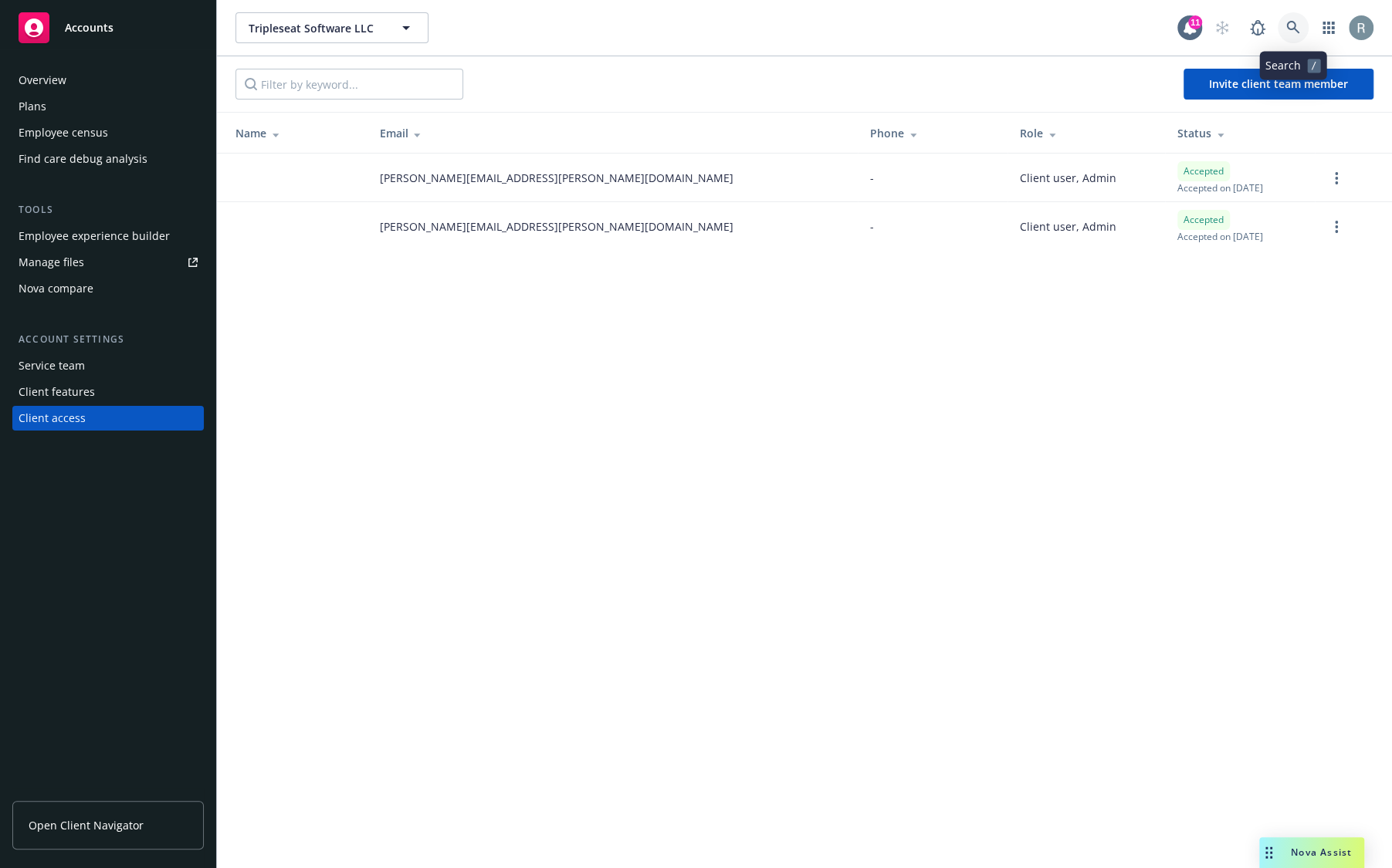
click at [1295, 23] on icon at bounding box center [1293, 27] width 13 height 13
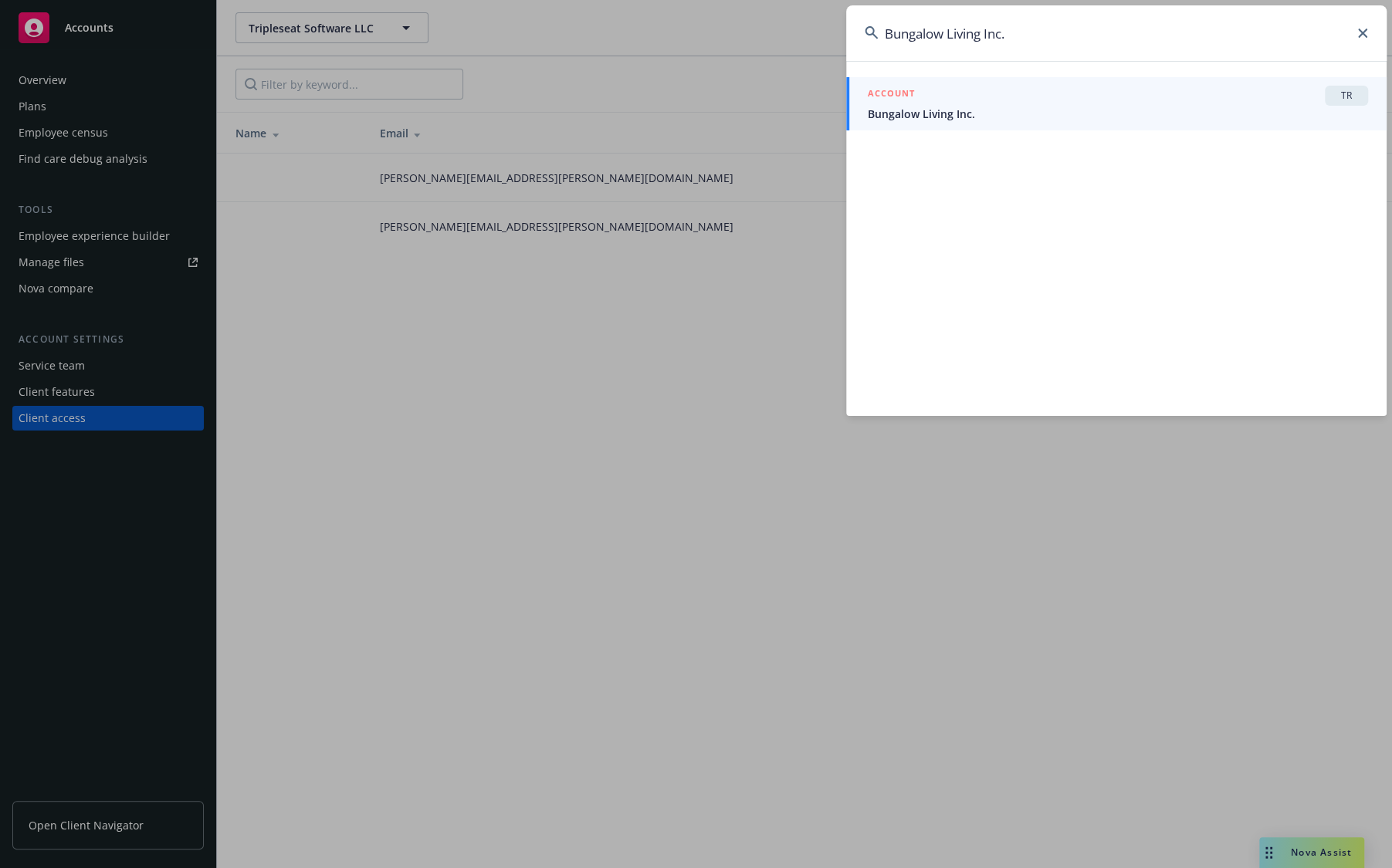
type input "Bungalow Living Inc."
click at [941, 102] on div "ACCOUNT TR" at bounding box center [1117, 96] width 500 height 20
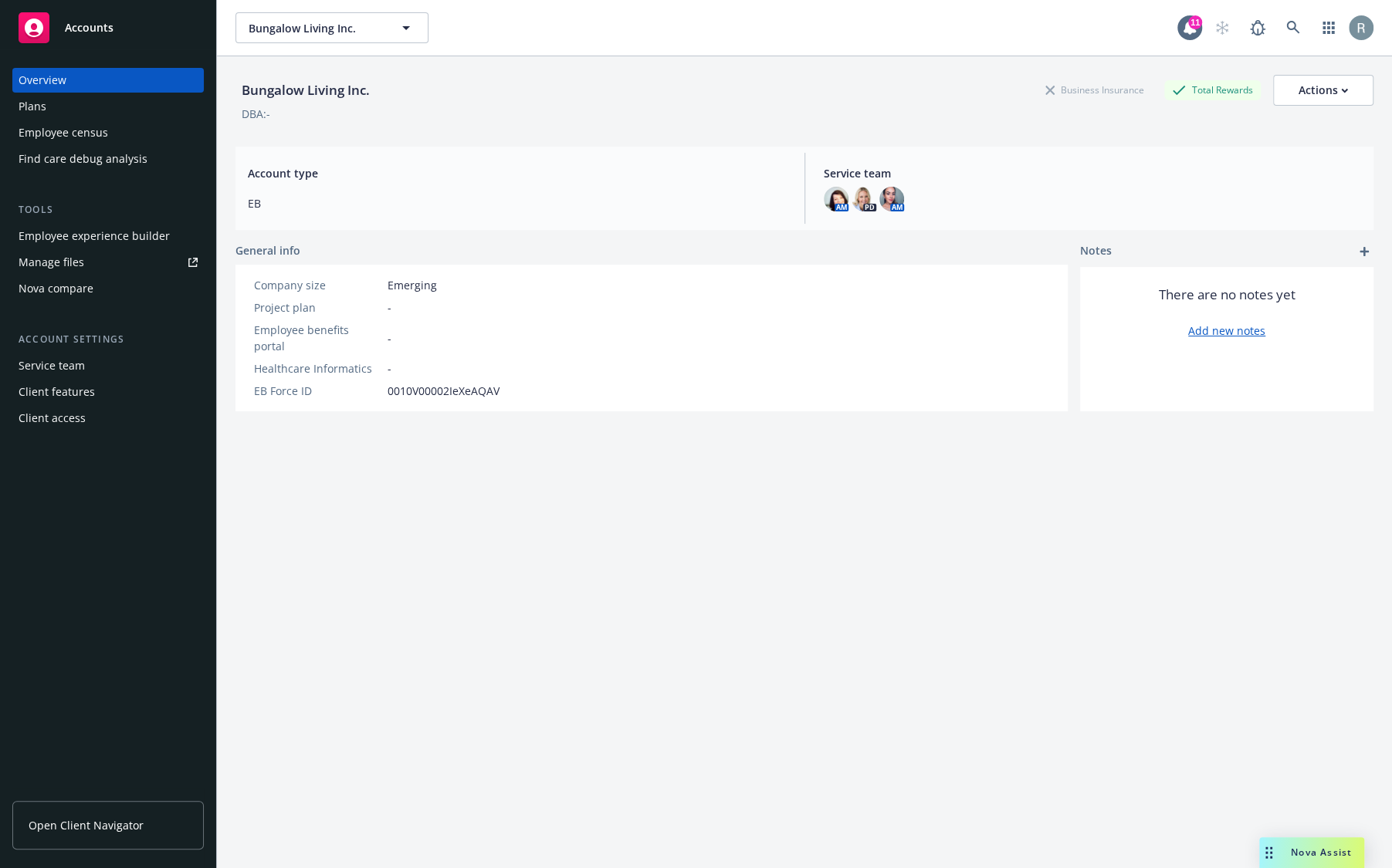
click at [38, 426] on div "Client access" at bounding box center [52, 418] width 67 height 25
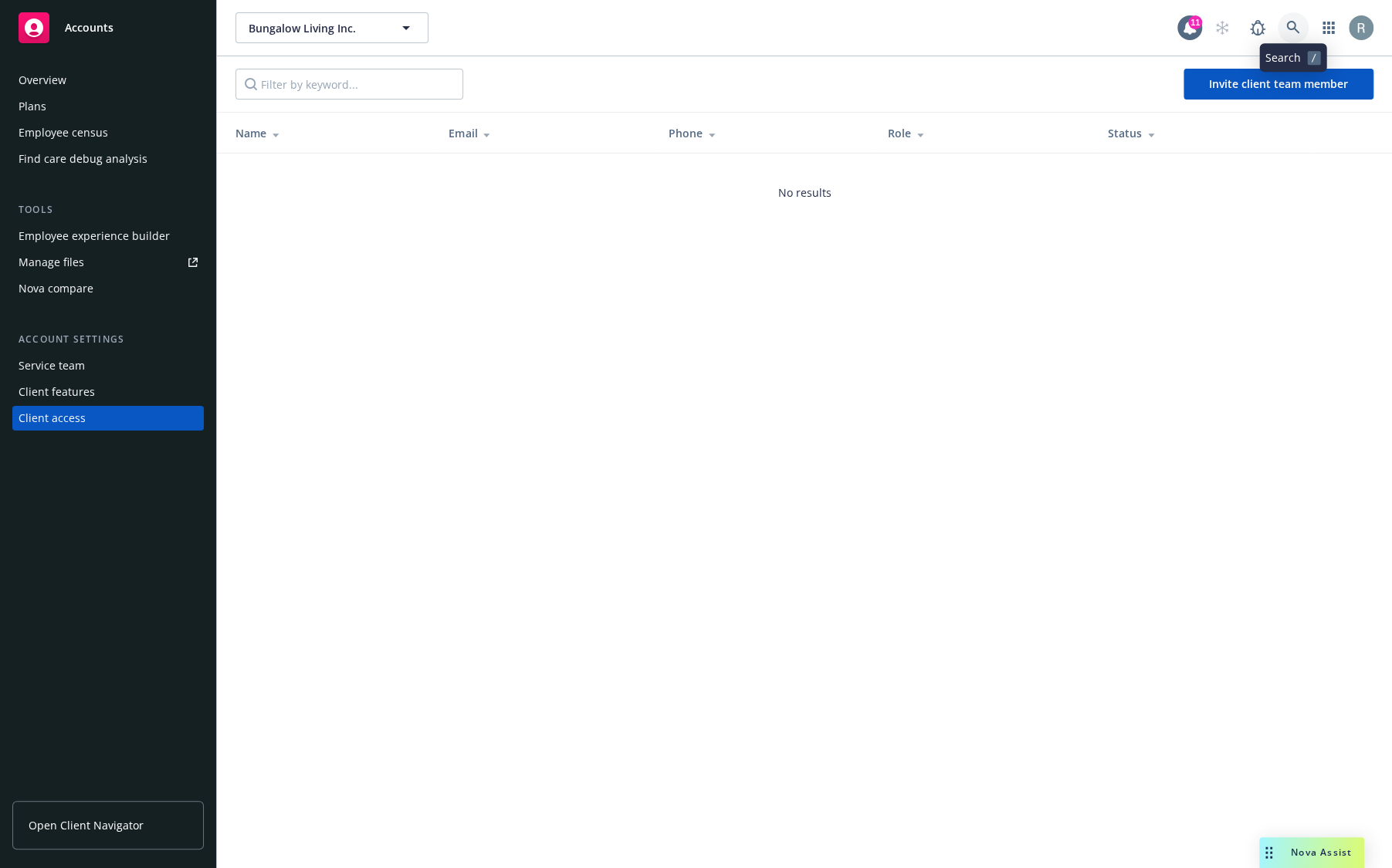
click at [1291, 25] on icon at bounding box center [1293, 27] width 14 height 14
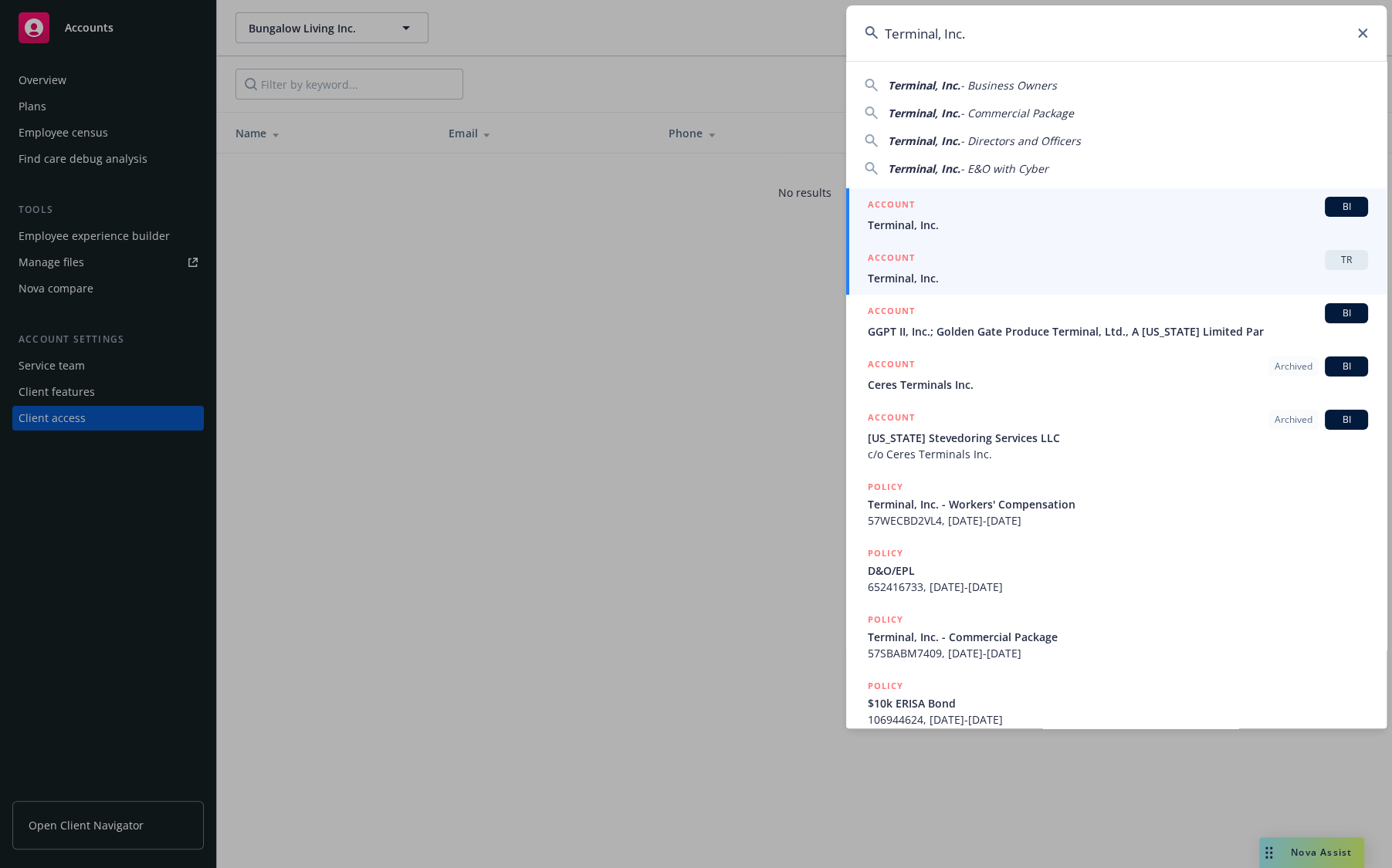
type input "Terminal, Inc."
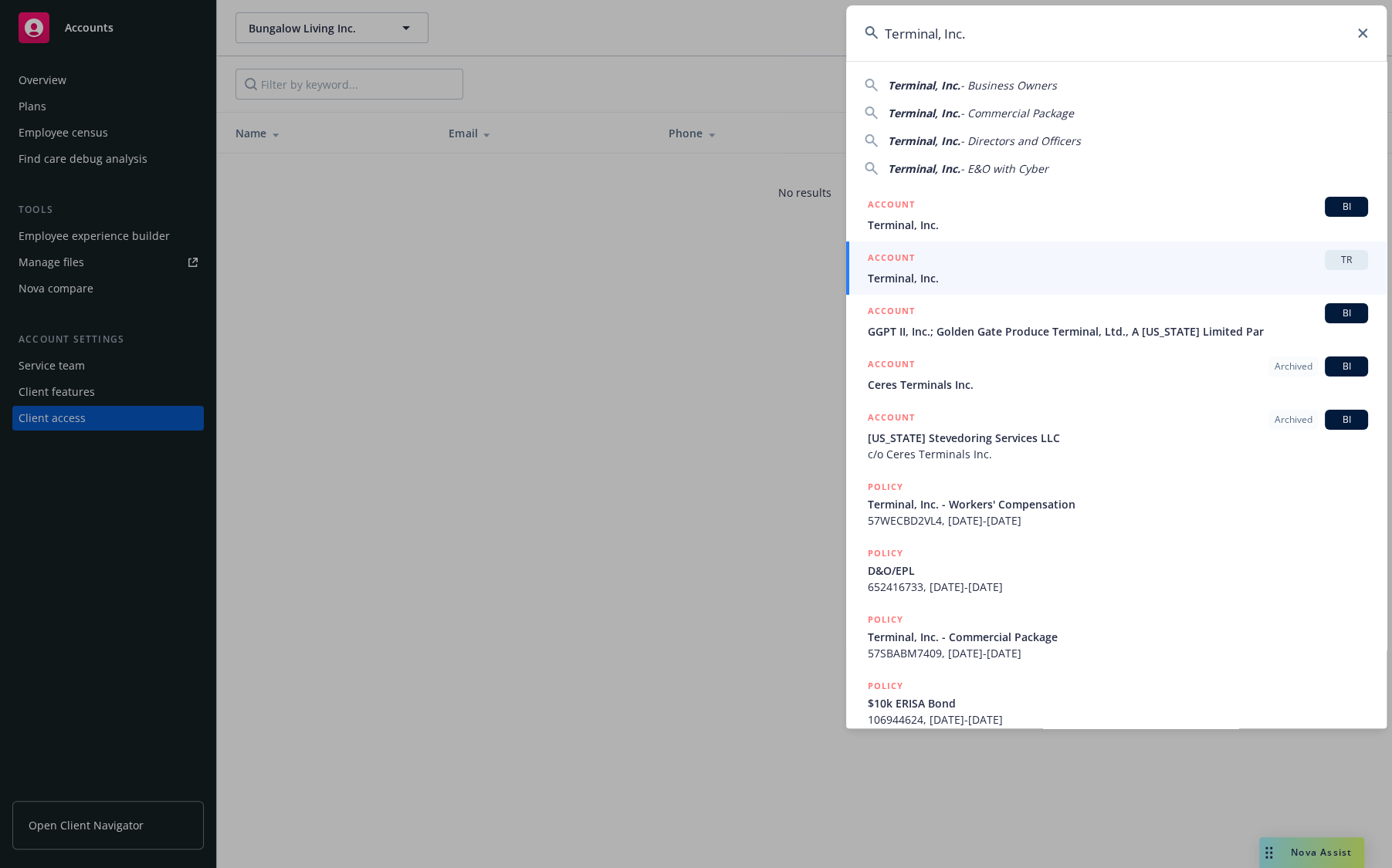
click at [939, 270] on span "Terminal, Inc." at bounding box center [1117, 277] width 500 height 16
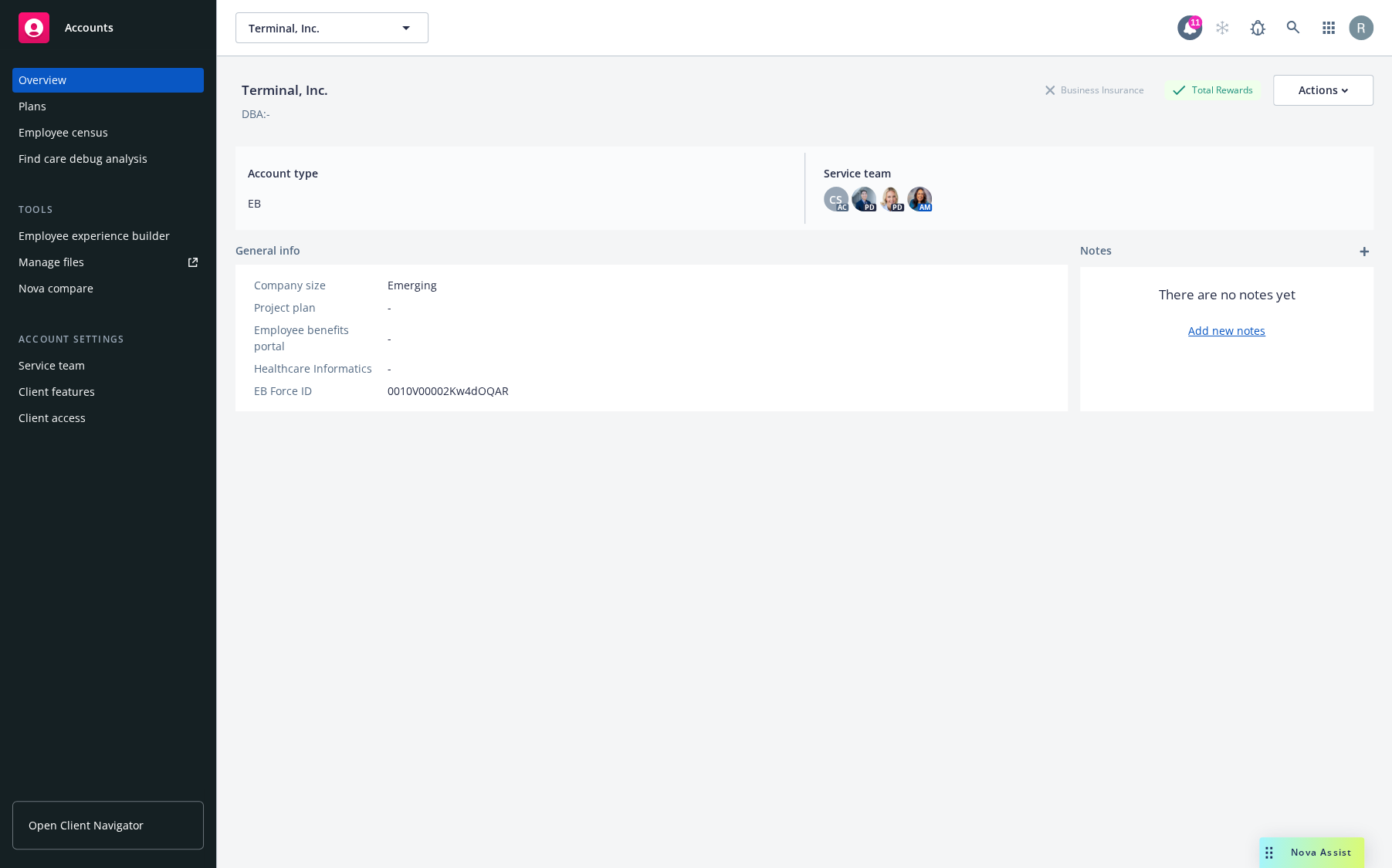
click at [82, 418] on div "Client access" at bounding box center [107, 418] width 179 height 25
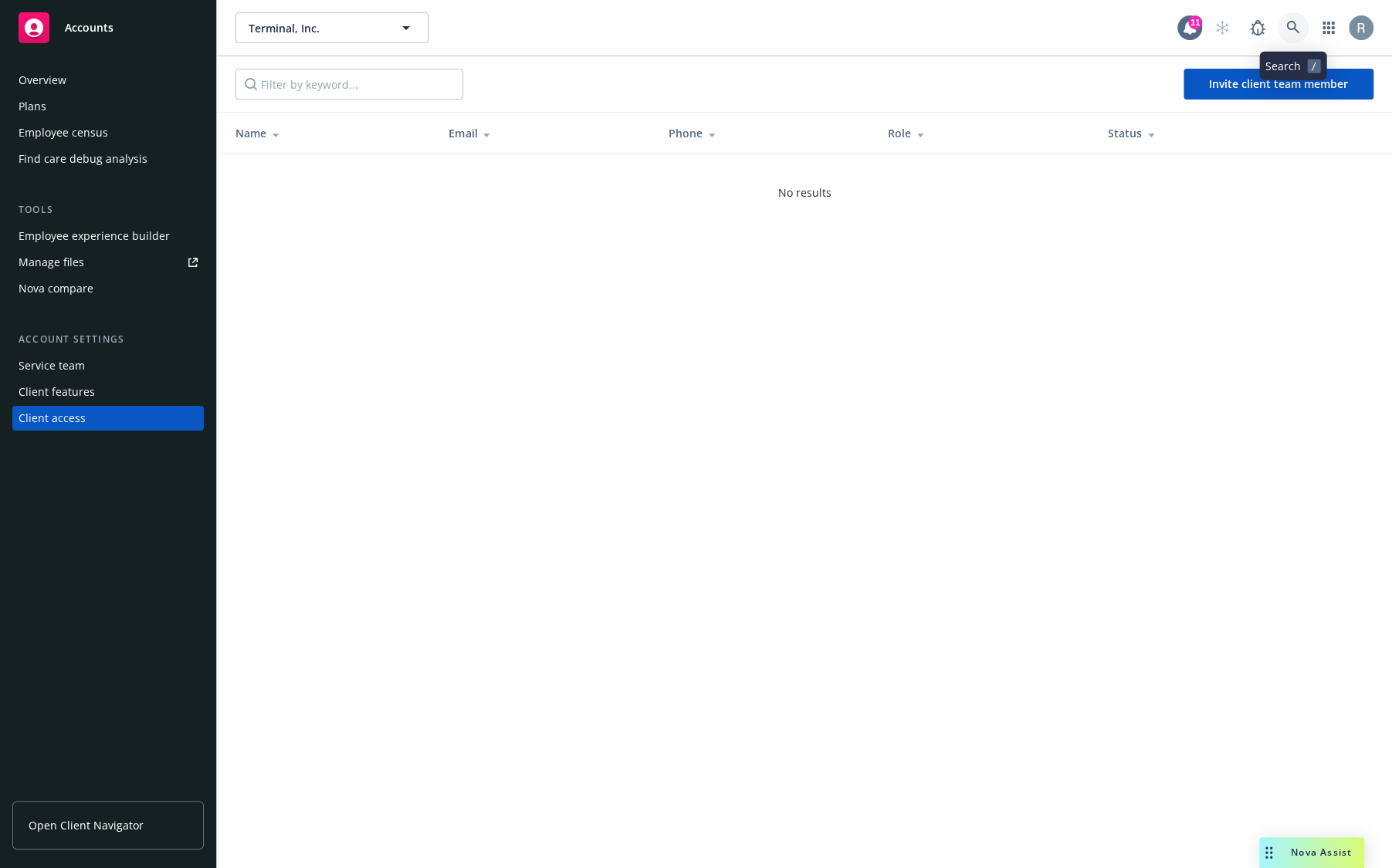
click at [1292, 24] on icon at bounding box center [1293, 27] width 14 height 14
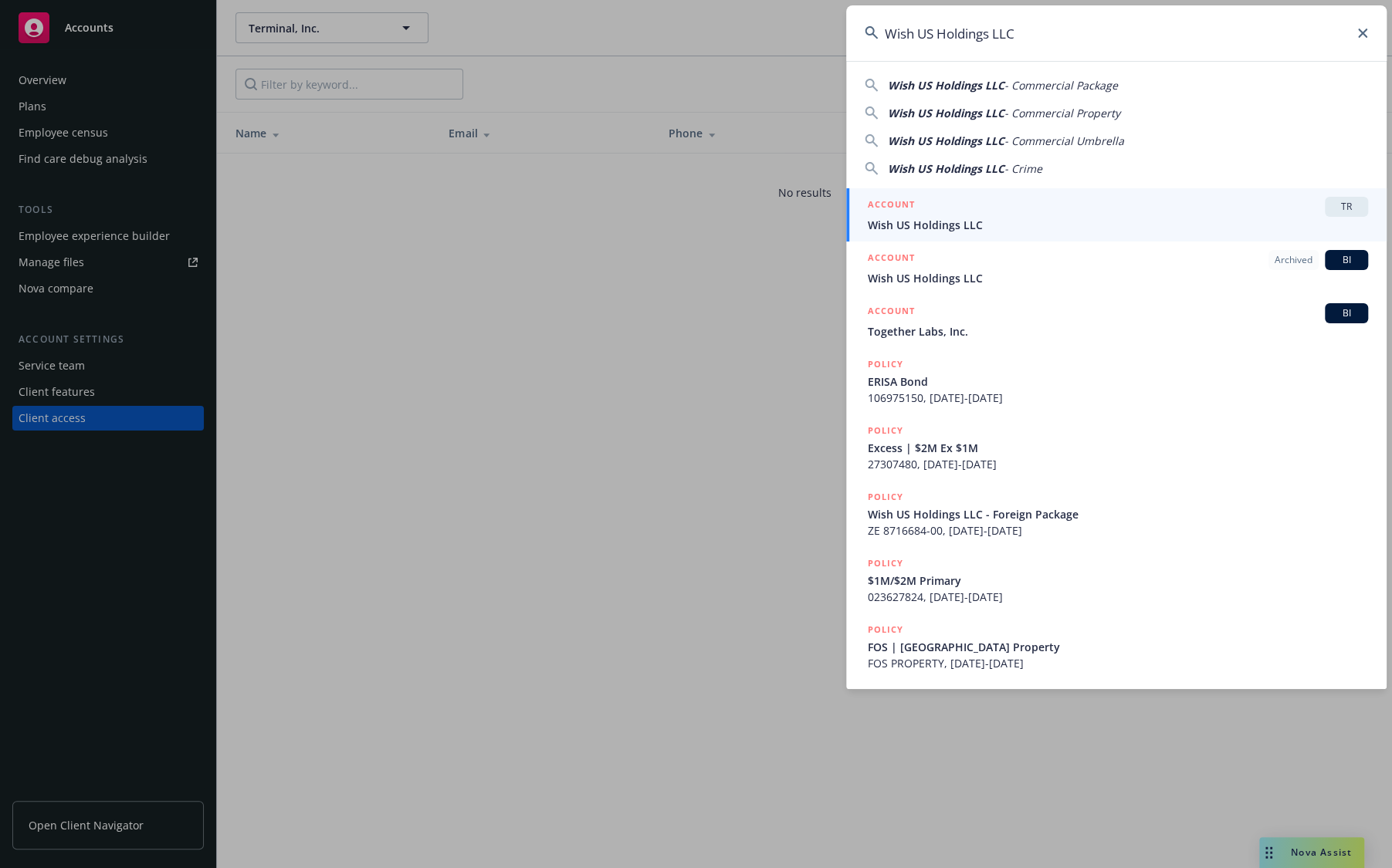
type input "Wish US Holdings LLC"
click at [930, 224] on span "Wish US Holdings LLC" at bounding box center [1117, 224] width 500 height 16
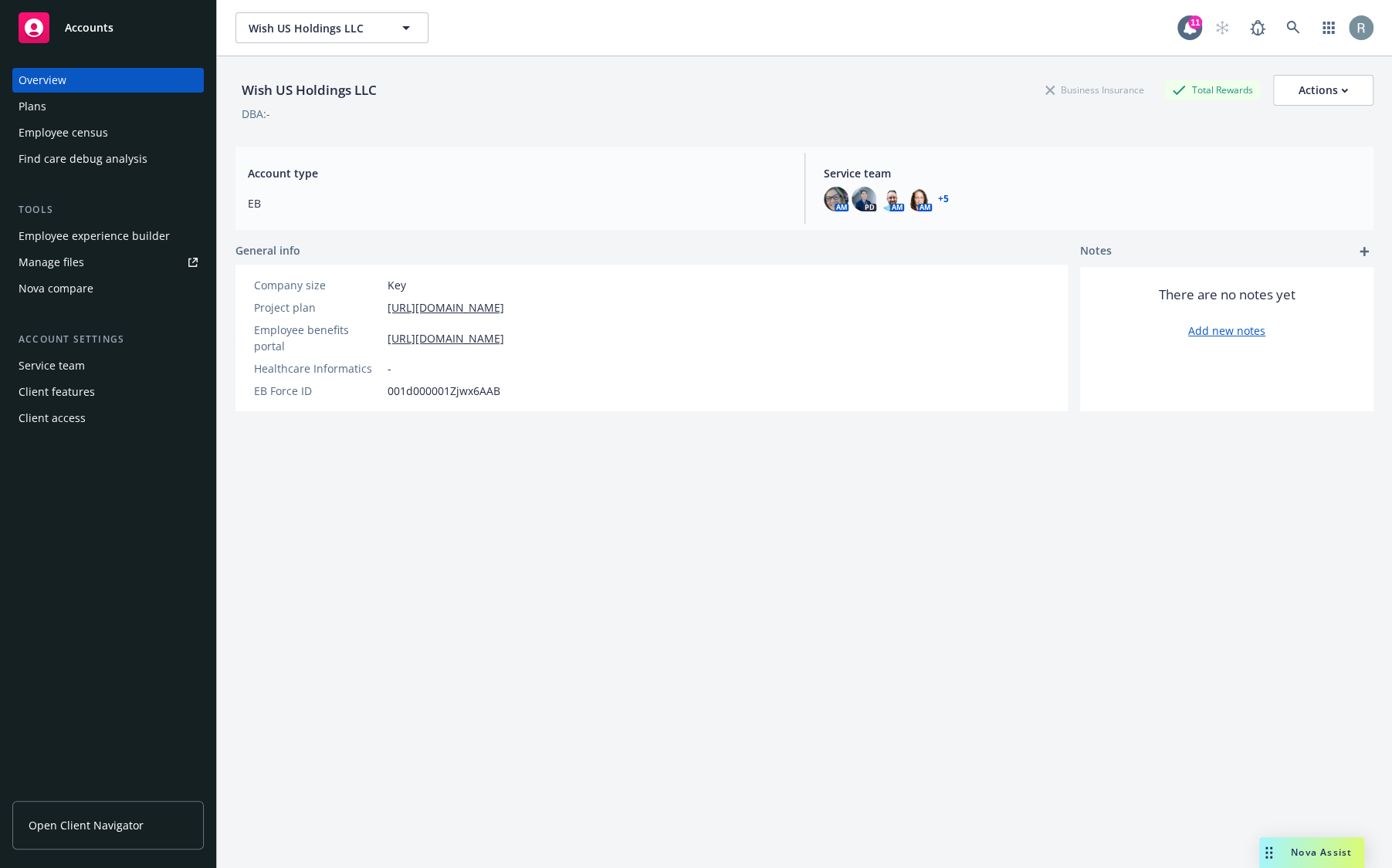
click at [77, 425] on div "Client access" at bounding box center [52, 418] width 67 height 25
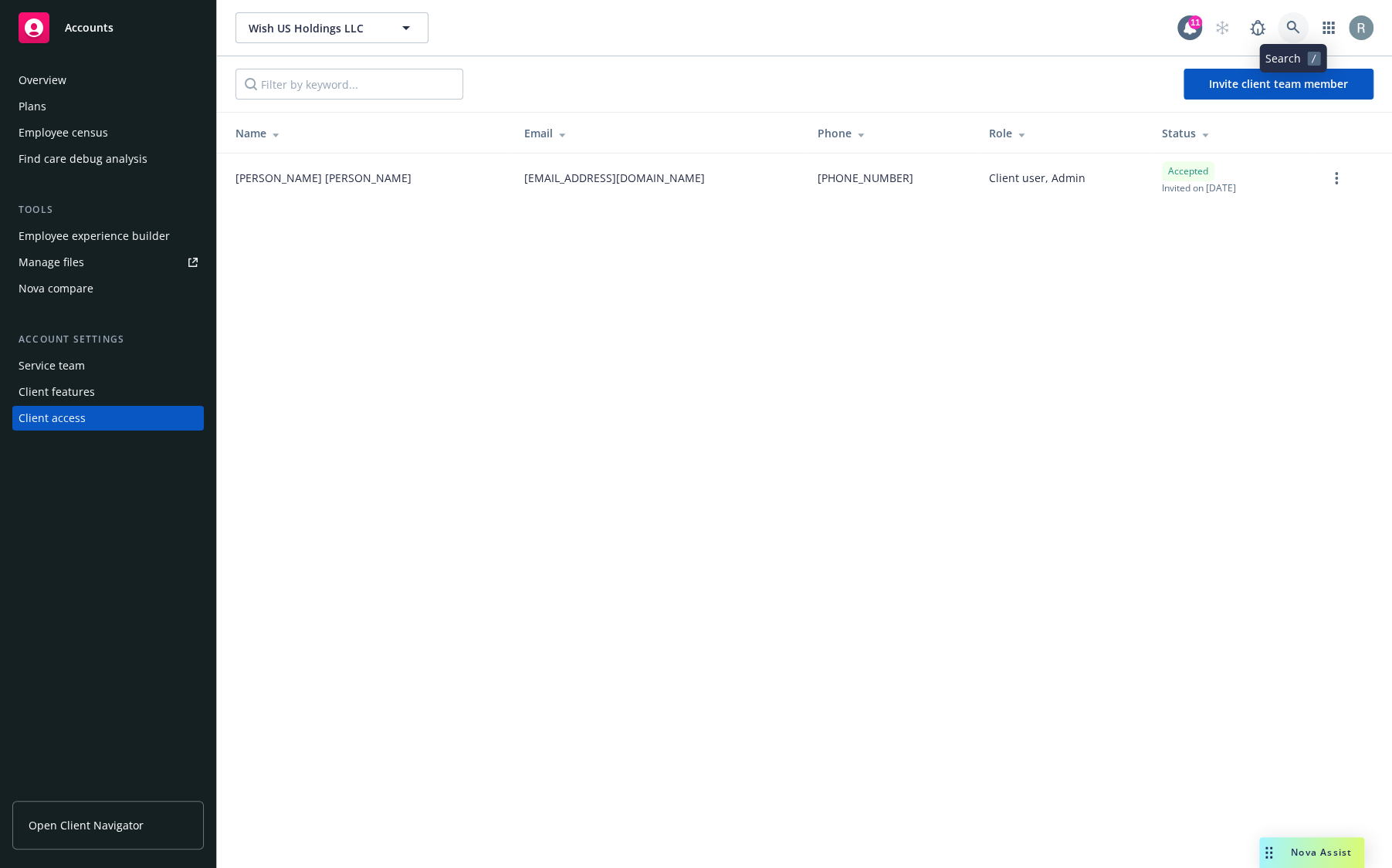
click at [1289, 25] on icon at bounding box center [1293, 27] width 14 height 14
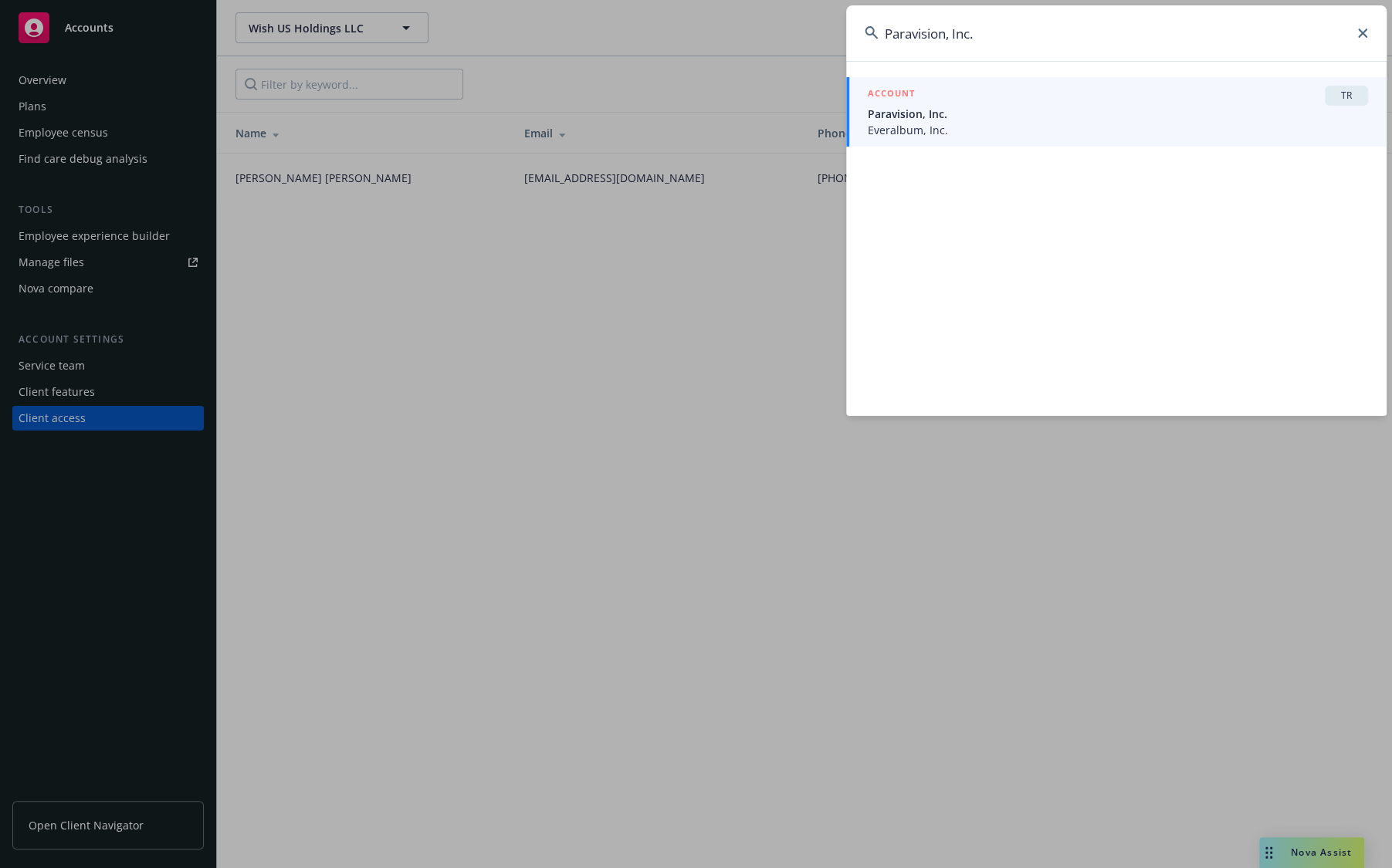
click at [1001, 36] on input "Paravision, Inc." at bounding box center [1115, 32] width 541 height 56
type input "Paravision, Inc."
click at [951, 100] on div "ACCOUNT TR" at bounding box center [1117, 96] width 500 height 20
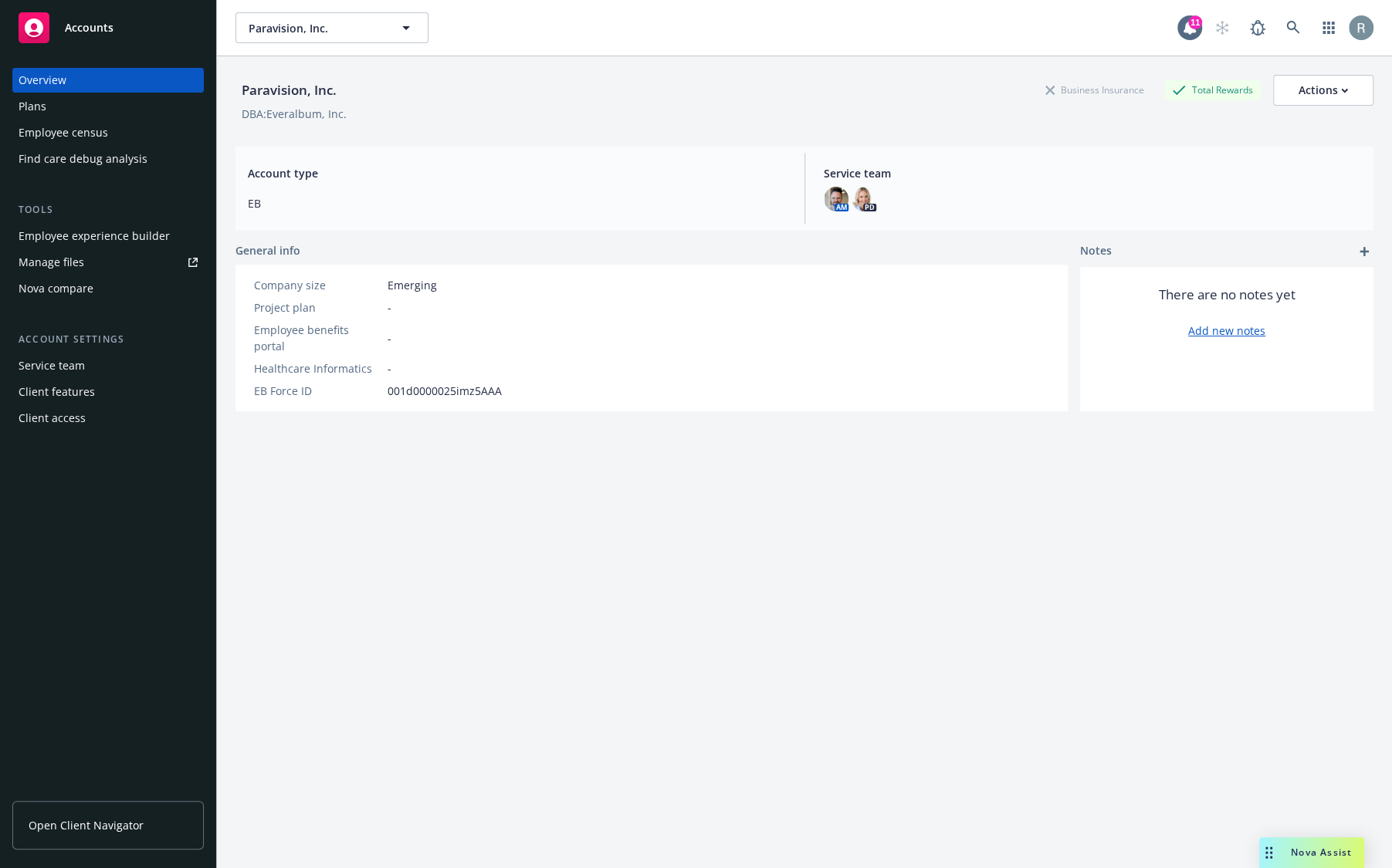
click at [72, 424] on div "Client access" at bounding box center [52, 418] width 67 height 25
